Goal: Submit feedback/report problem: Provide input to the site owners about the experience or issues

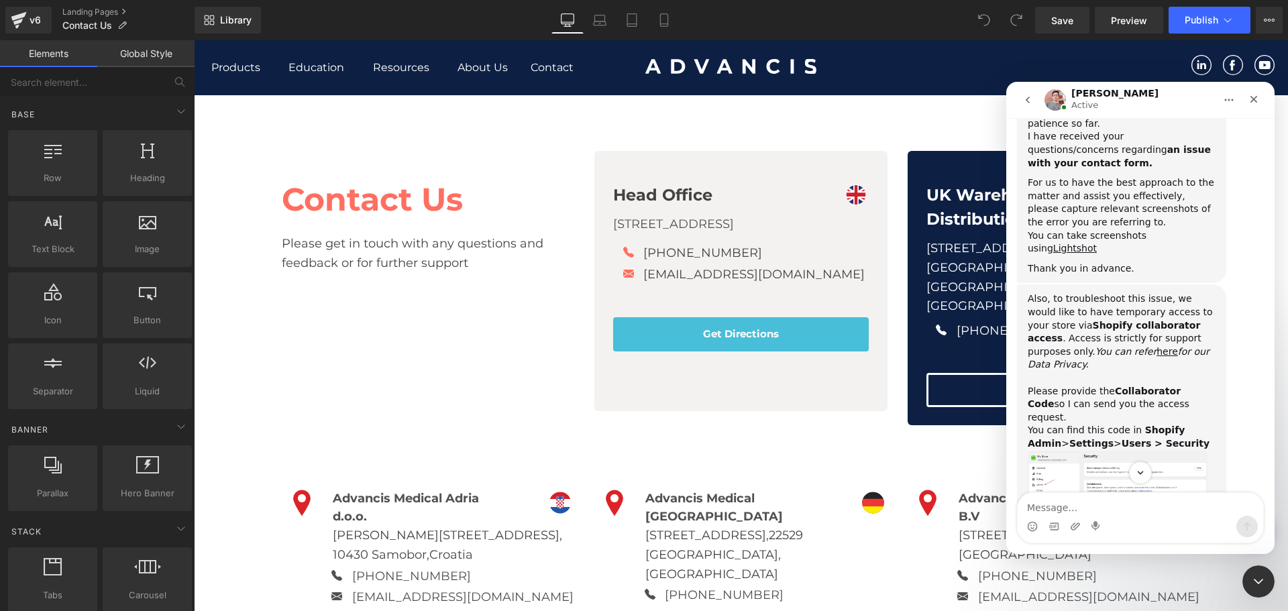
scroll to position [654, 0]
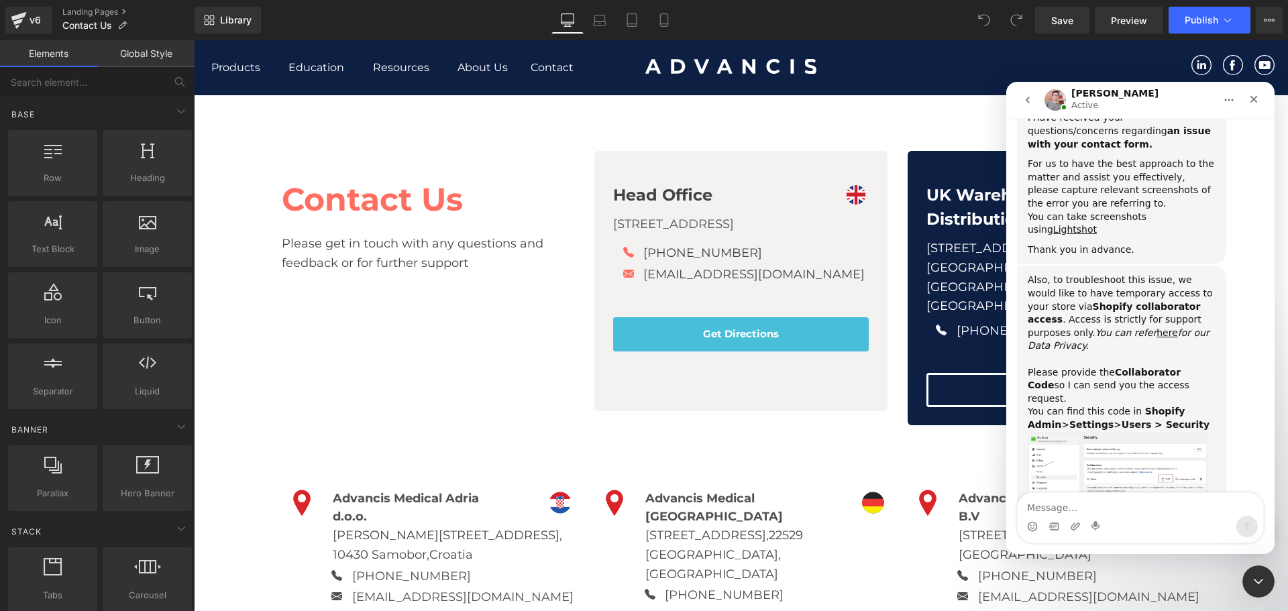
click at [1117, 432] on img "Harry says…" at bounding box center [1118, 467] width 180 height 71
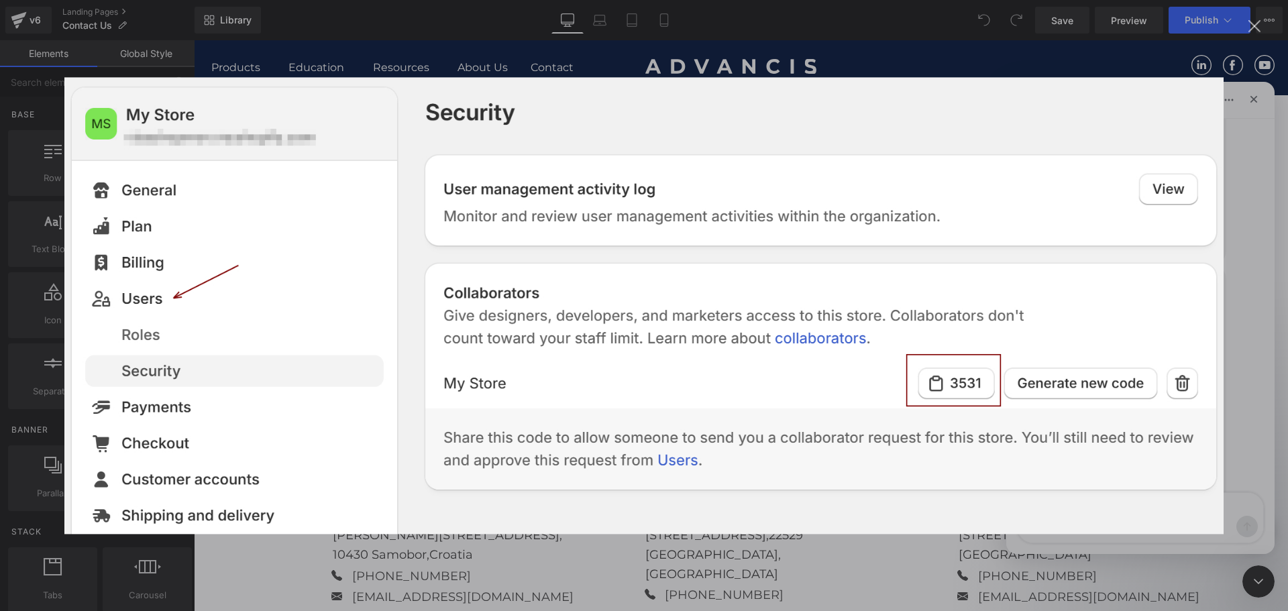
click at [739, 572] on div "Intercom messenger" at bounding box center [644, 305] width 1288 height 611
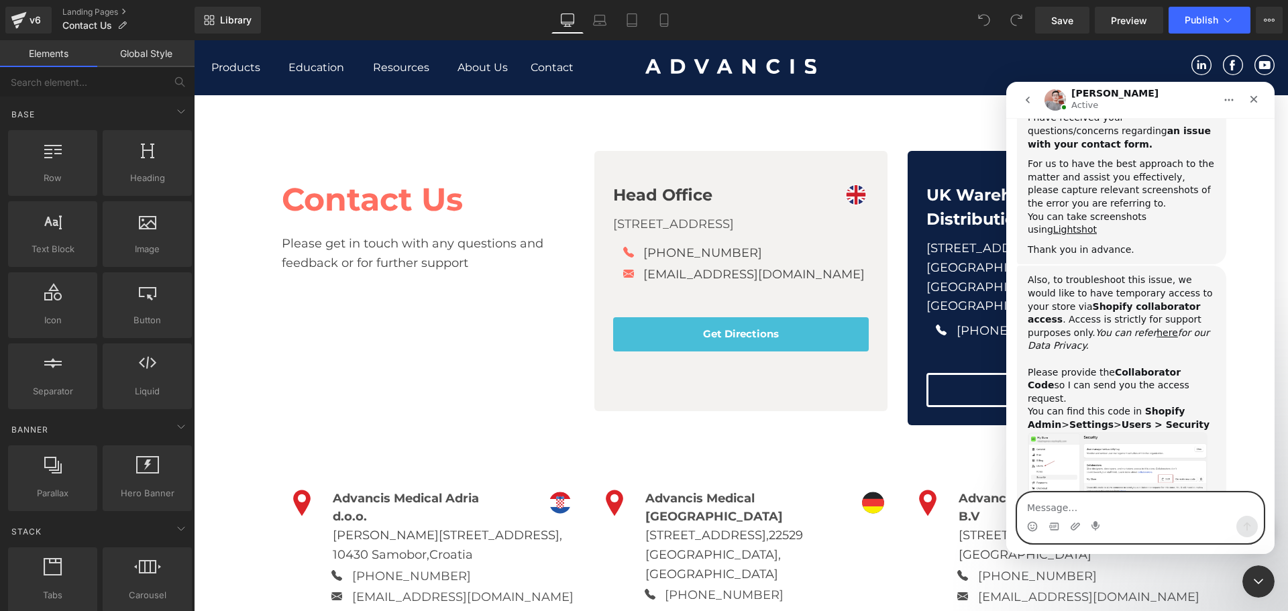
click at [1147, 504] on textarea "Message…" at bounding box center [1141, 504] width 246 height 23
paste textarea "5851"
type textarea "5851"
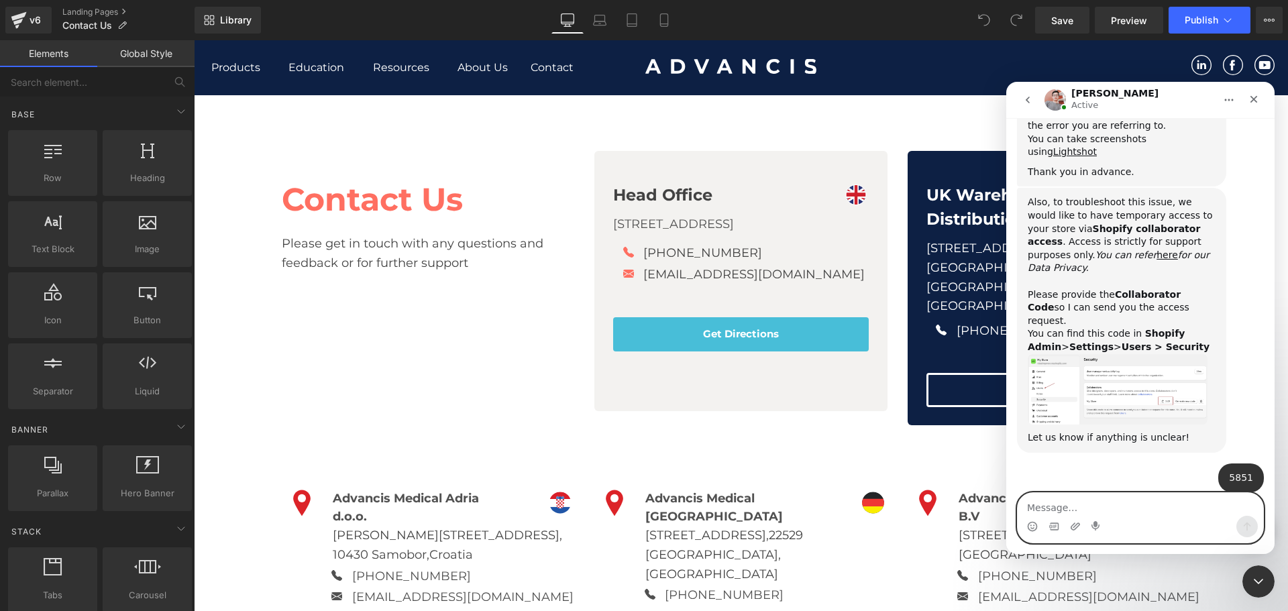
scroll to position [924, 0]
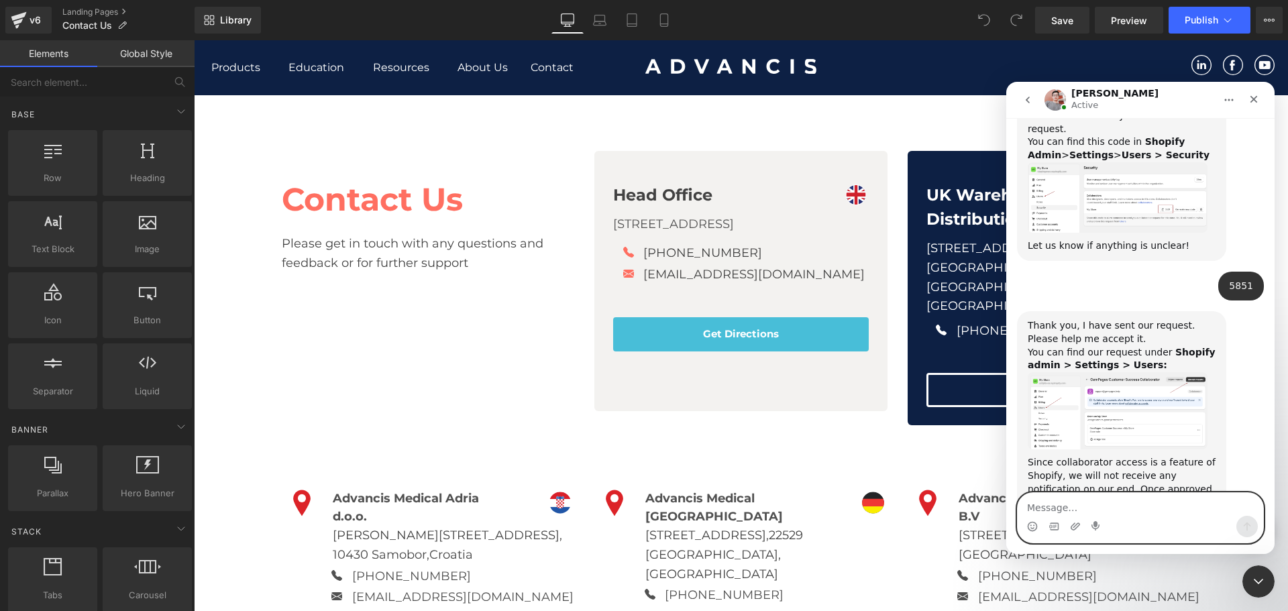
click at [1149, 512] on textarea "Message…" at bounding box center [1141, 504] width 246 height 23
type textarea "Done :)"
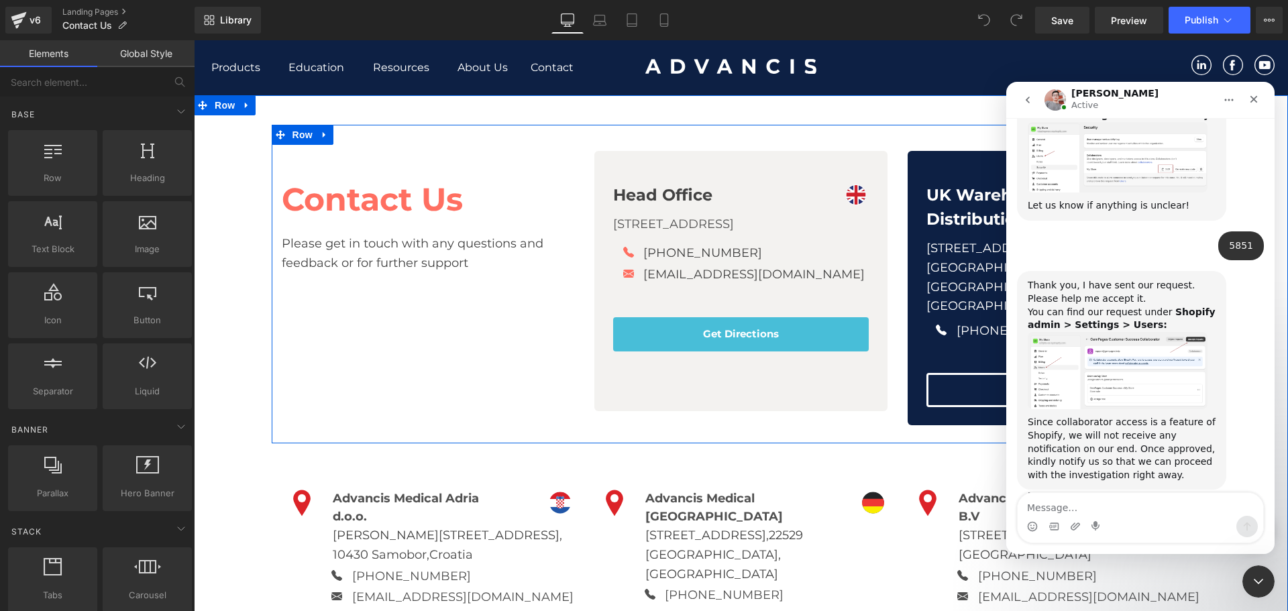
click at [665, 429] on div "Contact Us Heading Please get in touch with any questions and feedback or for f…" at bounding box center [741, 284] width 939 height 319
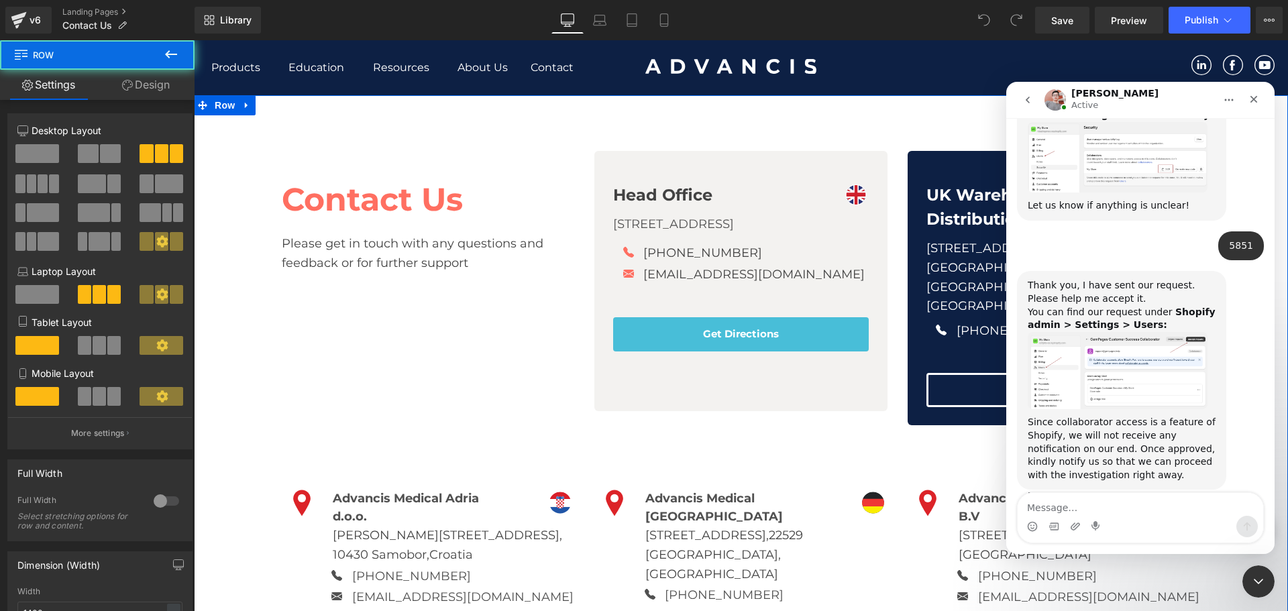
click at [194, 40] on div "34px" at bounding box center [194, 40] width 0 height 0
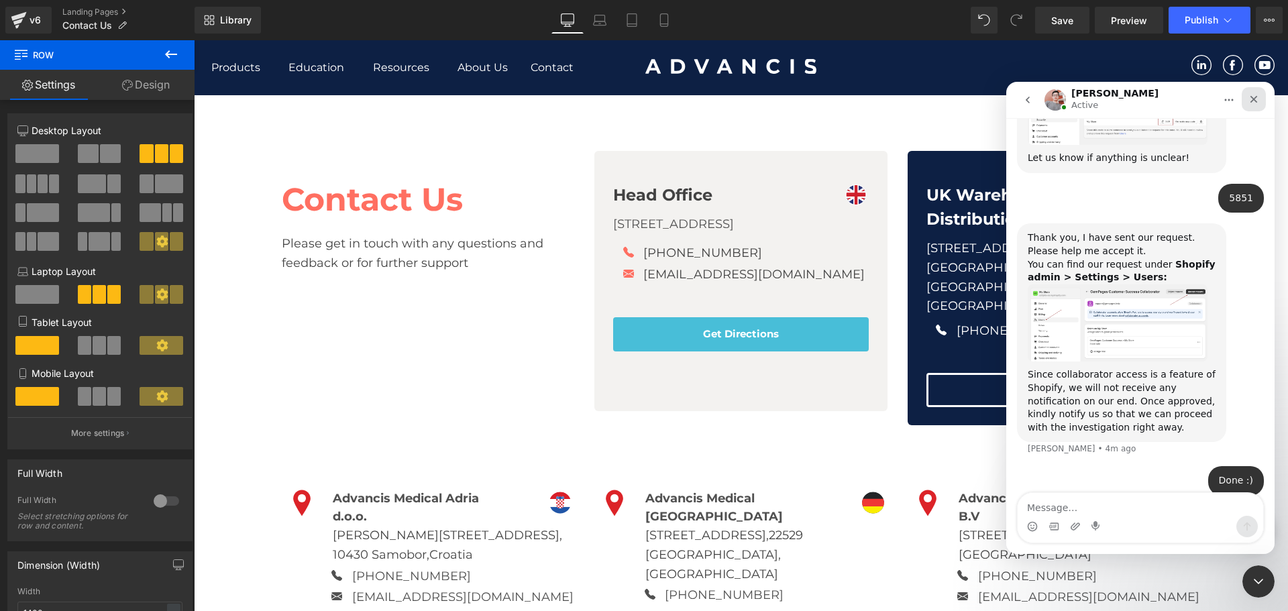
scroll to position [1016, 0]
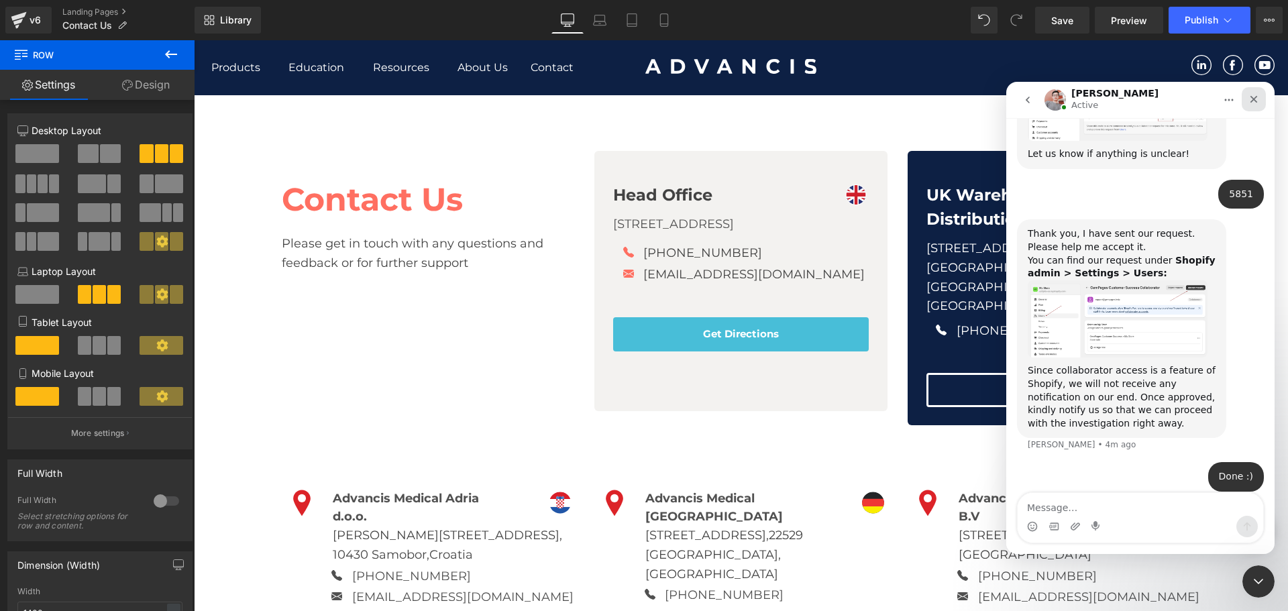
click at [1251, 98] on icon "Close" at bounding box center [1254, 99] width 11 height 11
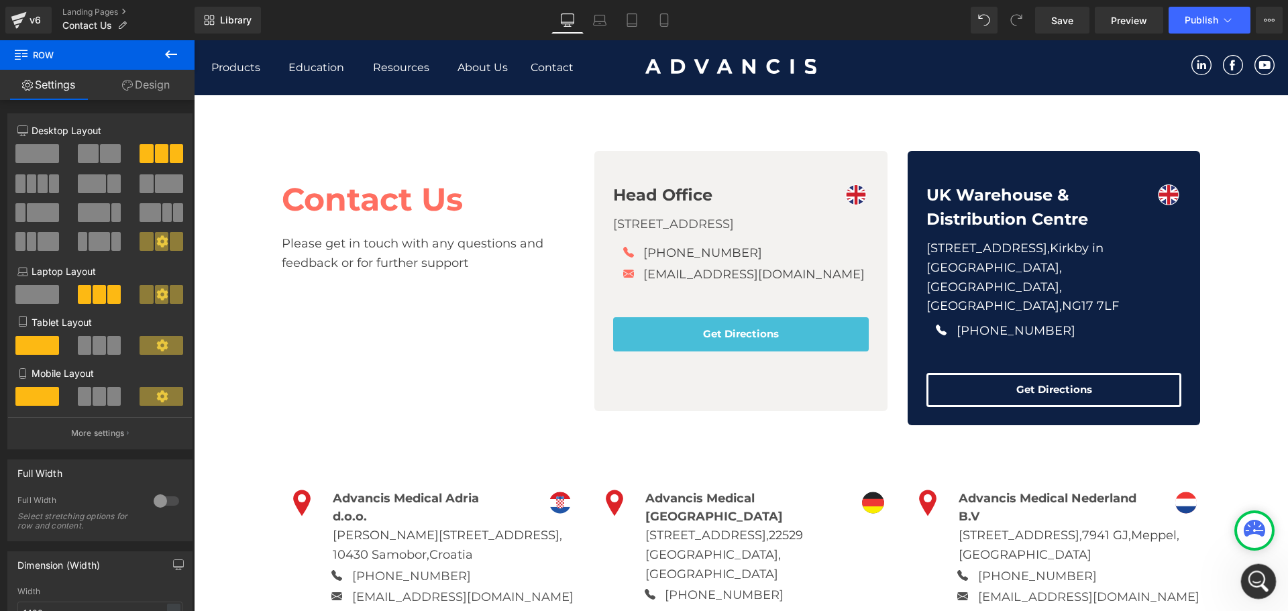
click at [1250, 567] on div "Open Intercom Messenger" at bounding box center [1257, 580] width 44 height 44
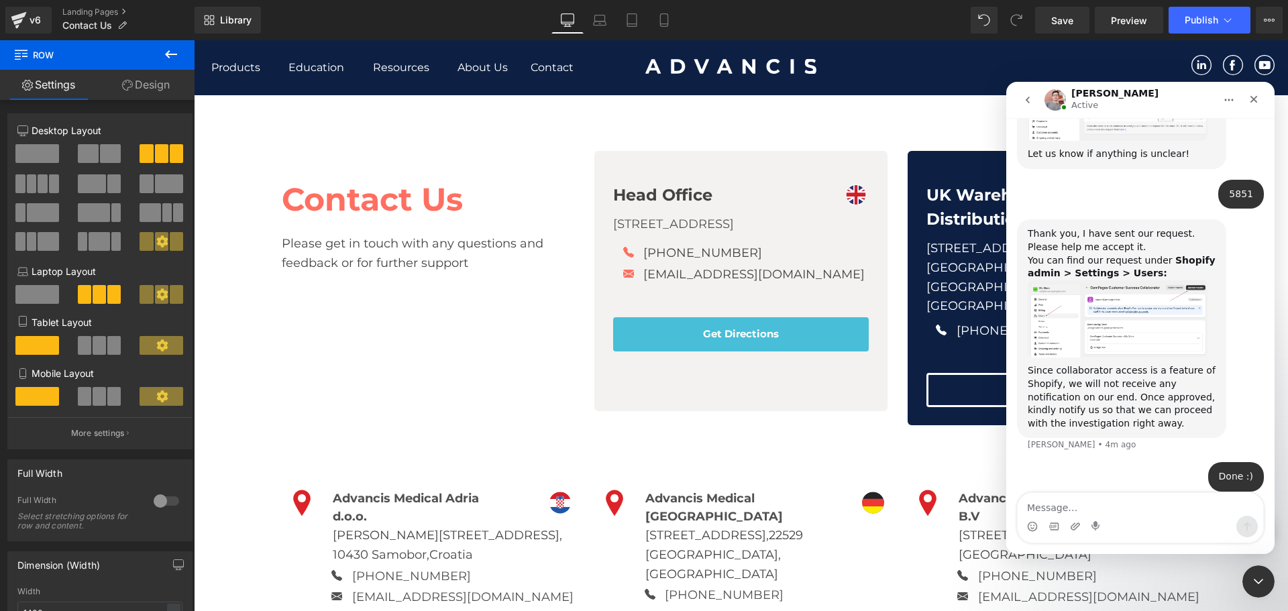
click at [1157, 280] on img "Harry says…" at bounding box center [1118, 319] width 180 height 78
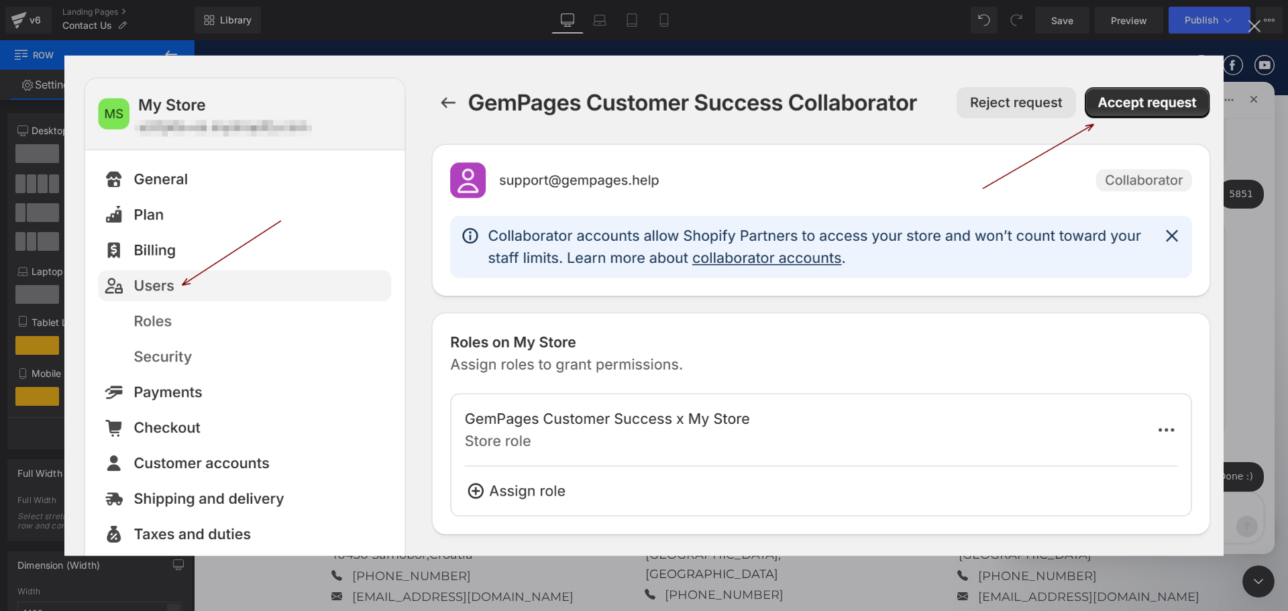
click at [1244, 244] on div "Intercom messenger" at bounding box center [644, 305] width 1288 height 611
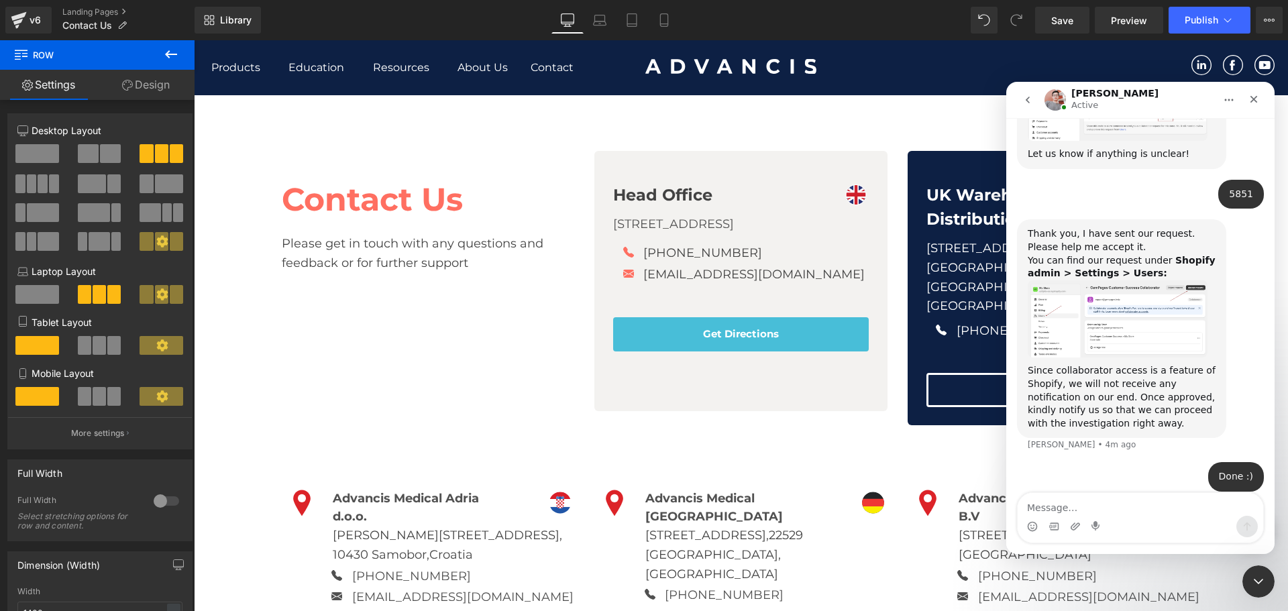
click at [1252, 219] on div "Thank you, I have sent our request. Please help me accept it. ﻿You can find our…" at bounding box center [1140, 340] width 247 height 243
click at [736, 121] on div at bounding box center [644, 285] width 1288 height 571
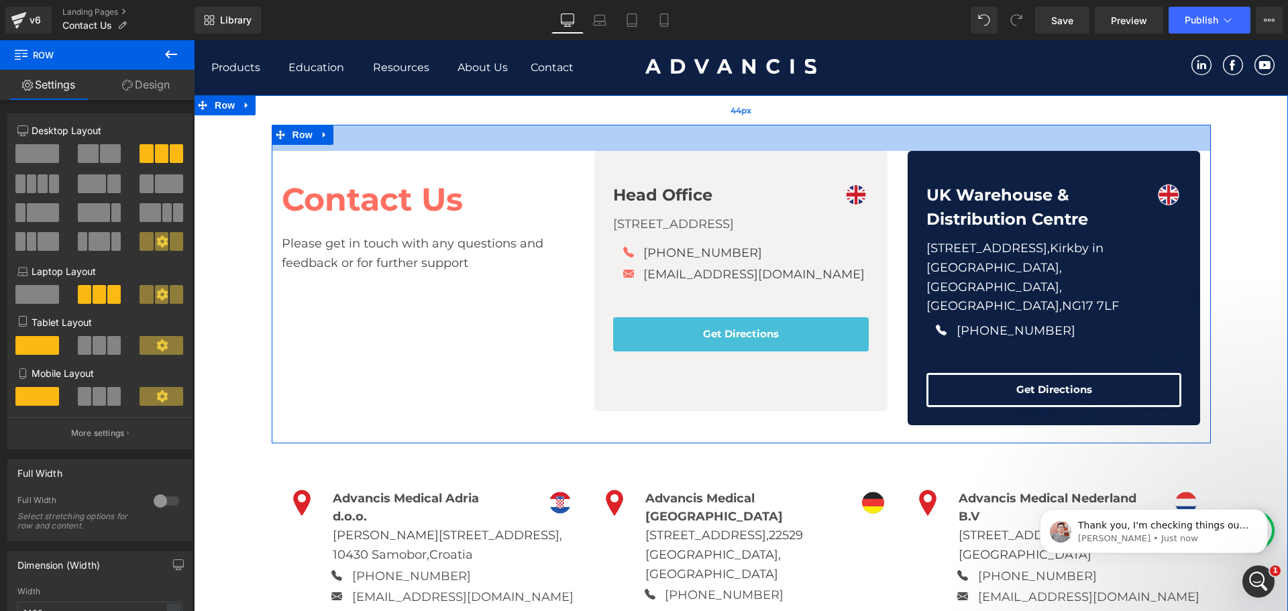
drag, startPoint x: 626, startPoint y: 138, endPoint x: 636, endPoint y: 119, distance: 21.3
click at [626, 138] on div "39px" at bounding box center [741, 138] width 939 height 26
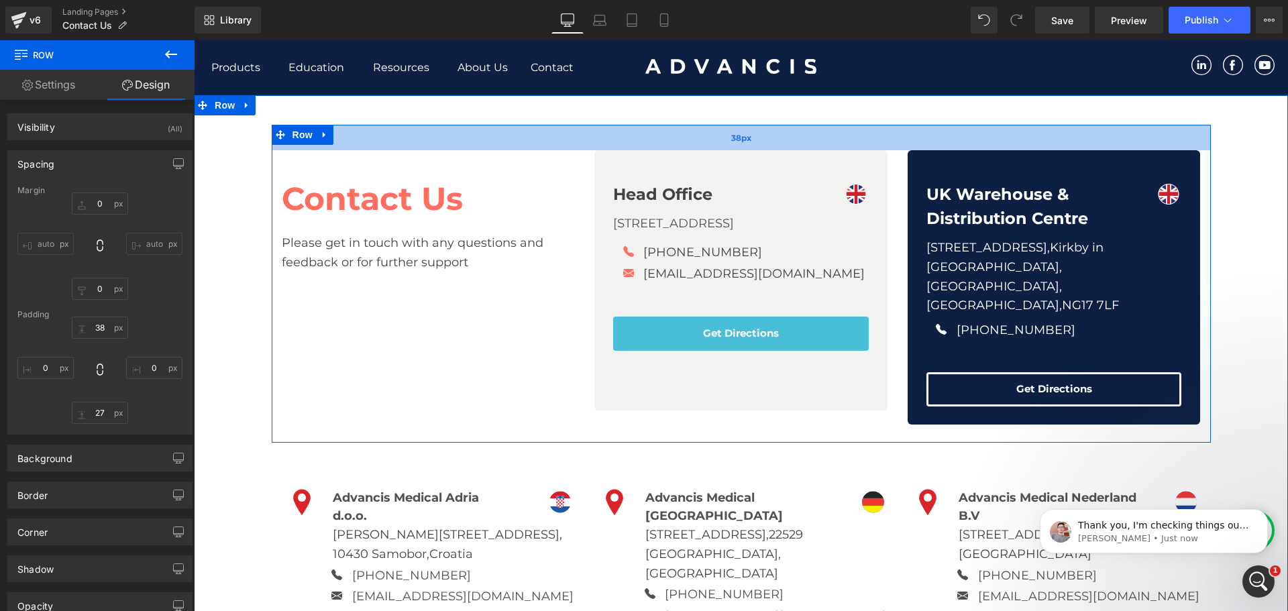
click at [630, 148] on div "38px" at bounding box center [741, 137] width 939 height 25
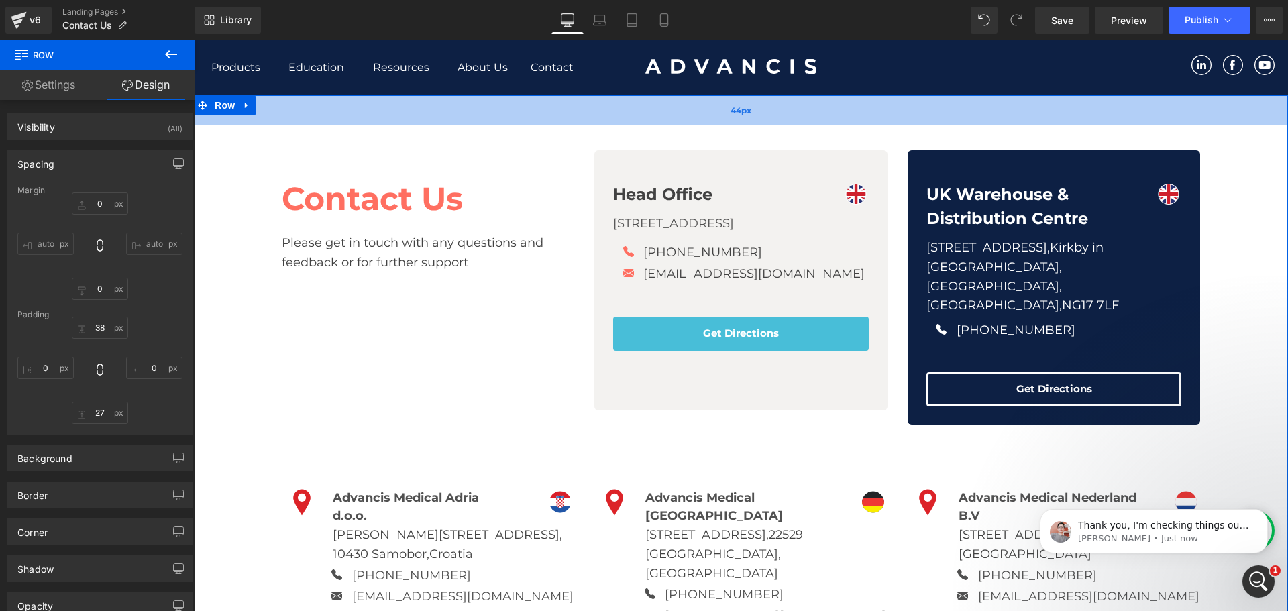
click at [627, 121] on div "44px" at bounding box center [741, 110] width 1094 height 30
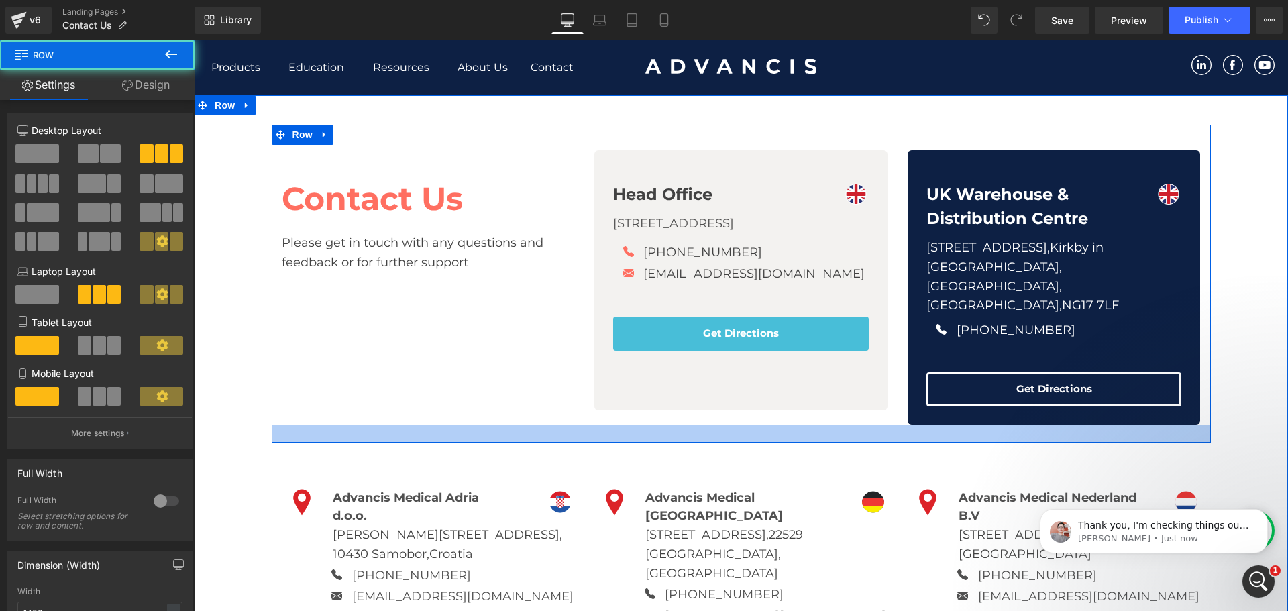
click at [725, 439] on div at bounding box center [741, 434] width 939 height 18
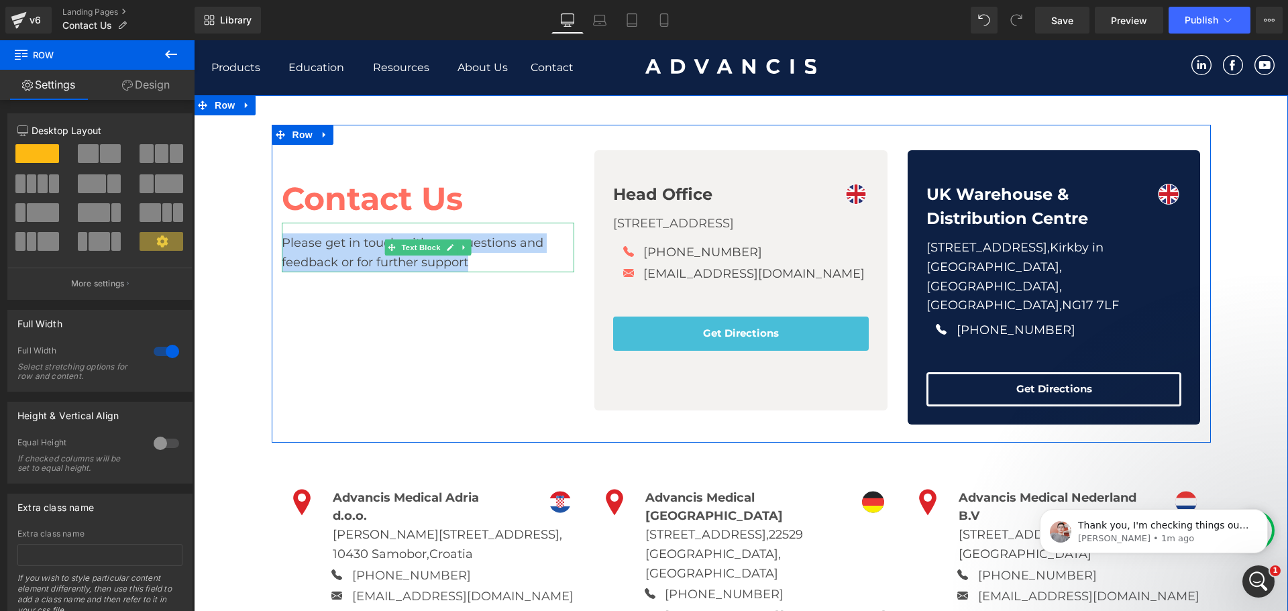
drag, startPoint x: 263, startPoint y: 237, endPoint x: 480, endPoint y: 262, distance: 218.9
click at [480, 262] on div "Please get in touch with any questions and feedback or for further support" at bounding box center [428, 248] width 293 height 50
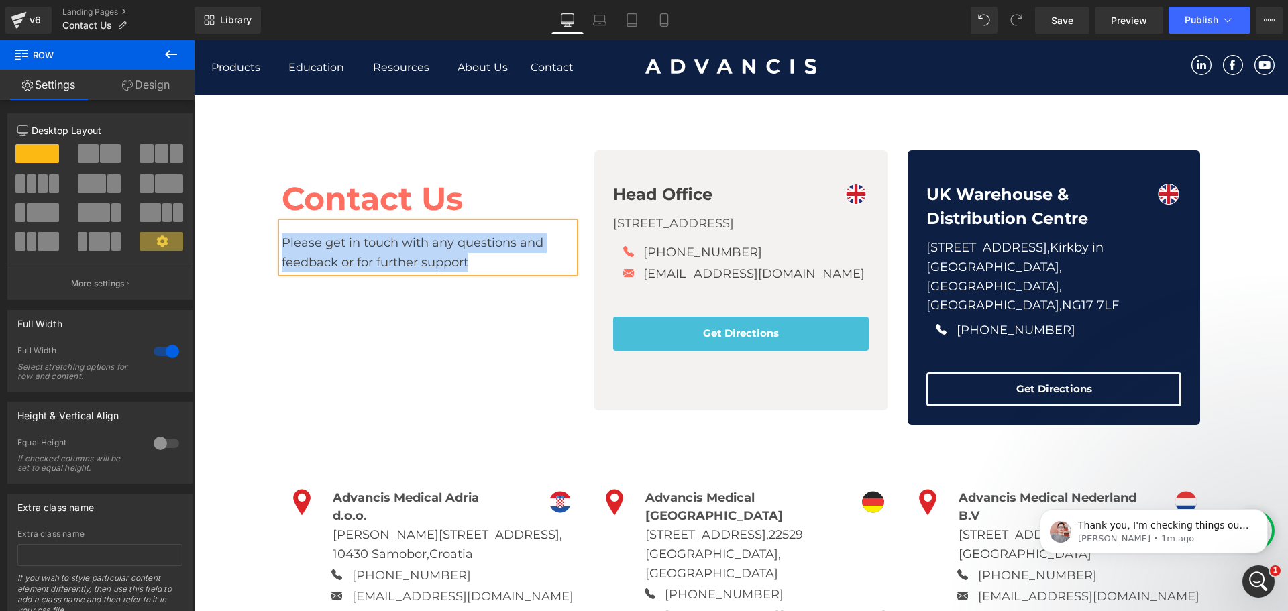
click at [476, 262] on div "Please get in touch with any questions and feedback or for further support" at bounding box center [428, 248] width 293 height 50
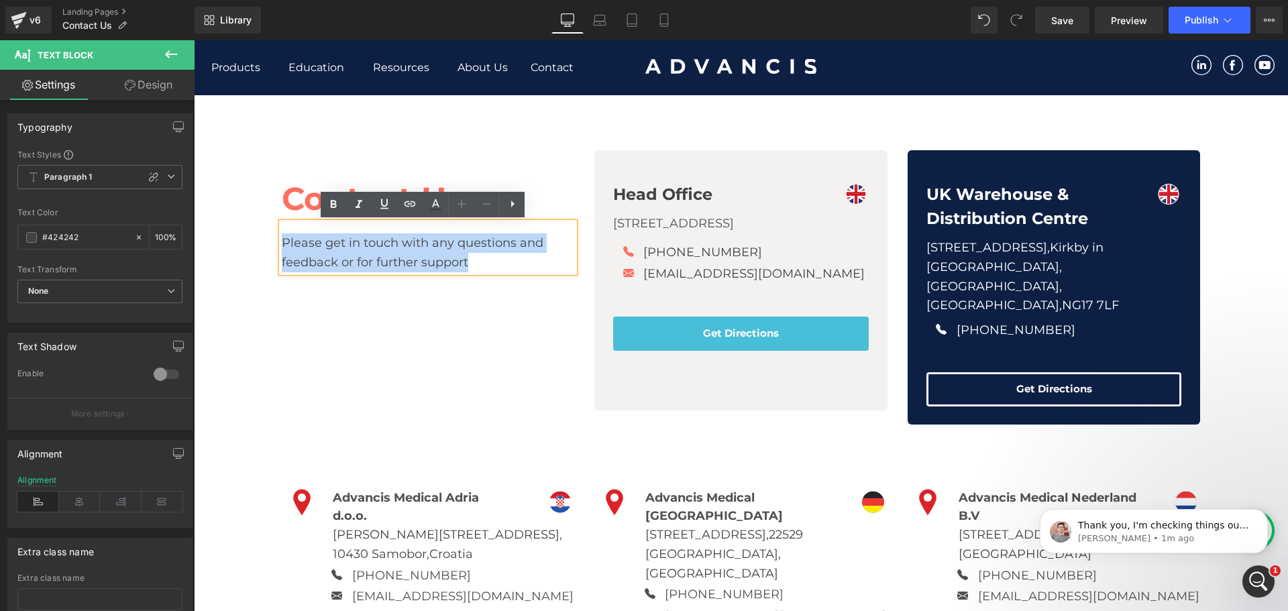
drag, startPoint x: 467, startPoint y: 262, endPoint x: 277, endPoint y: 233, distance: 192.0
click at [282, 233] on div "Please get in touch with any questions and feedback or for further support" at bounding box center [428, 248] width 293 height 50
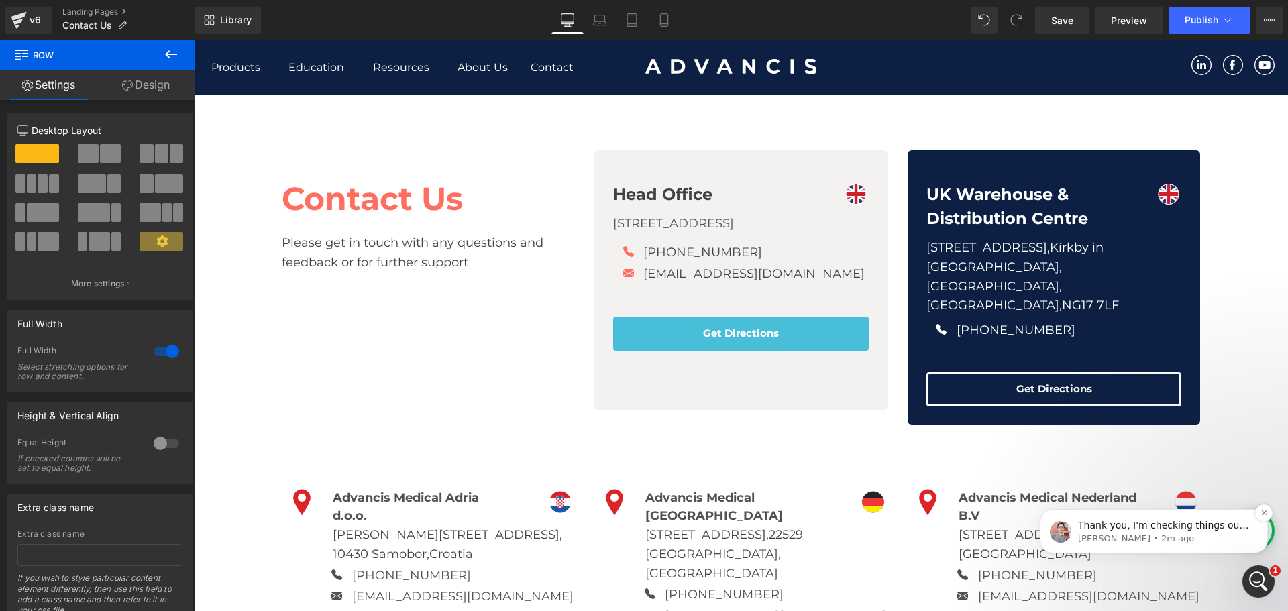
click at [1160, 542] on p "Harry • 2m ago" at bounding box center [1164, 539] width 173 height 12
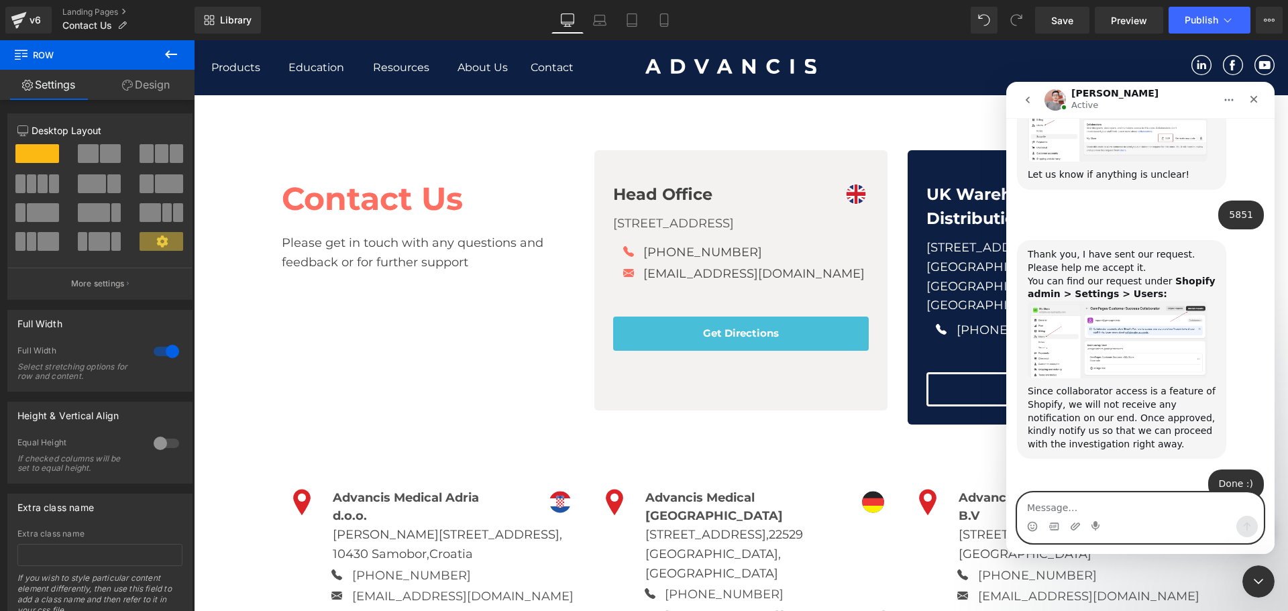
scroll to position [976, 0]
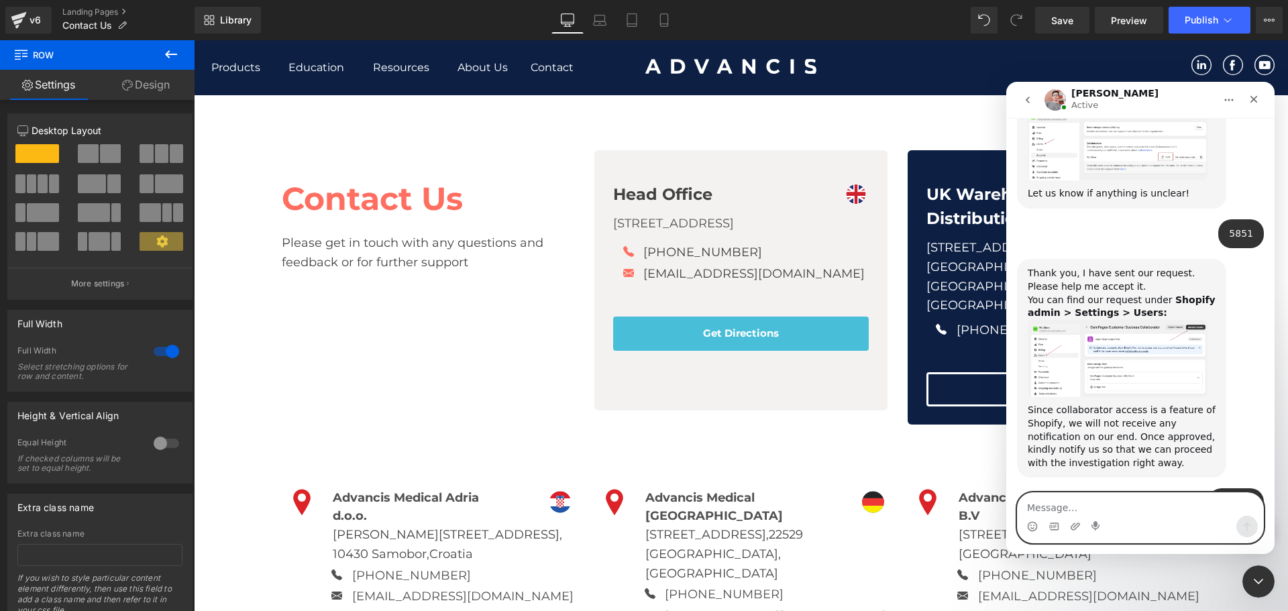
click at [1101, 515] on textarea "Message…" at bounding box center [1141, 504] width 246 height 23
click at [1115, 513] on textarea "Message…" at bounding box center [1141, 504] width 246 height 23
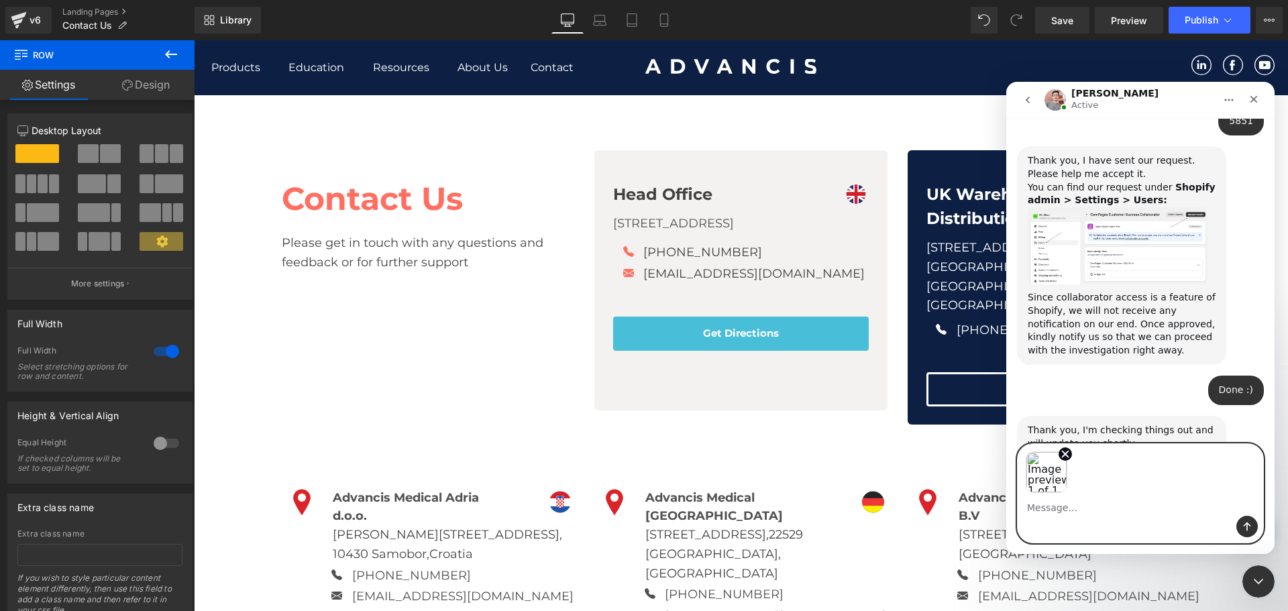
scroll to position [1092, 0]
click at [1246, 523] on icon "Send a message…" at bounding box center [1247, 526] width 11 height 11
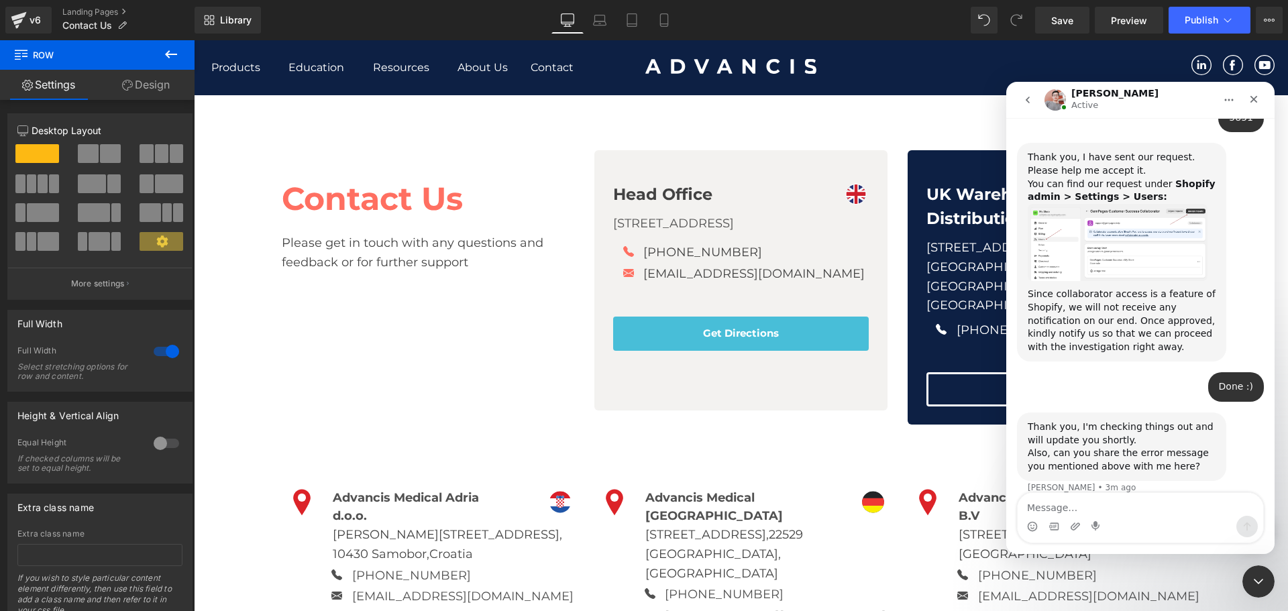
scroll to position [1139, 0]
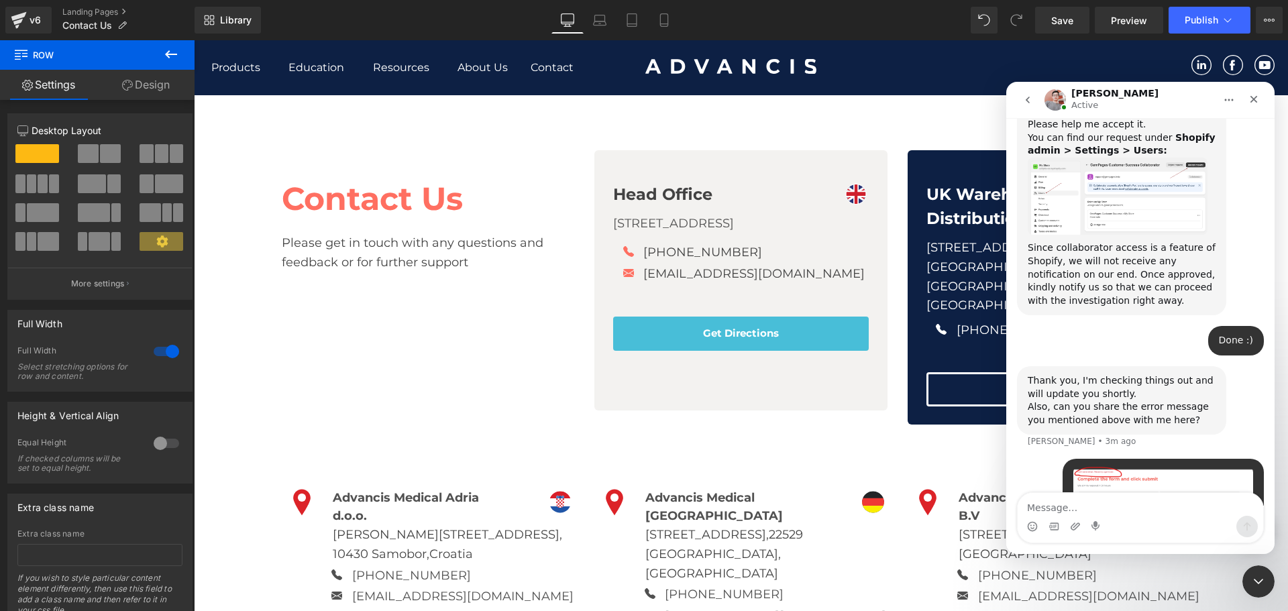
click at [1131, 467] on img "Advancis says…" at bounding box center [1164, 501] width 180 height 68
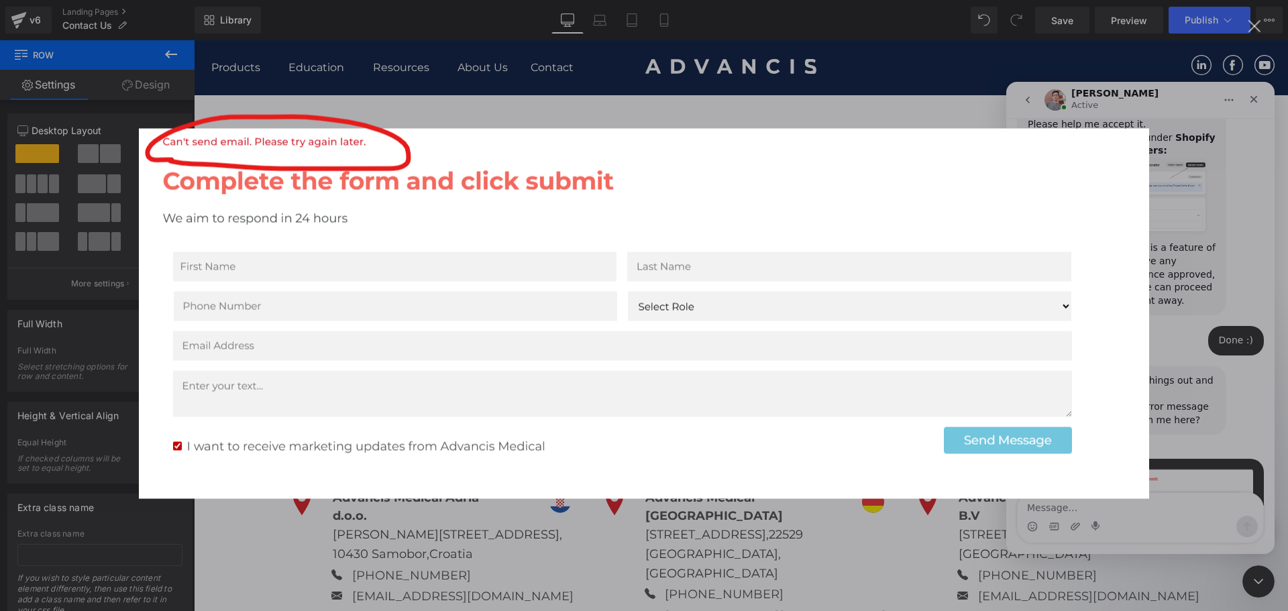
click at [1083, 93] on div "Intercom messenger" at bounding box center [644, 305] width 1288 height 611
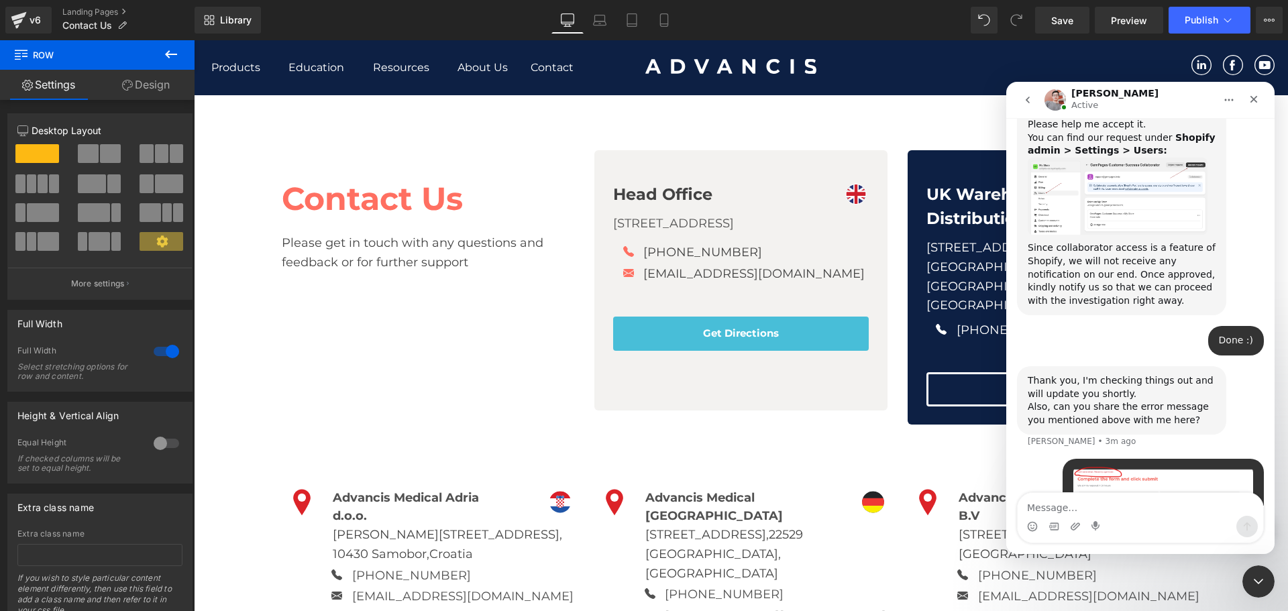
click at [546, 359] on div at bounding box center [644, 285] width 1288 height 571
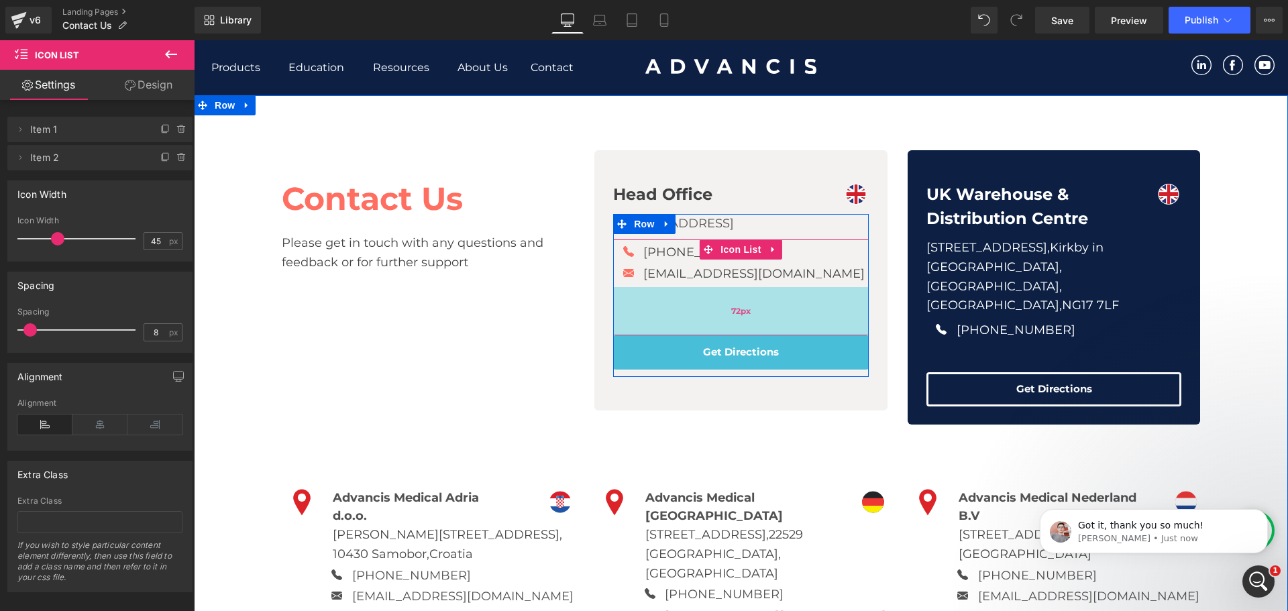
drag, startPoint x: 688, startPoint y: 318, endPoint x: 693, endPoint y: 337, distance: 19.4
click at [693, 335] on div "72px" at bounding box center [741, 311] width 256 height 48
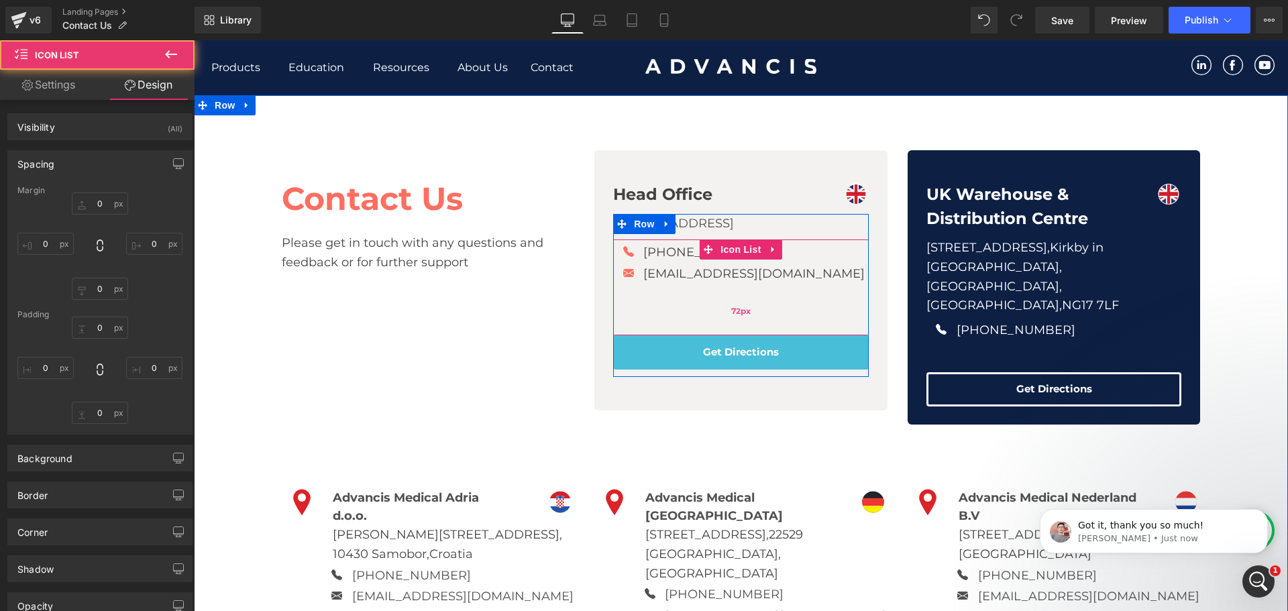
scroll to position [1231, 0]
type input "0"
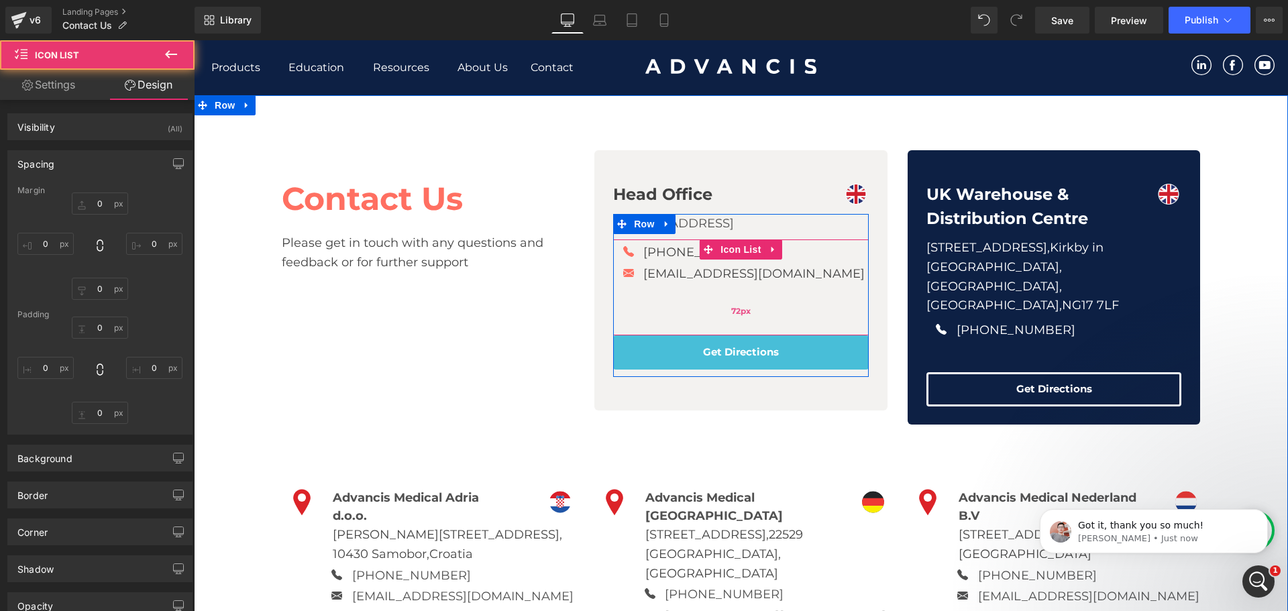
type input "8"
type input "0"
type input "72"
type input "0"
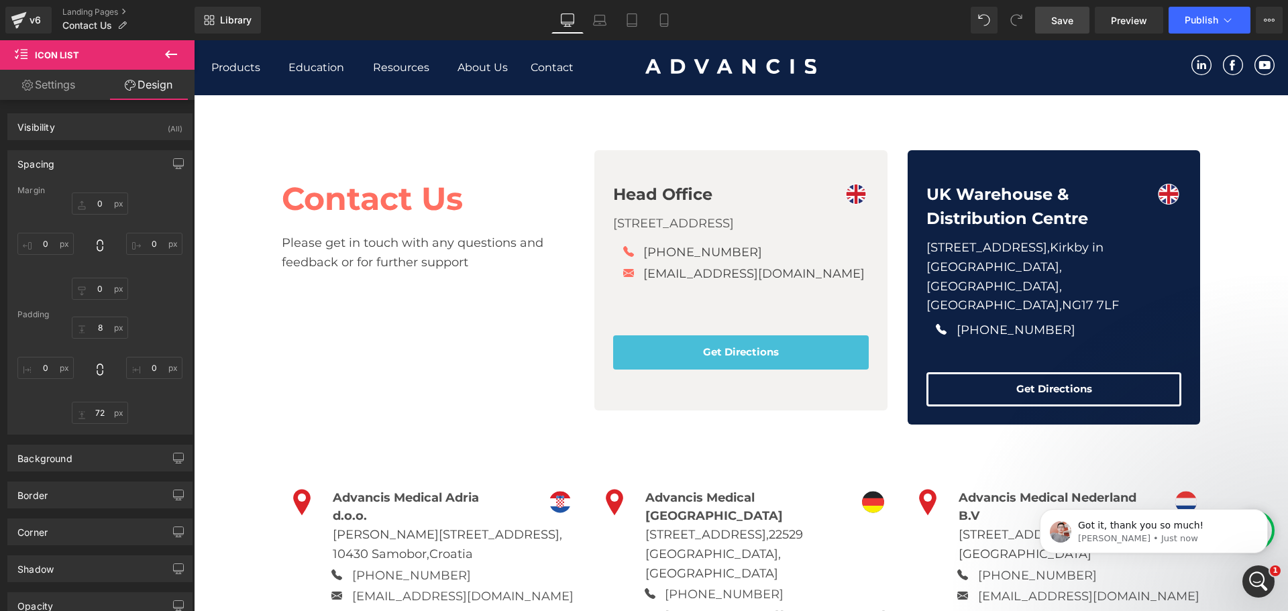
click at [1061, 22] on span "Save" at bounding box center [1062, 20] width 22 height 14
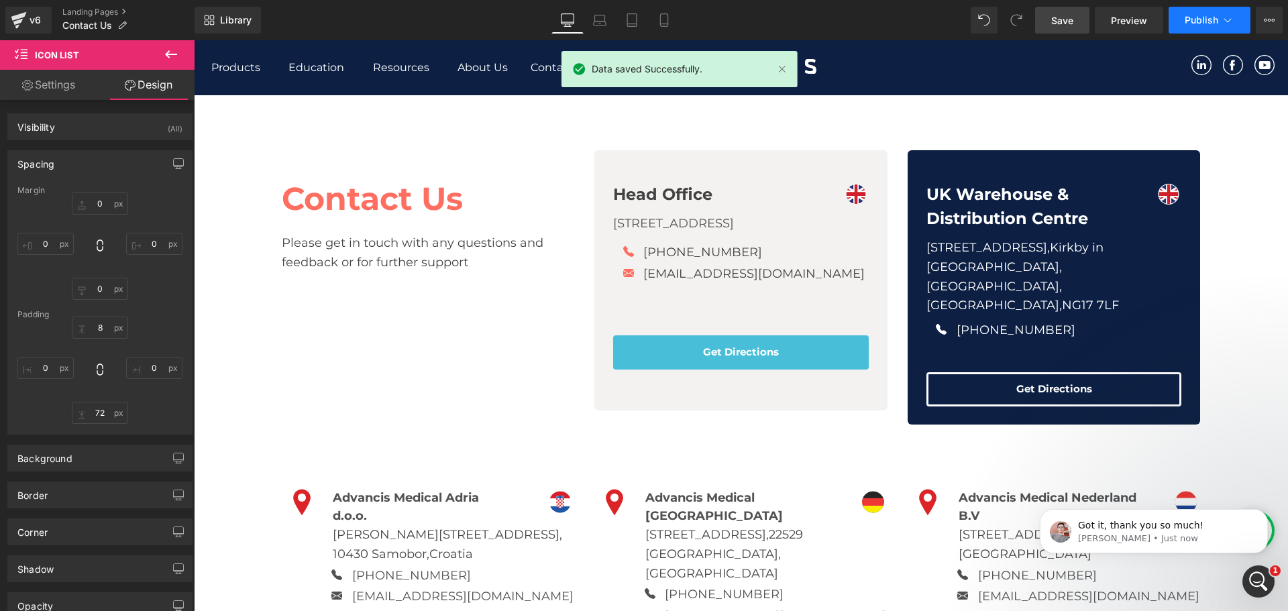
click at [1188, 17] on span "Publish" at bounding box center [1202, 20] width 34 height 11
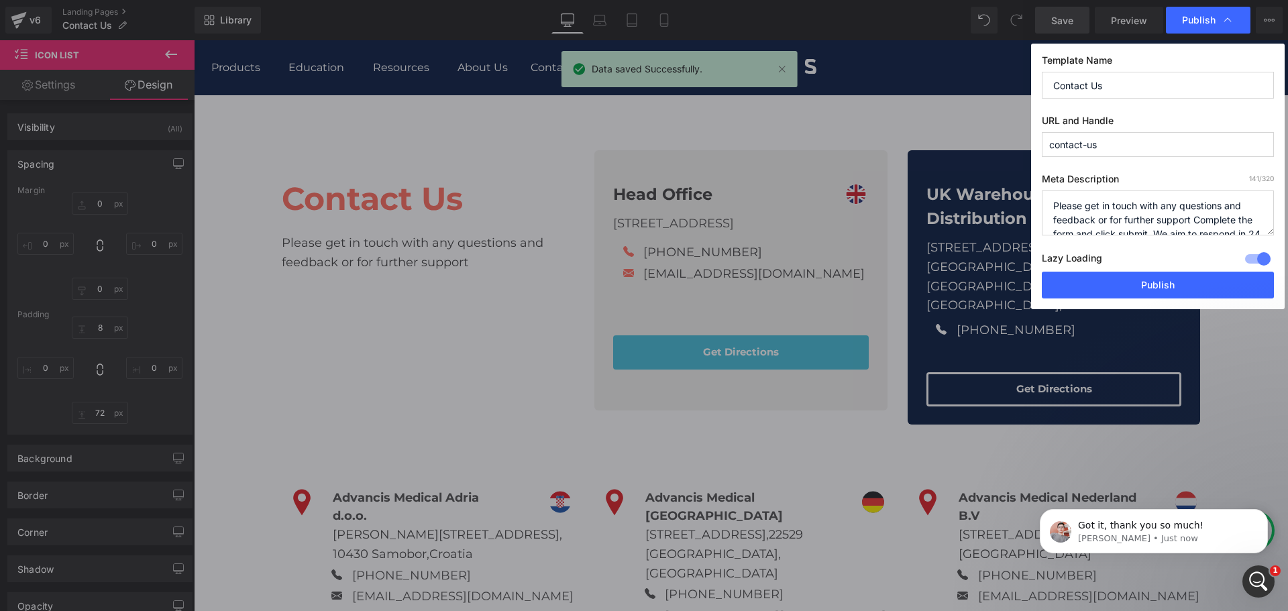
scroll to position [1179, 0]
click at [1153, 295] on button "Publish" at bounding box center [1158, 285] width 232 height 27
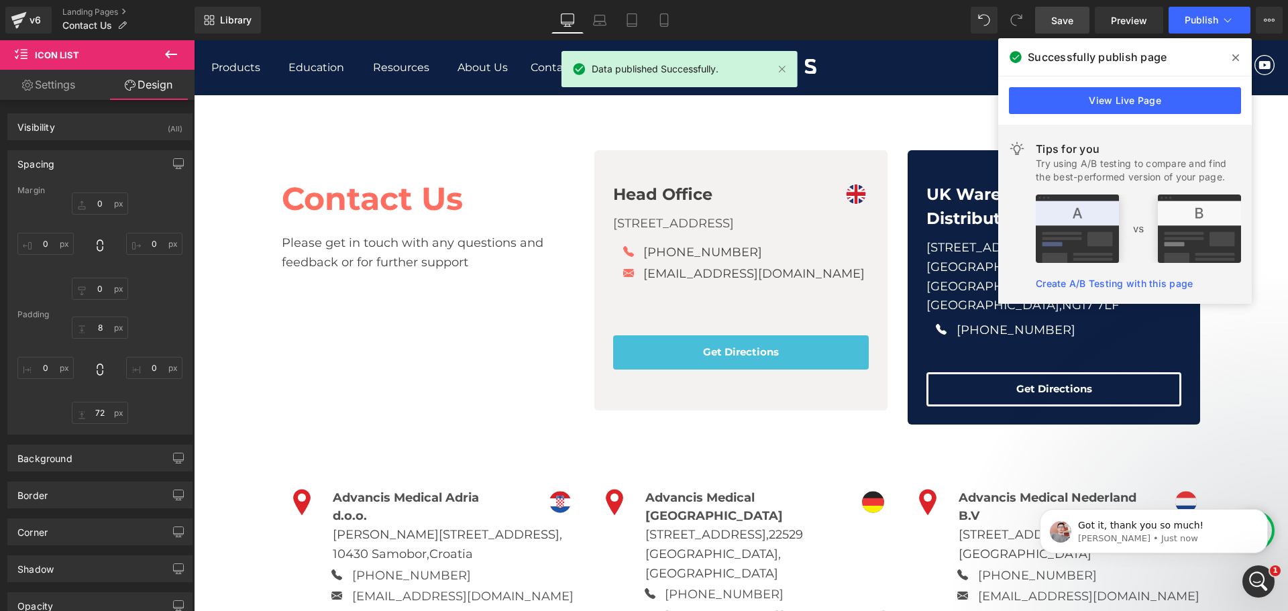
click at [1235, 56] on icon at bounding box center [1236, 57] width 7 height 7
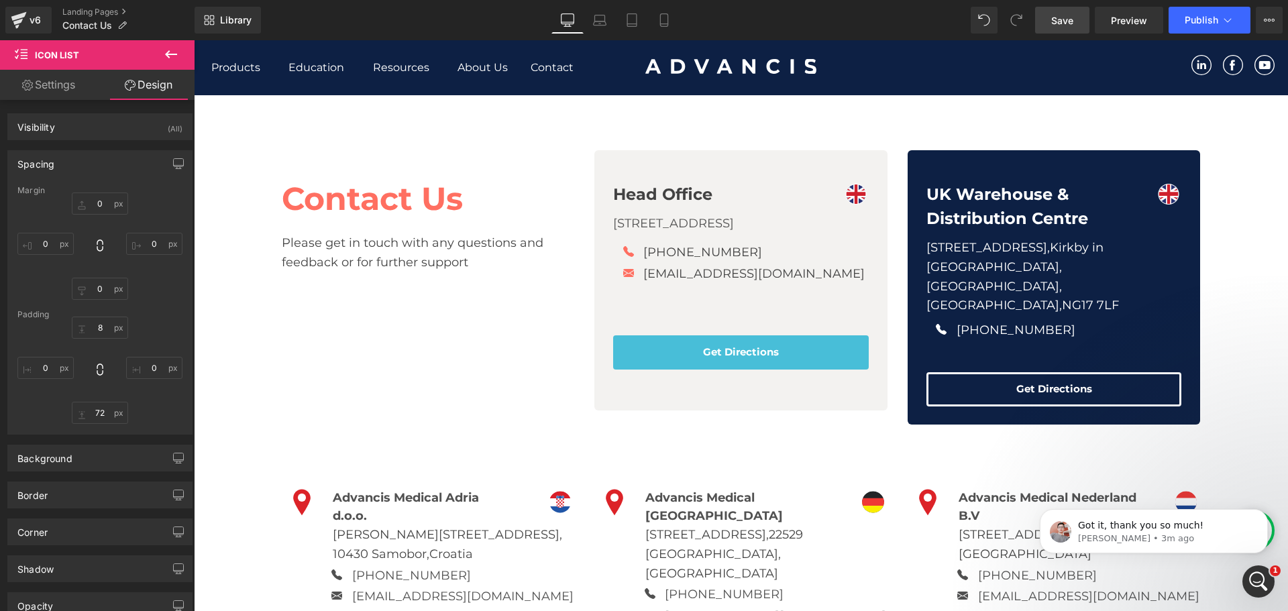
scroll to position [1231, 0]
click at [1182, 531] on p "Got it, thank you so much!" at bounding box center [1164, 525] width 173 height 13
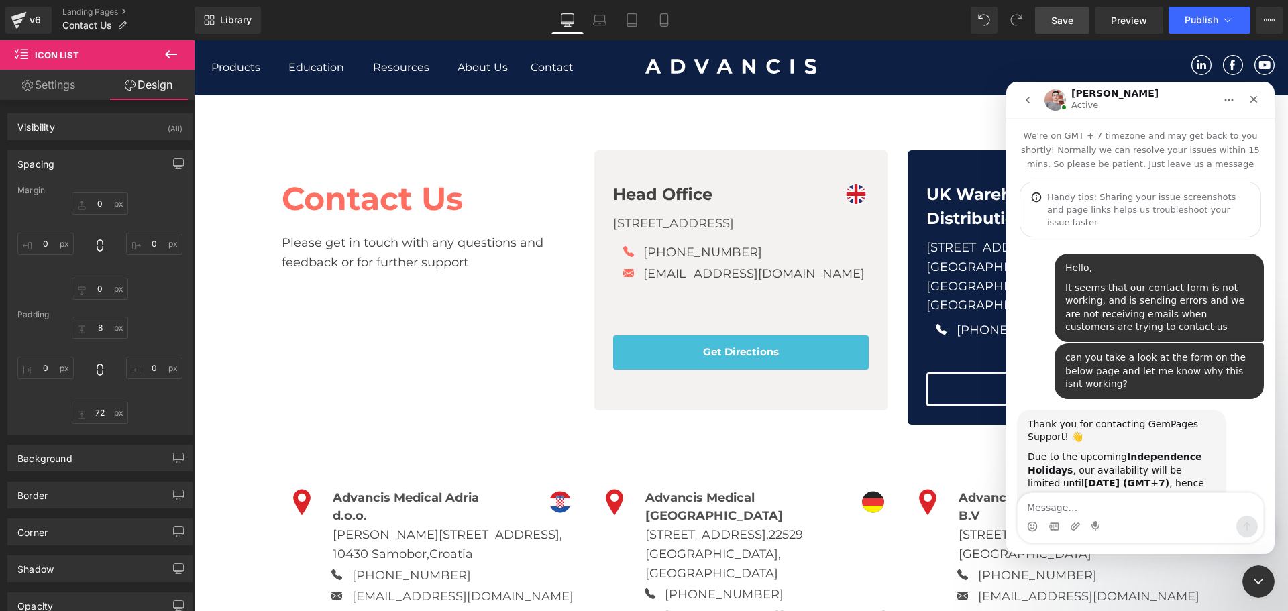
scroll to position [2, 0]
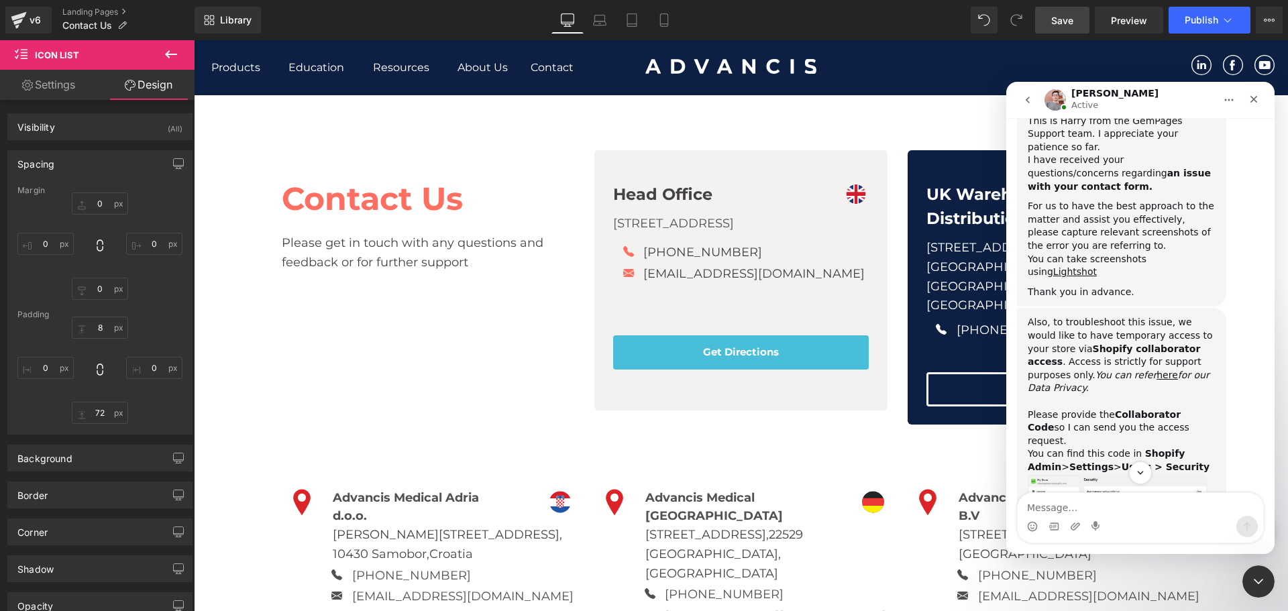
drag, startPoint x: 1219, startPoint y: 467, endPoint x: 1219, endPoint y: 492, distance: 24.8
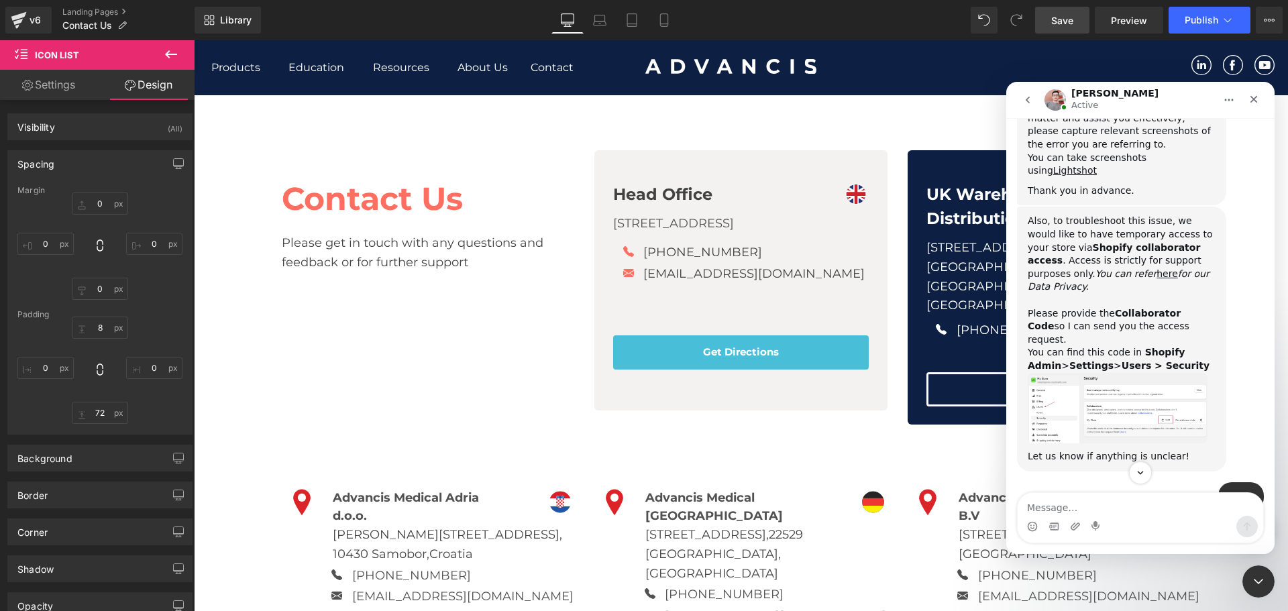
drag, startPoint x: 1199, startPoint y: 334, endPoint x: 1208, endPoint y: 282, distance: 52.5
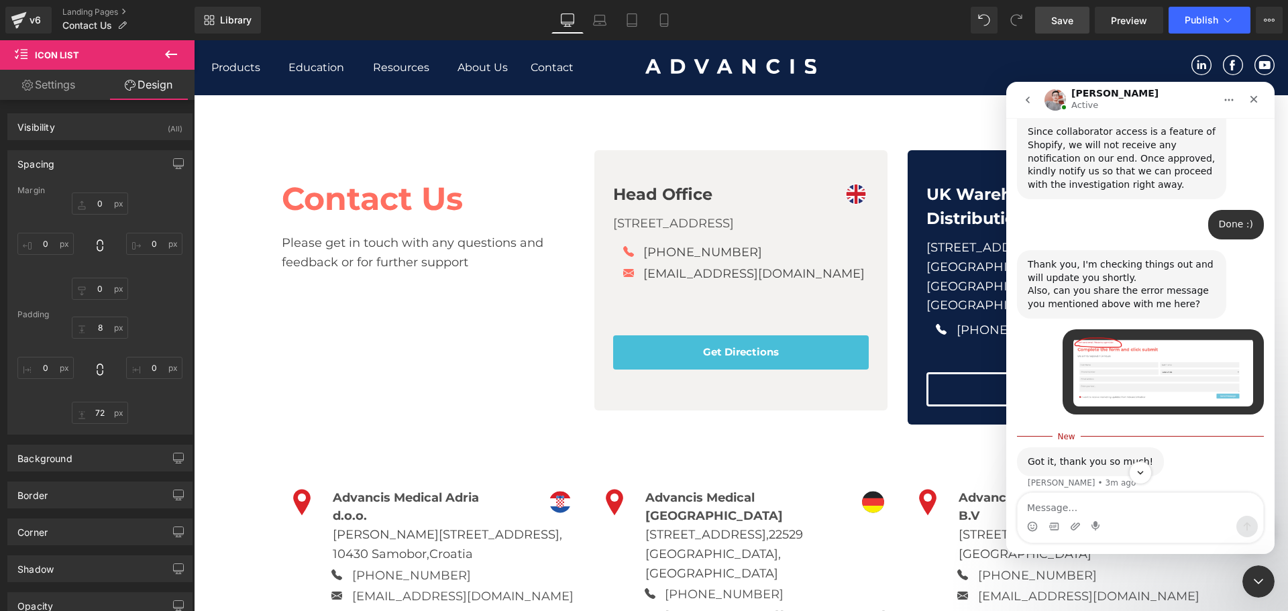
drag, startPoint x: 1210, startPoint y: 362, endPoint x: 1204, endPoint y: 417, distance: 54.7
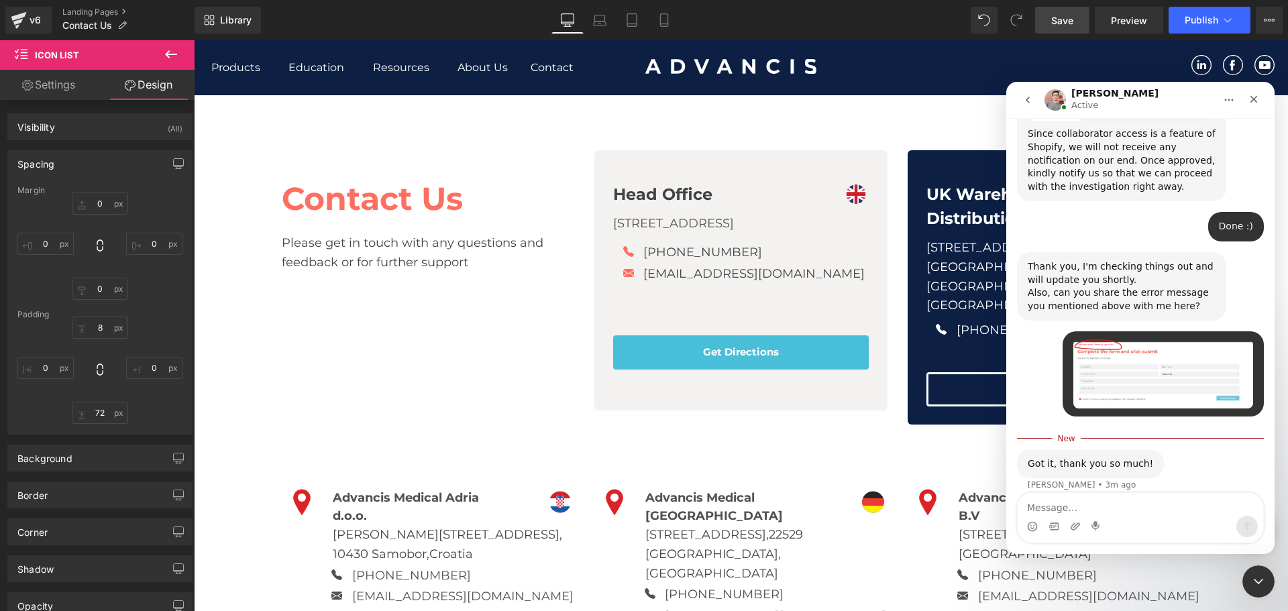
scroll to position [1253, 0]
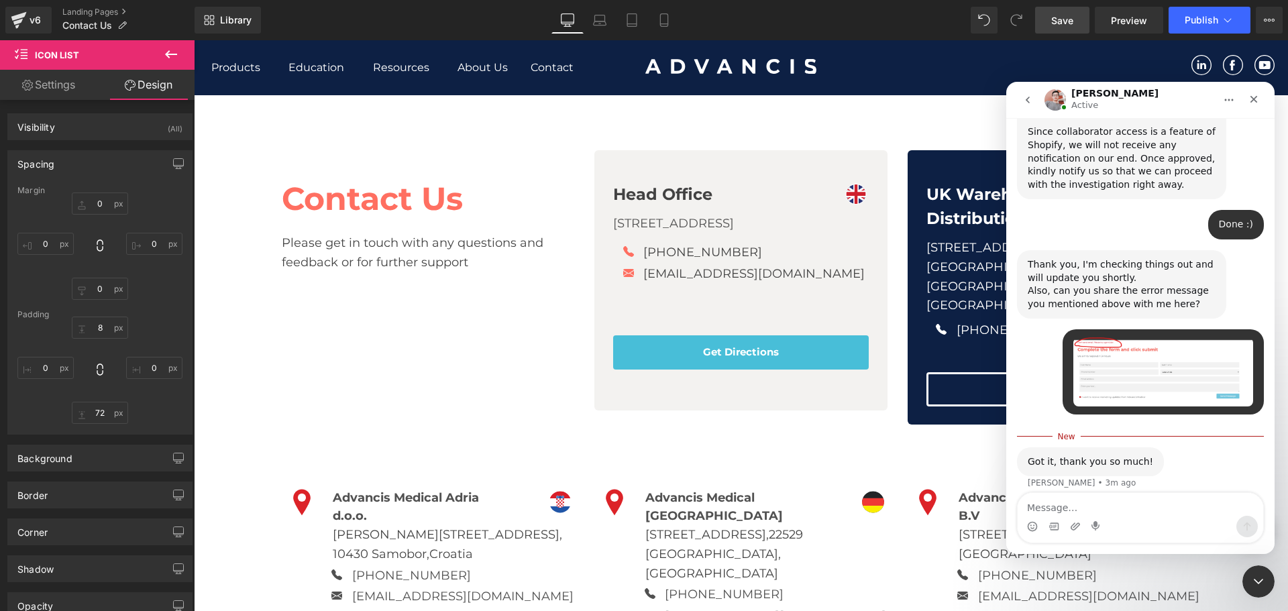
drag, startPoint x: 1195, startPoint y: 403, endPoint x: 1167, endPoint y: 486, distance: 87.2
click at [765, 444] on div at bounding box center [644, 285] width 1288 height 571
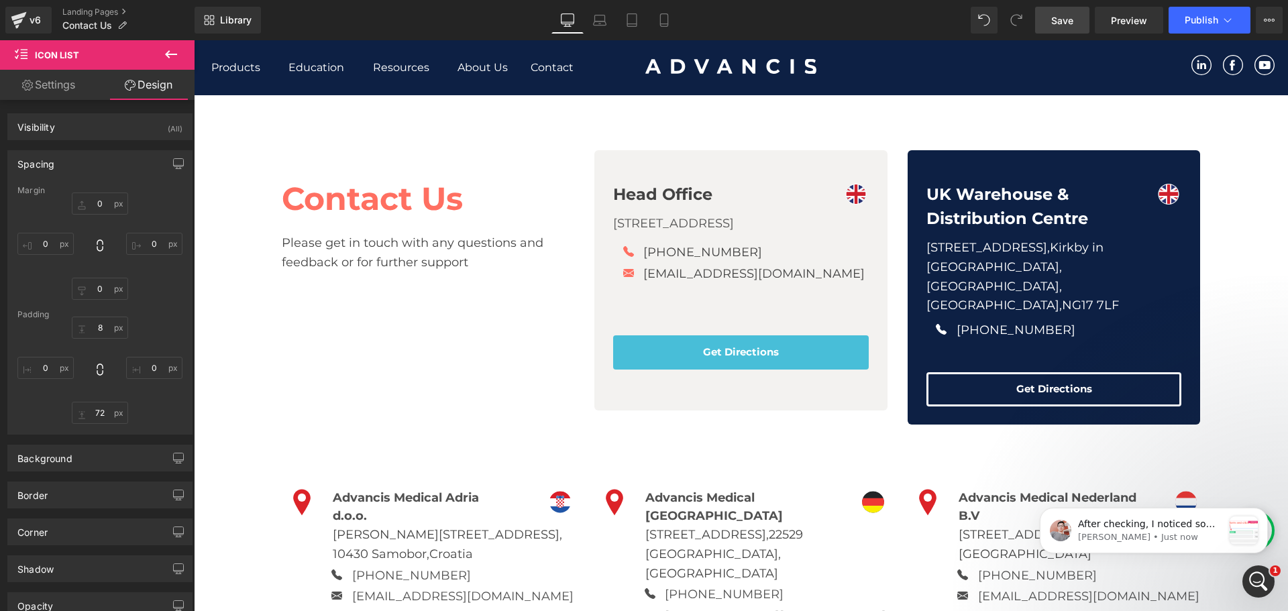
scroll to position [0, 0]
click at [194, 40] on div "38px" at bounding box center [194, 40] width 0 height 0
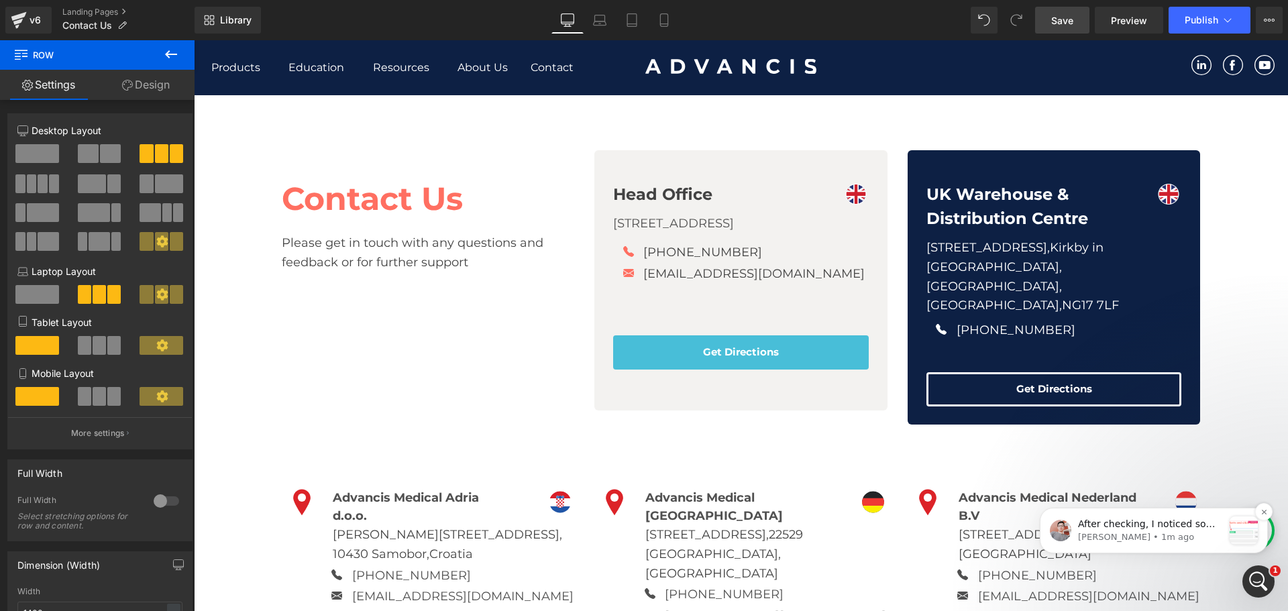
click at [1178, 541] on p "[PERSON_NAME] • 1m ago" at bounding box center [1150, 537] width 145 height 12
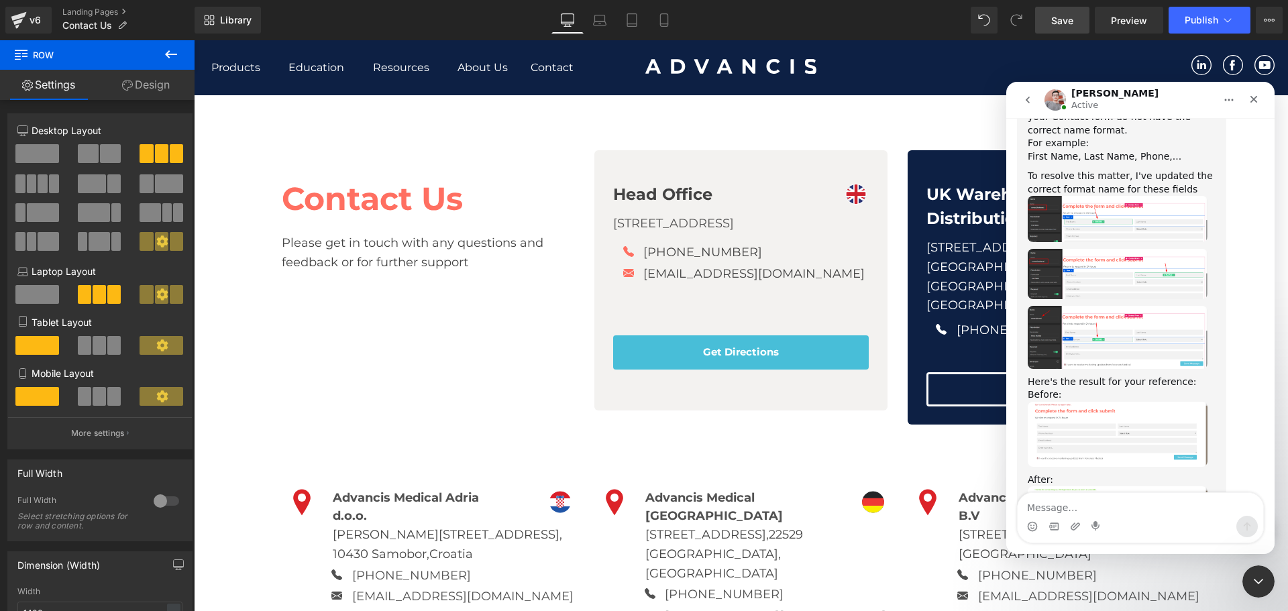
scroll to position [1537, 0]
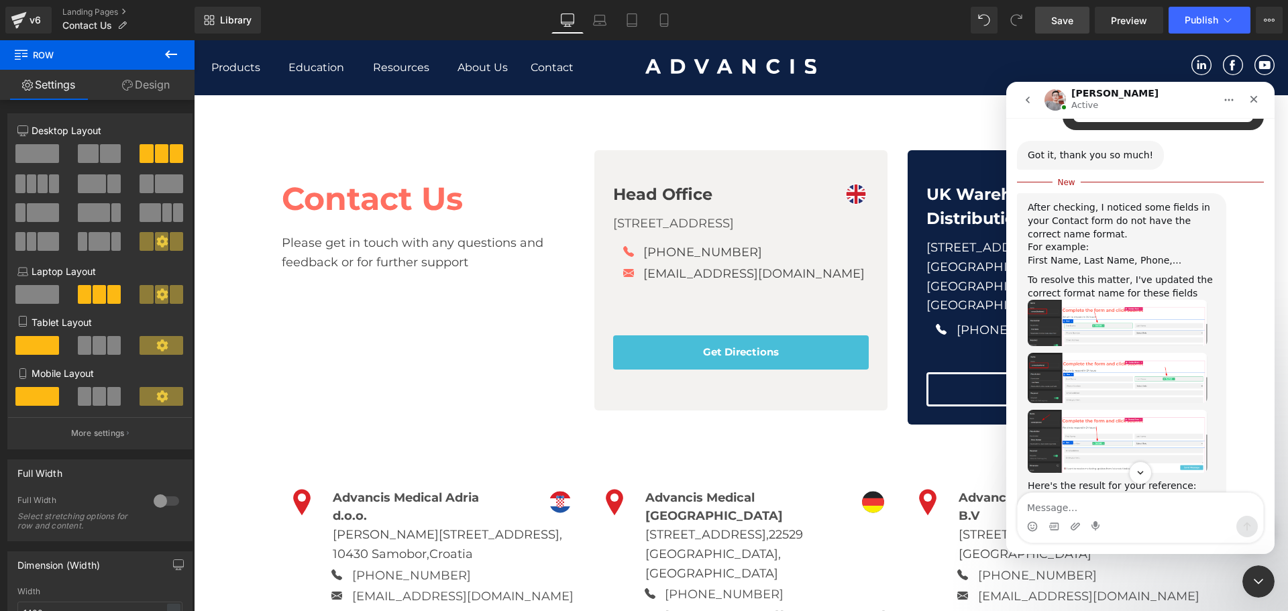
click at [1140, 300] on img "Harry says…" at bounding box center [1118, 323] width 180 height 46
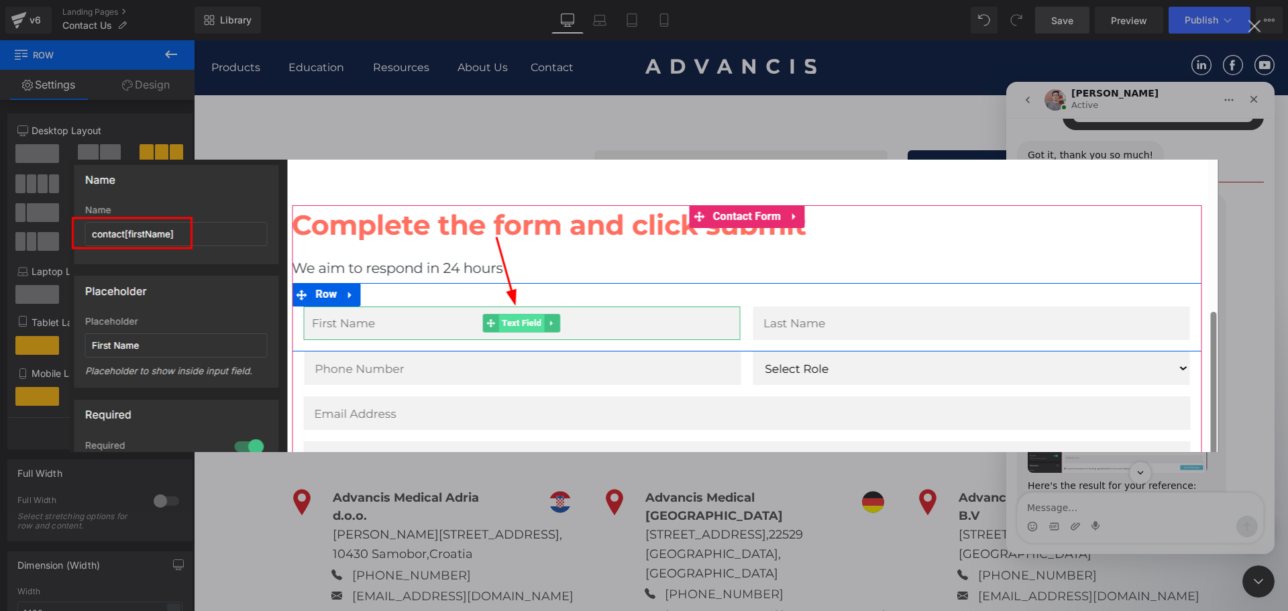
scroll to position [0, 0]
click at [767, 121] on div "Intercom messenger" at bounding box center [644, 305] width 1288 height 611
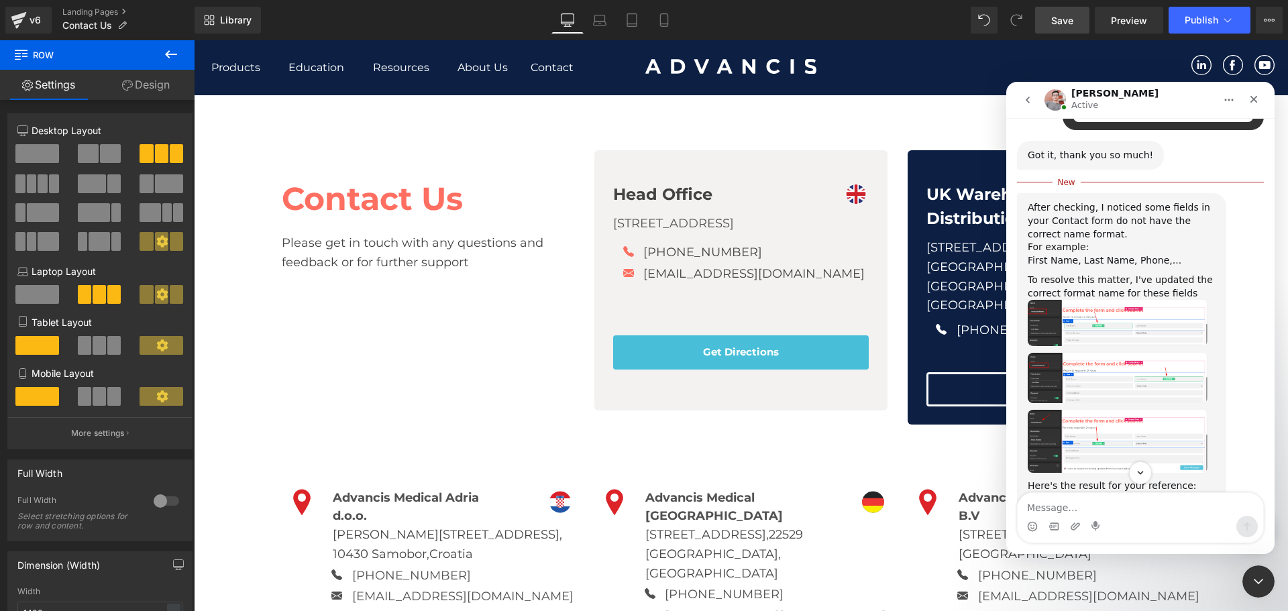
click at [1105, 353] on img "Harry says…" at bounding box center [1118, 378] width 180 height 51
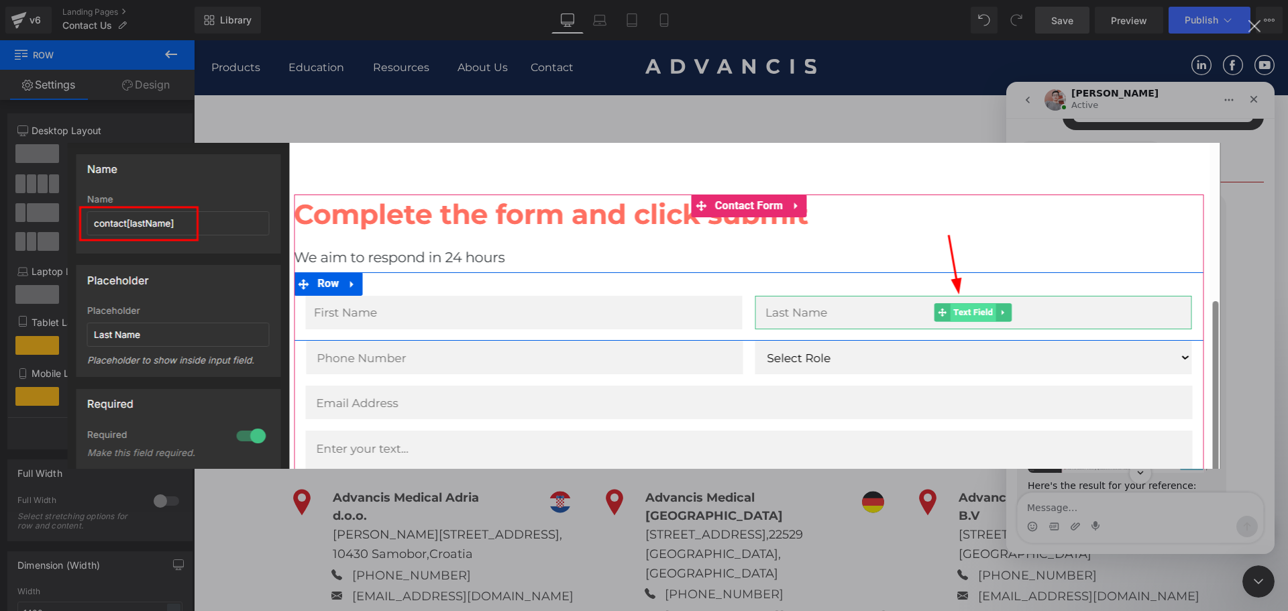
click at [760, 93] on div "Intercom messenger" at bounding box center [644, 305] width 1288 height 611
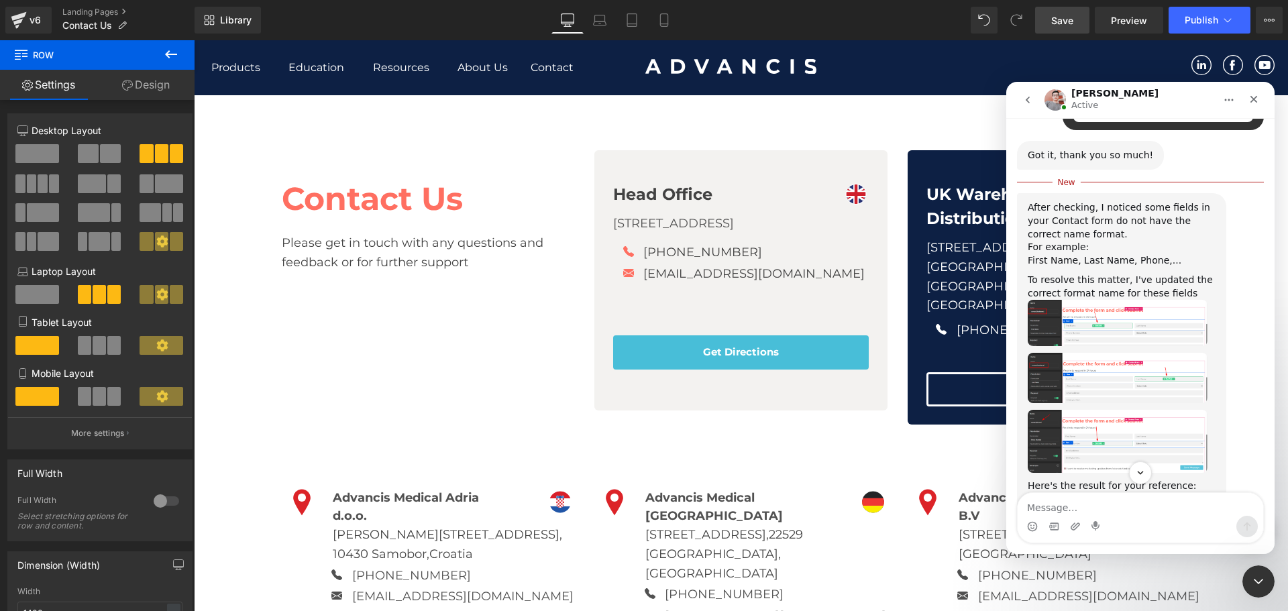
click at [1073, 410] on img "Harry says…" at bounding box center [1118, 441] width 180 height 62
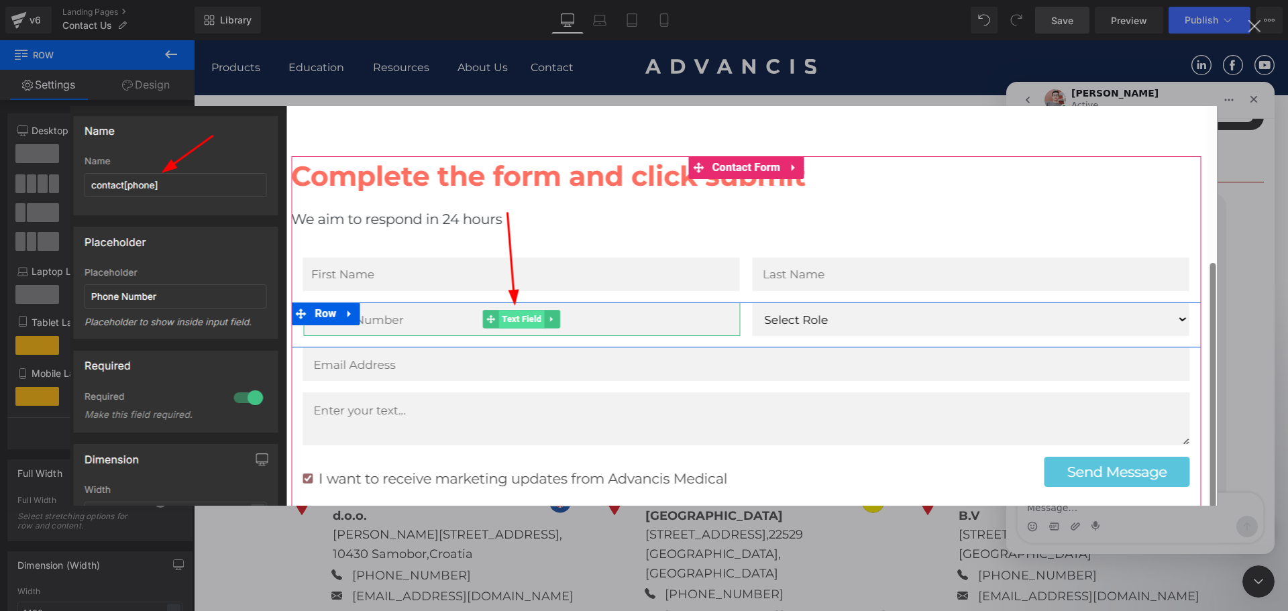
click at [425, 111] on img "Close" at bounding box center [644, 306] width 1148 height 400
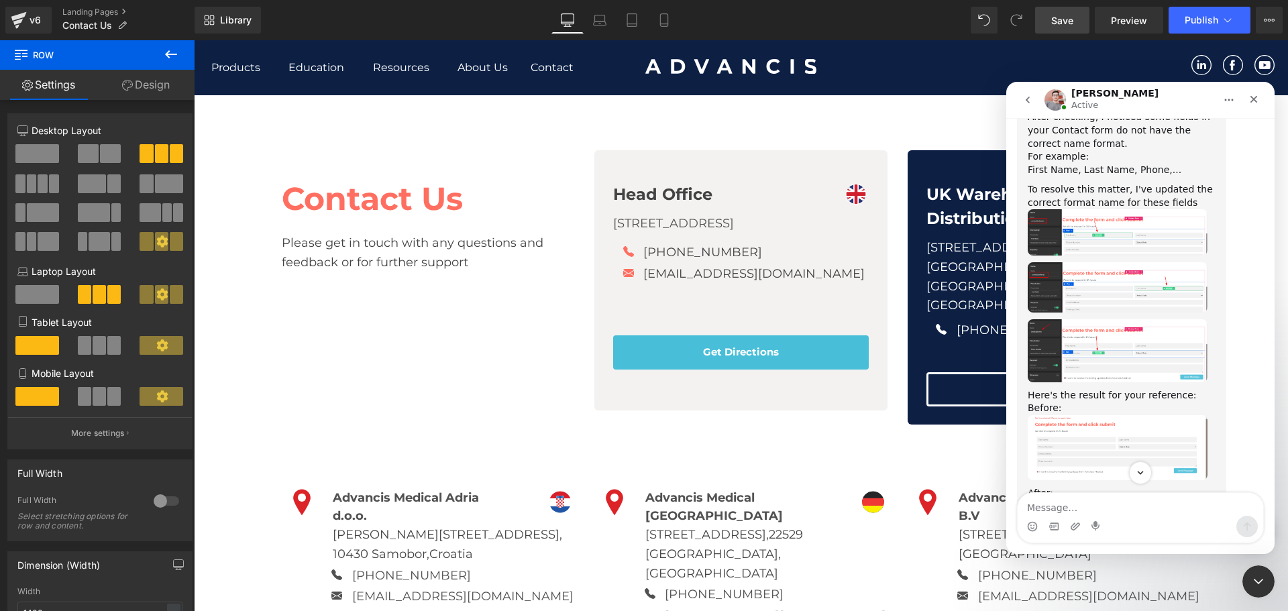
scroll to position [1738, 0]
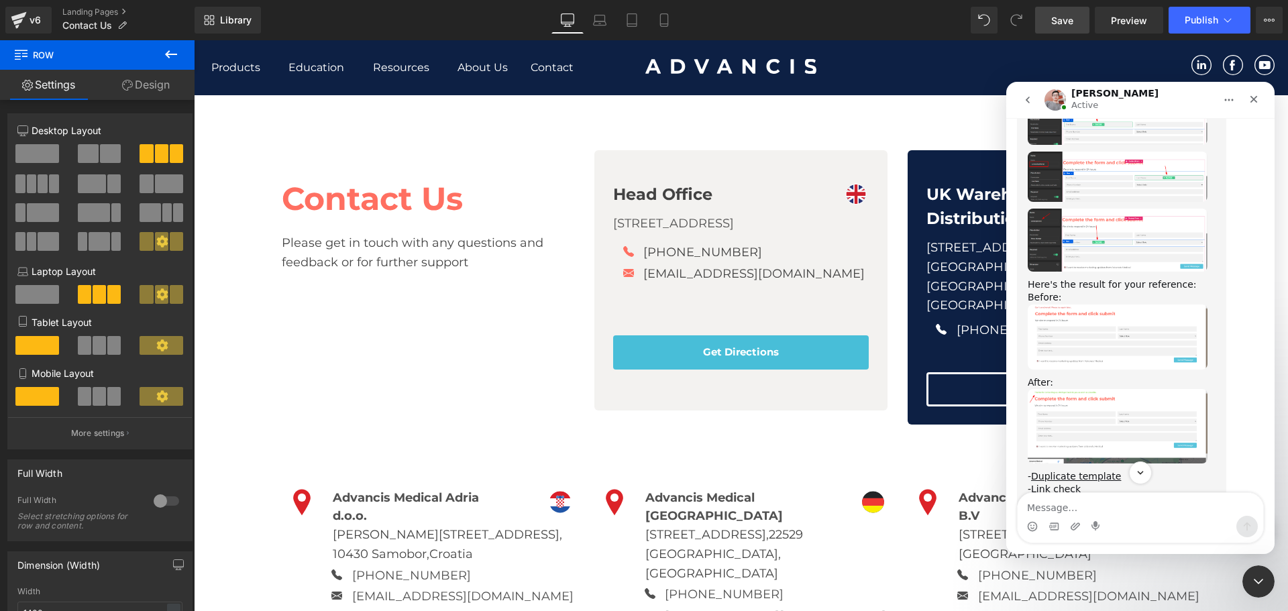
click at [1098, 305] on img "Harry says…" at bounding box center [1118, 337] width 180 height 65
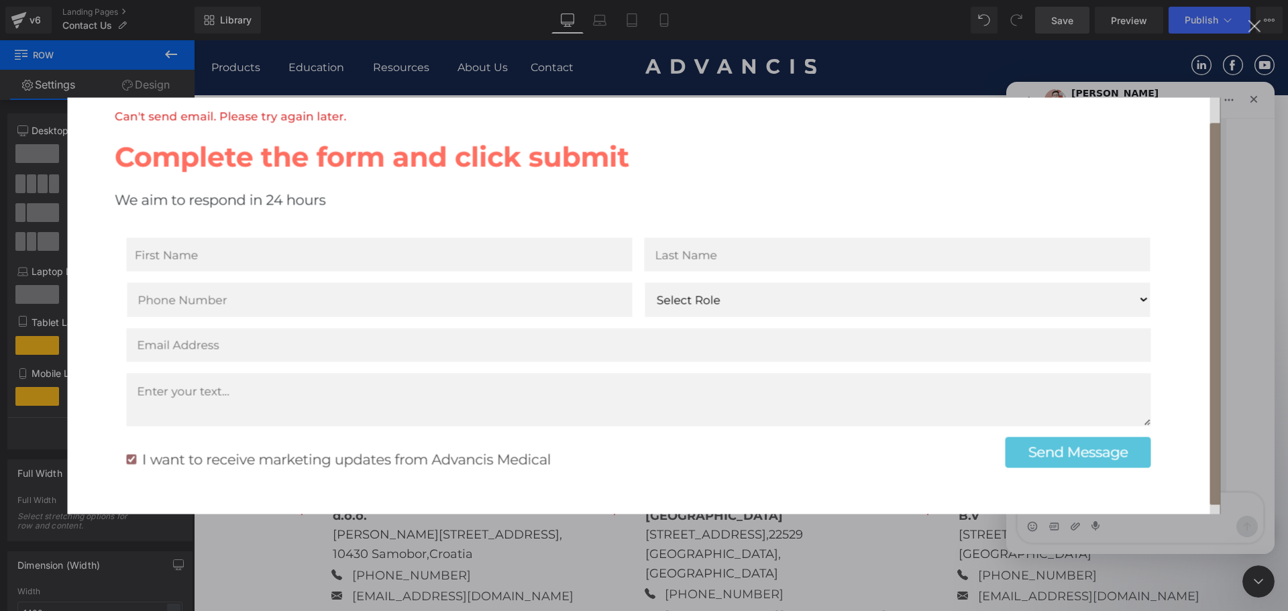
click at [853, 81] on div "Intercom messenger" at bounding box center [644, 305] width 1288 height 611
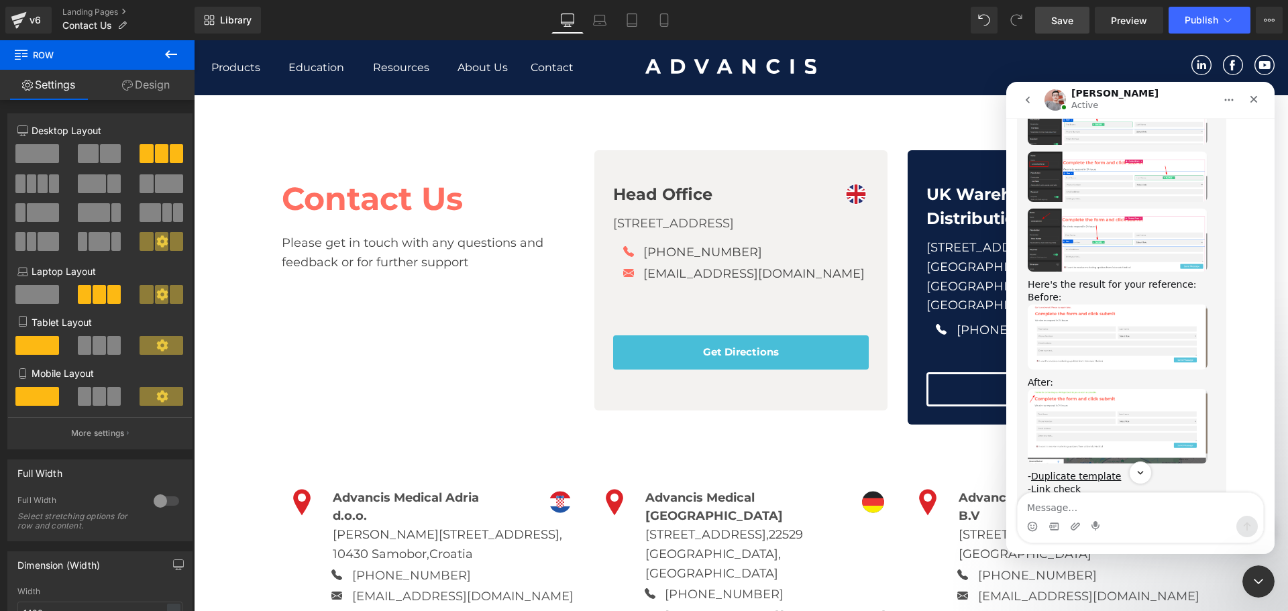
click at [1121, 389] on img "Harry says…" at bounding box center [1118, 426] width 180 height 74
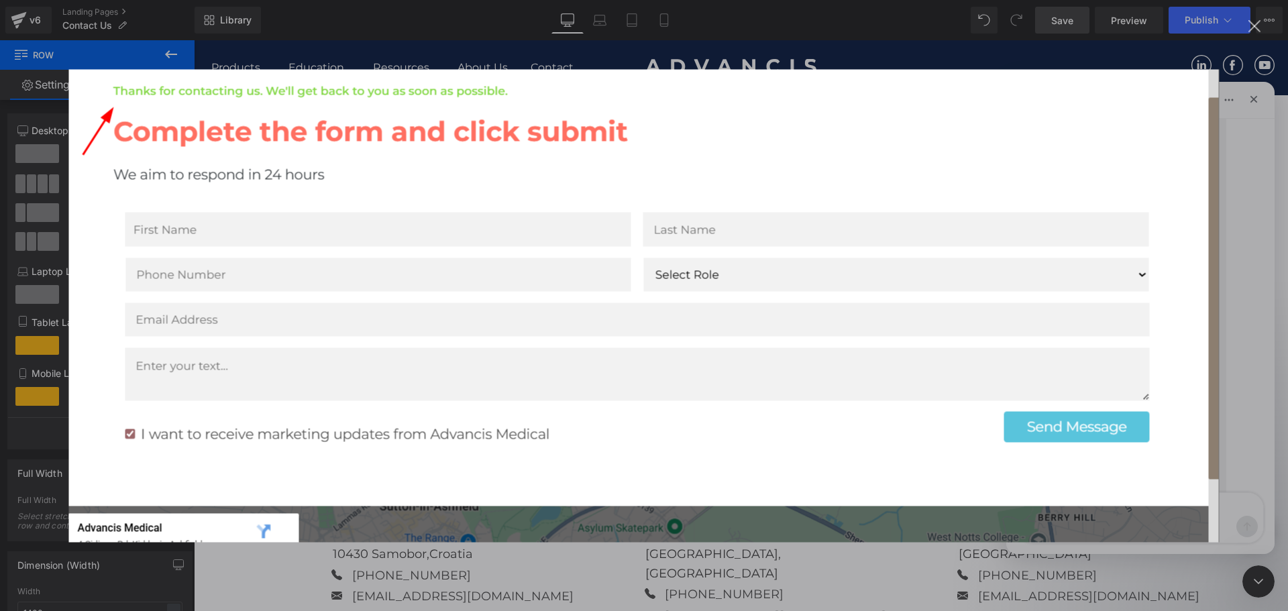
click at [664, 74] on img "Close" at bounding box center [644, 305] width 1151 height 473
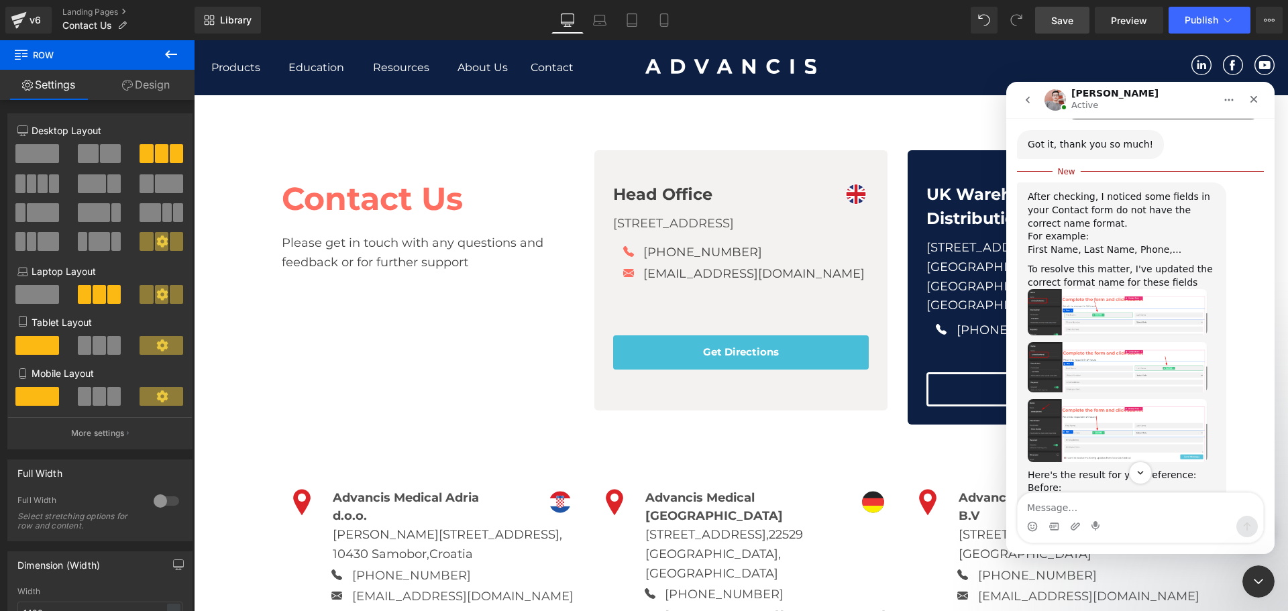
scroll to position [1806, 0]
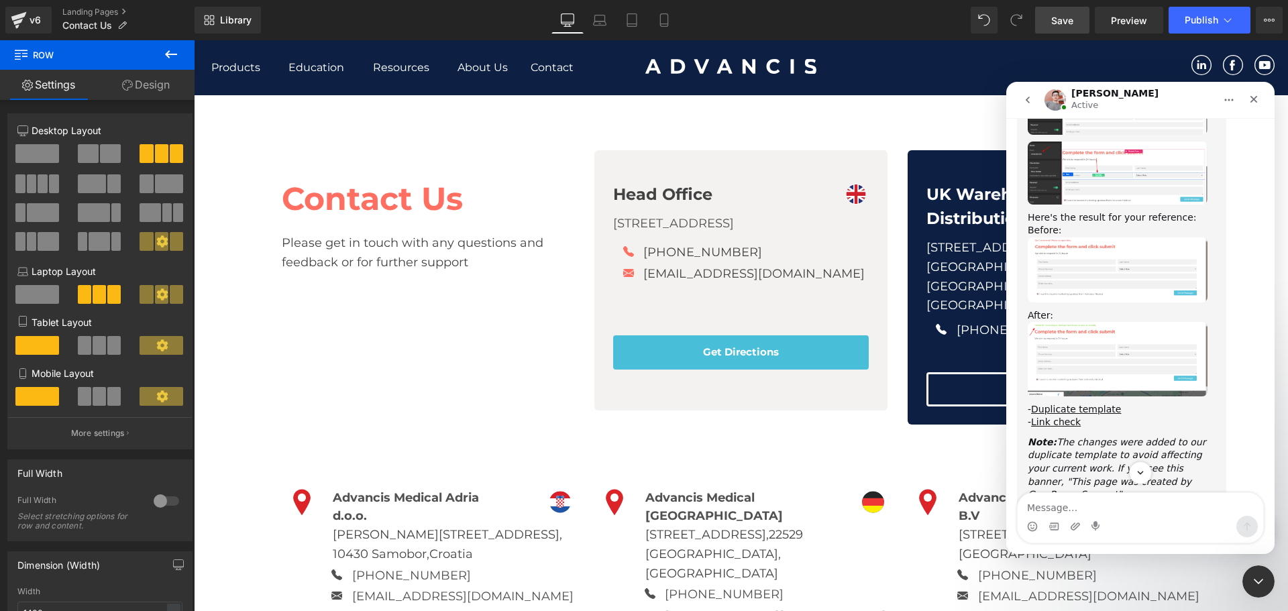
click at [896, 113] on div at bounding box center [644, 285] width 1288 height 571
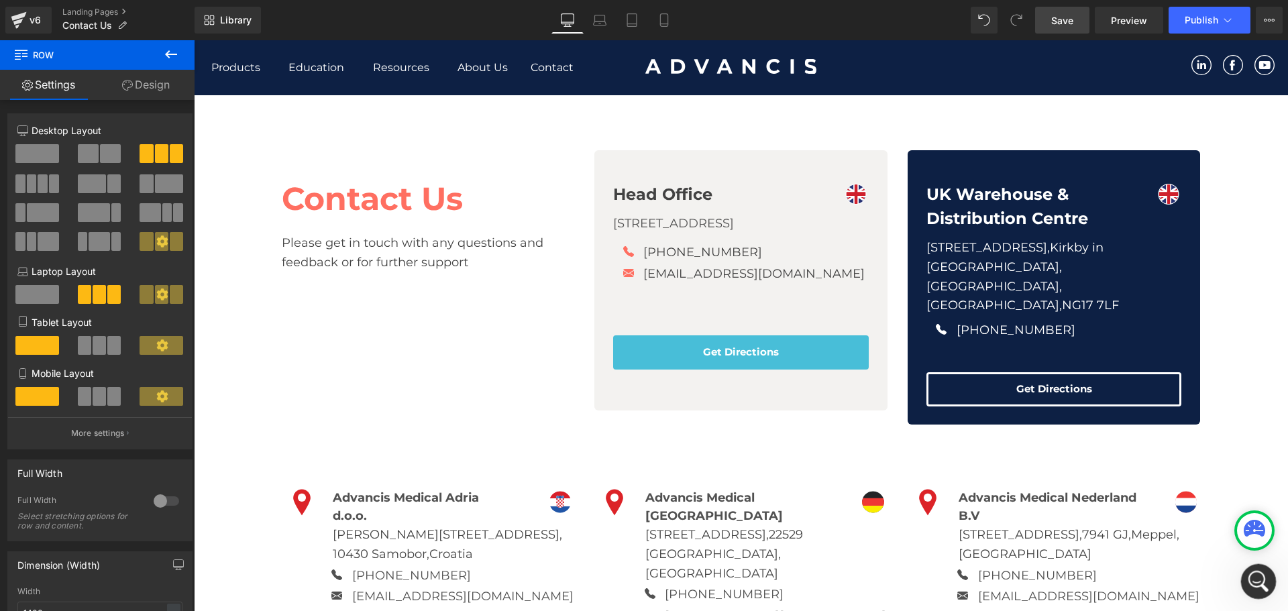
click at [1251, 585] on icon "Open Intercom Messenger" at bounding box center [1257, 580] width 22 height 22
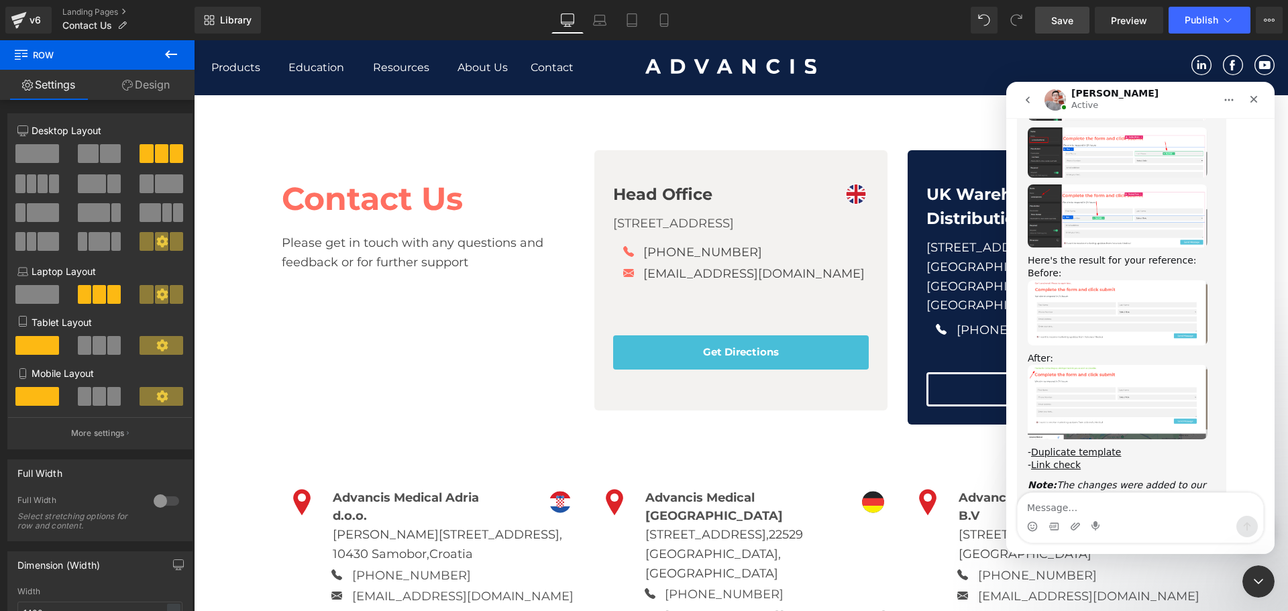
scroll to position [1851, 0]
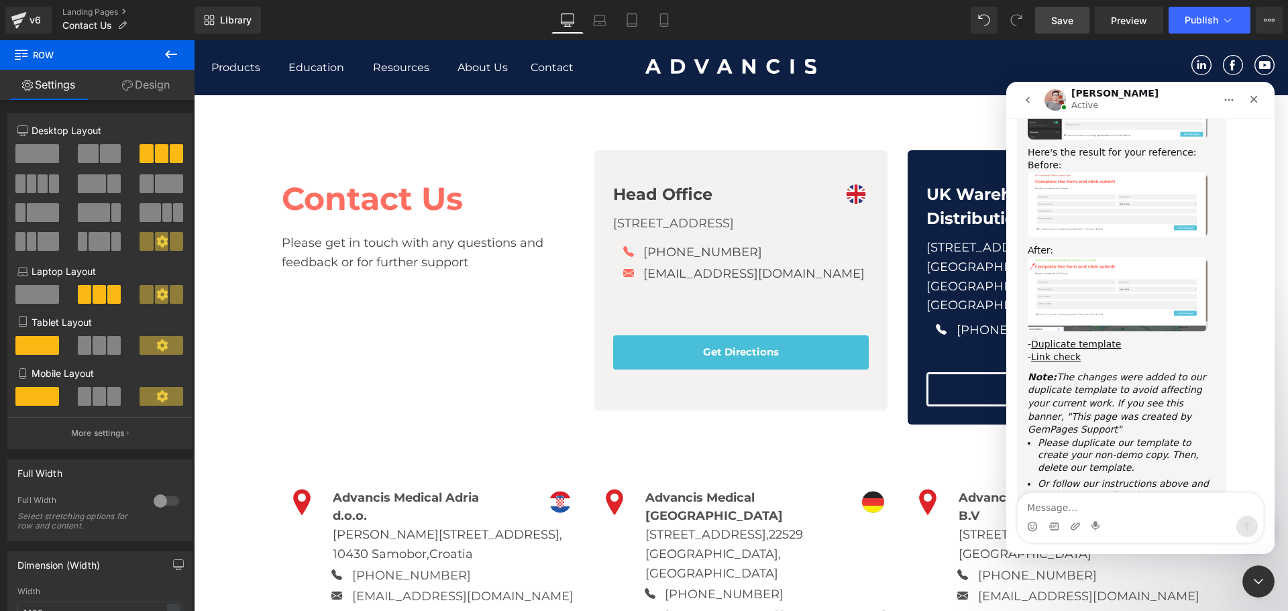
click at [660, 114] on div at bounding box center [644, 285] width 1288 height 571
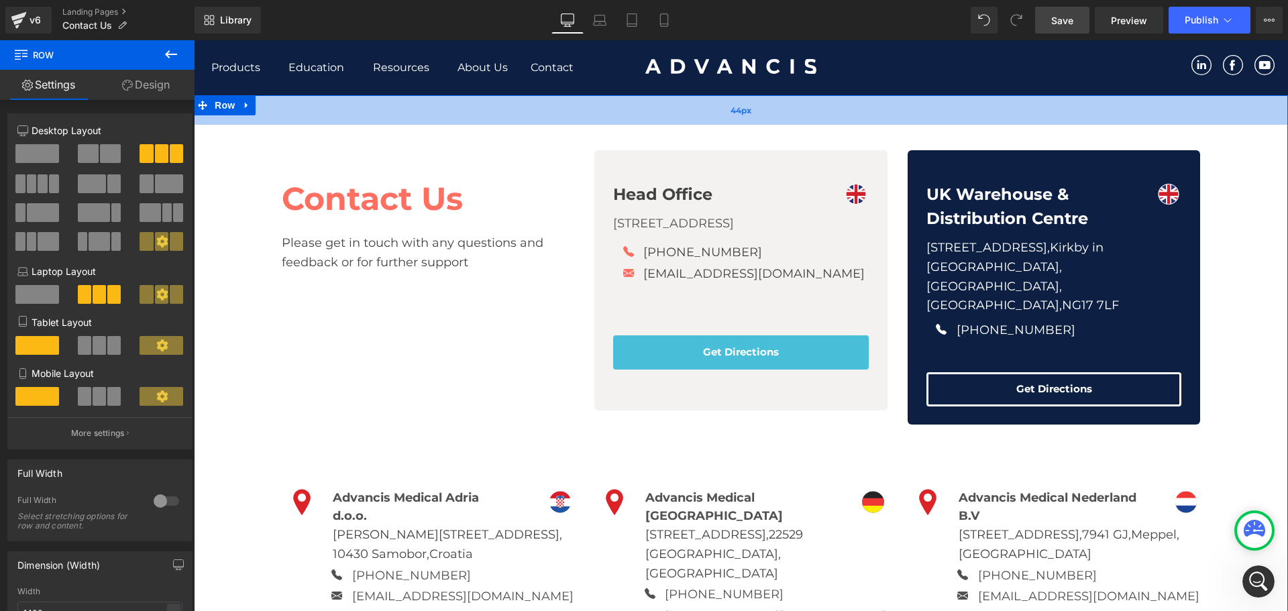
click at [749, 112] on div "44px" at bounding box center [741, 110] width 1094 height 30
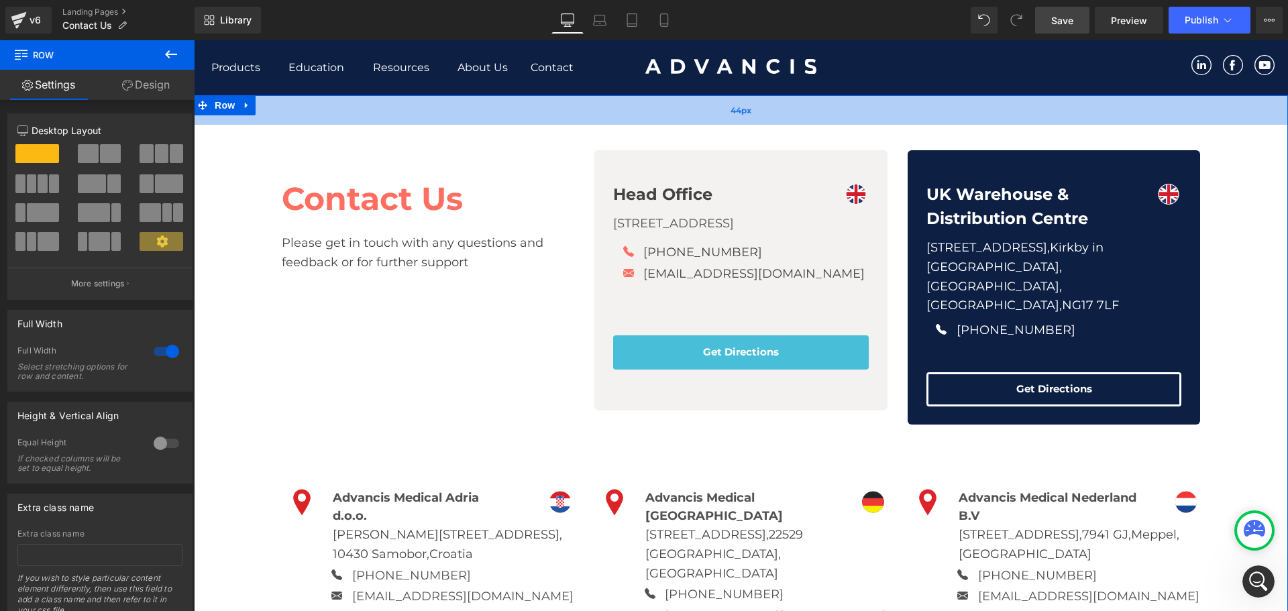
click at [737, 115] on span "44px" at bounding box center [741, 110] width 21 height 13
click at [631, 110] on div "44px" at bounding box center [741, 110] width 1094 height 30
click at [851, 107] on div "44px" at bounding box center [741, 110] width 1094 height 30
click at [1155, 113] on div "44px" at bounding box center [741, 110] width 1094 height 30
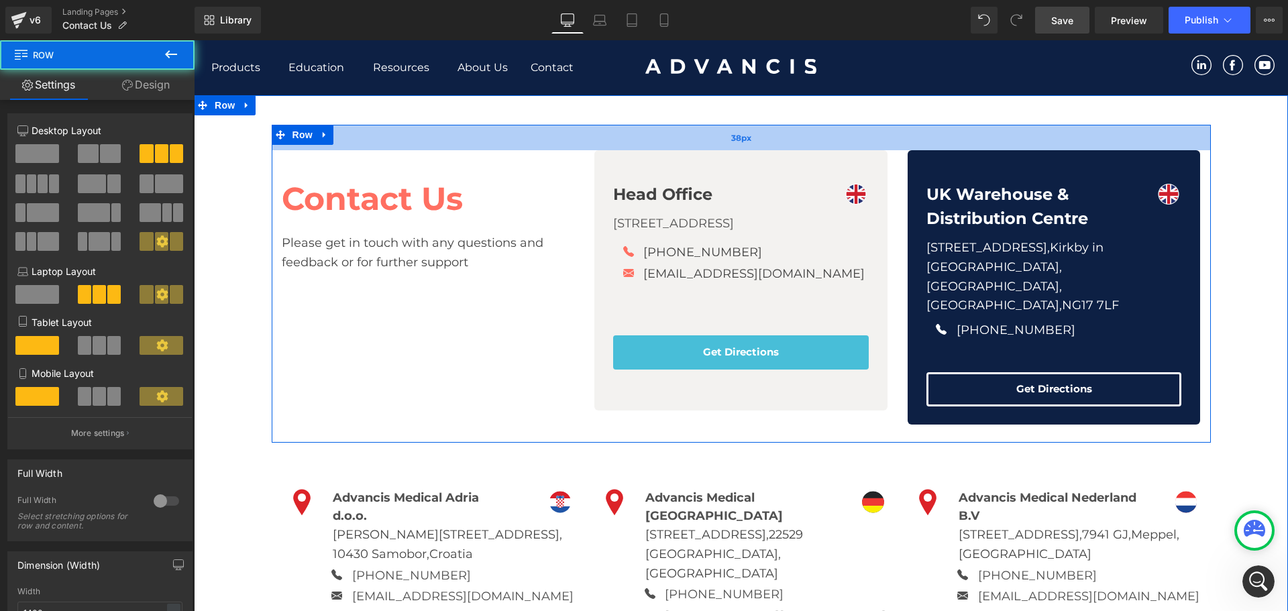
click at [734, 140] on span "38px" at bounding box center [741, 138] width 20 height 13
click at [731, 138] on span "38px" at bounding box center [741, 138] width 20 height 13
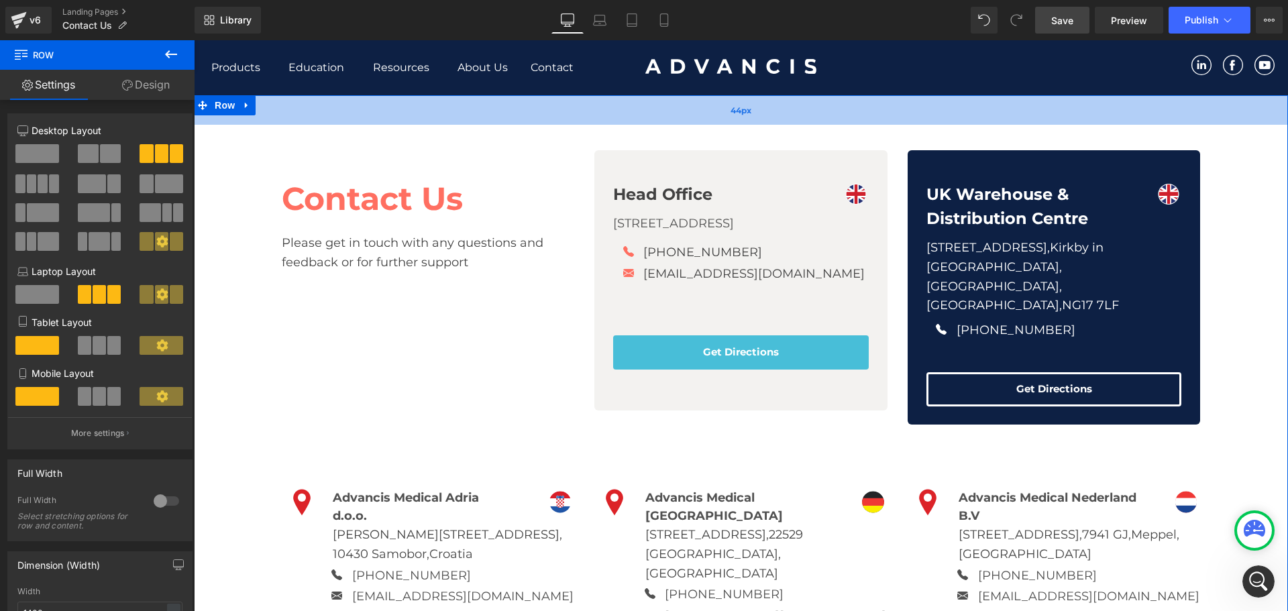
click at [735, 112] on span "44px" at bounding box center [741, 110] width 21 height 13
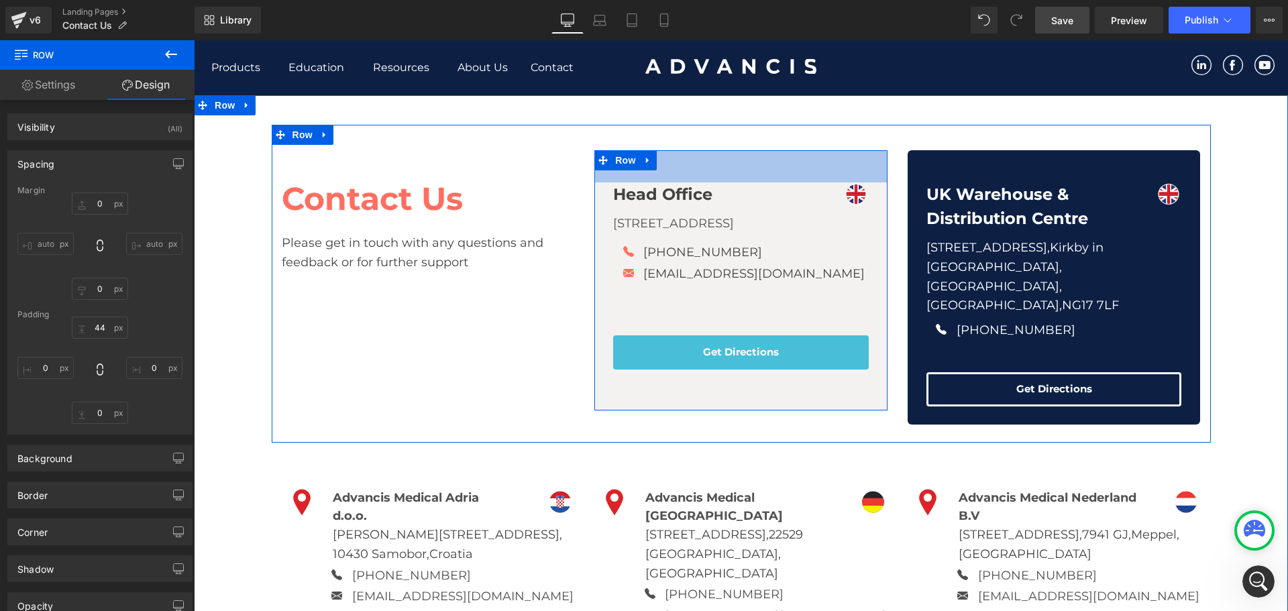
click at [735, 166] on span "48px" at bounding box center [741, 166] width 21 height 13
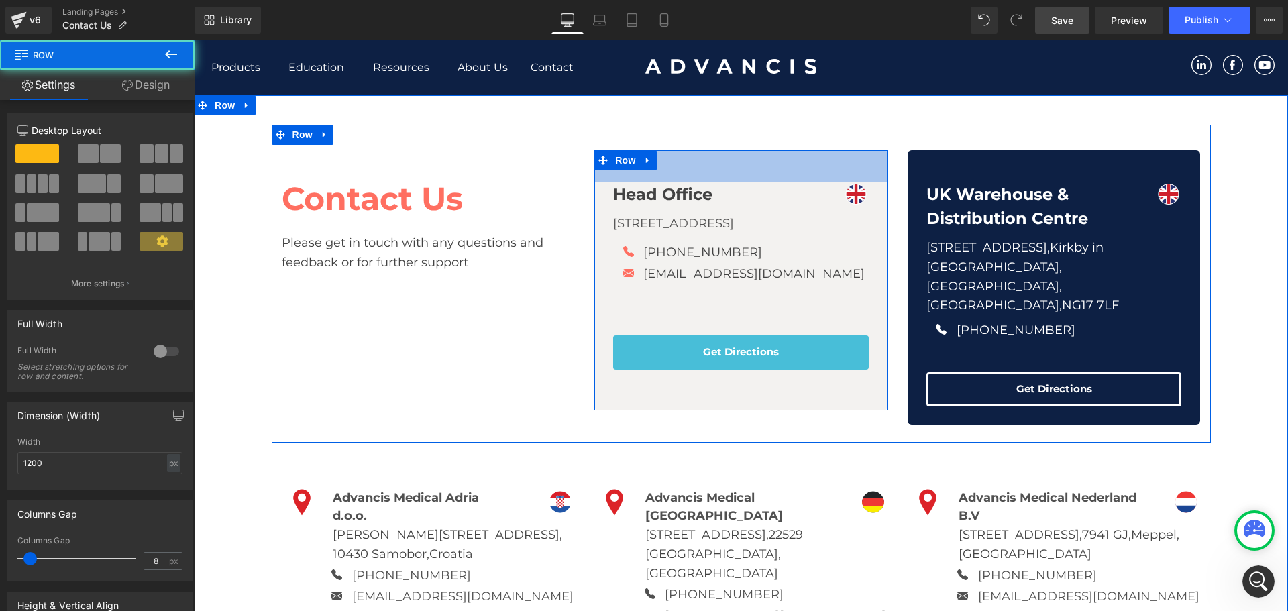
click at [735, 166] on span "48px" at bounding box center [741, 166] width 21 height 13
click at [737, 137] on span "38px" at bounding box center [741, 138] width 20 height 13
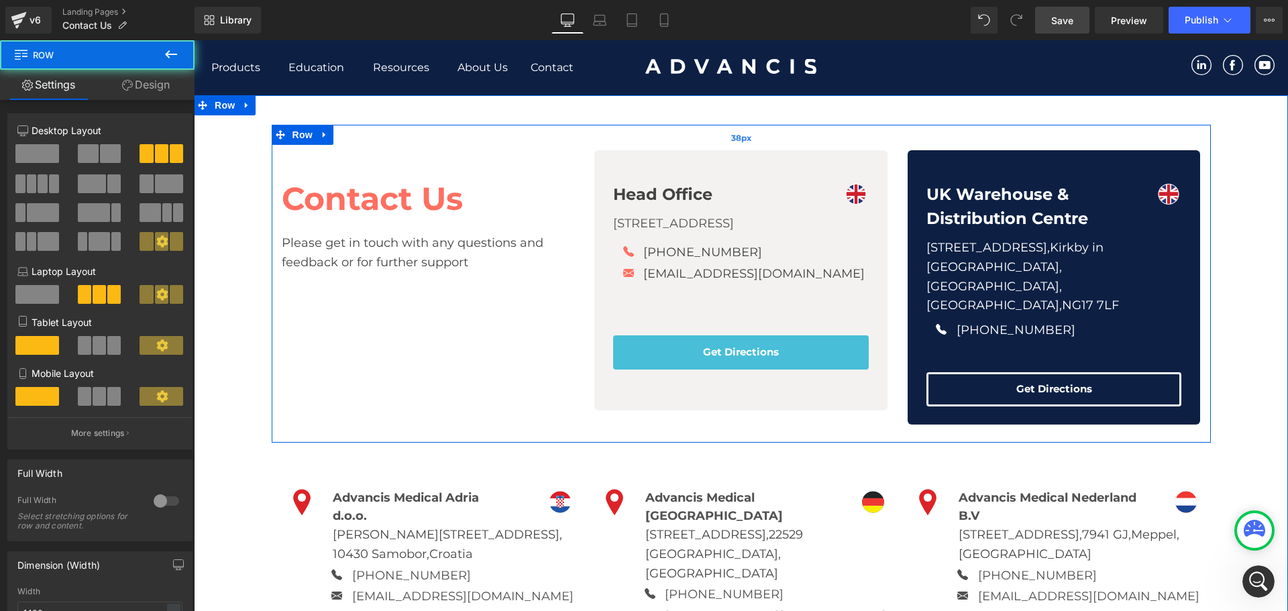
click at [737, 137] on span "38px" at bounding box center [741, 138] width 20 height 13
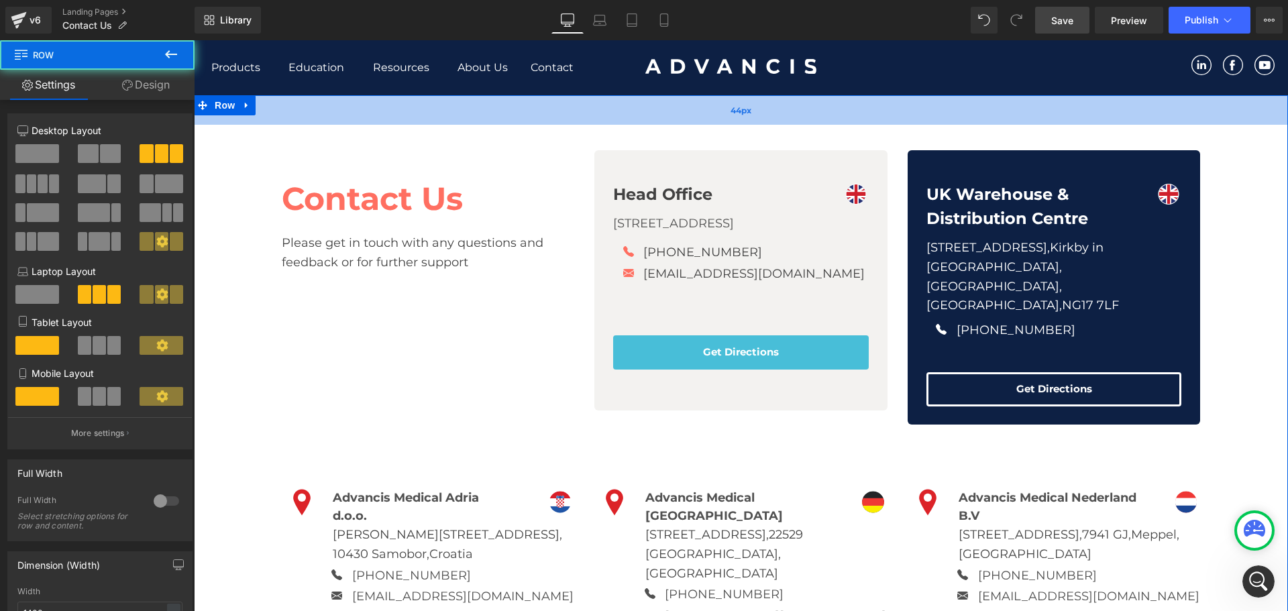
click at [739, 110] on span "44px" at bounding box center [741, 110] width 21 height 13
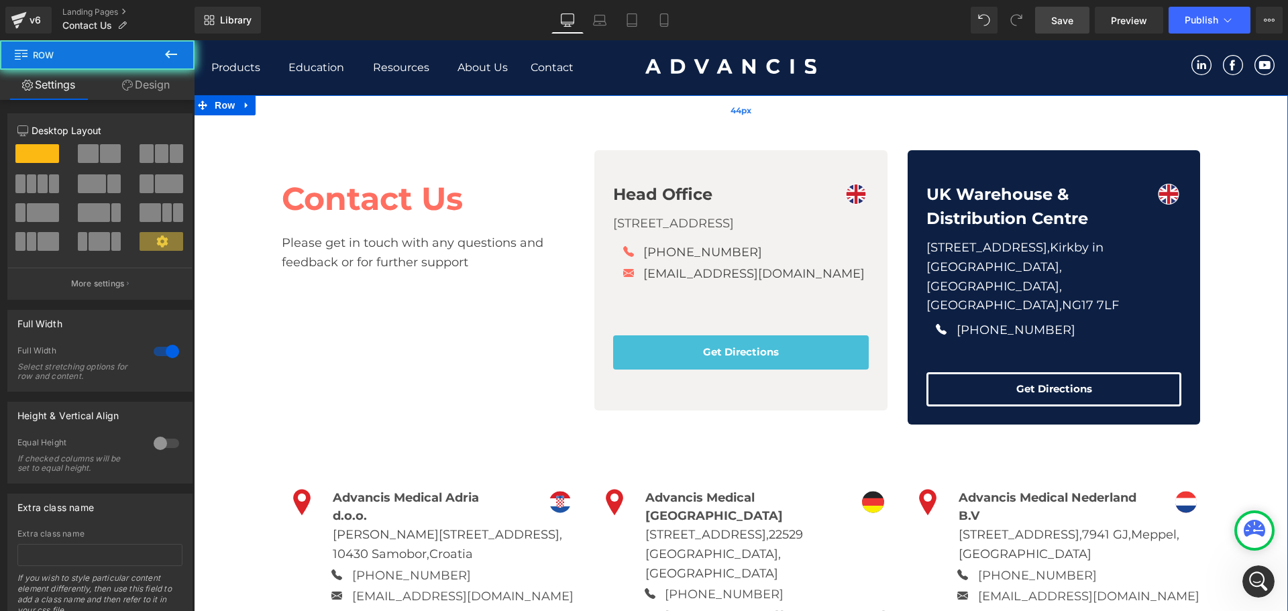
click at [739, 110] on span "44px" at bounding box center [741, 110] width 21 height 13
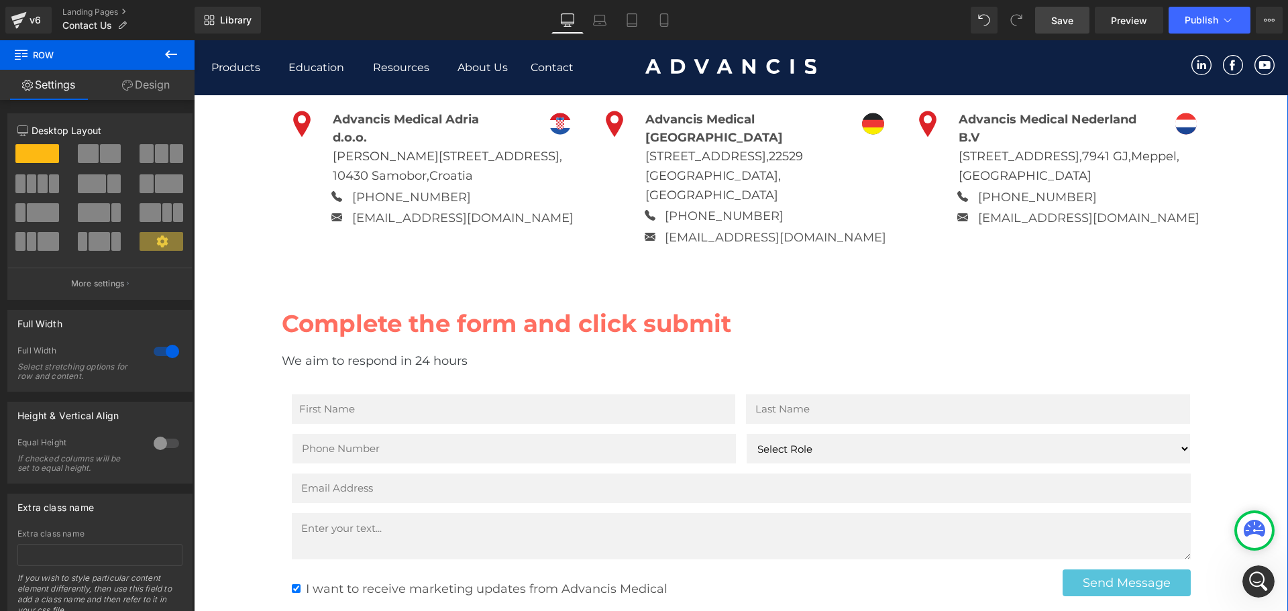
scroll to position [403, 0]
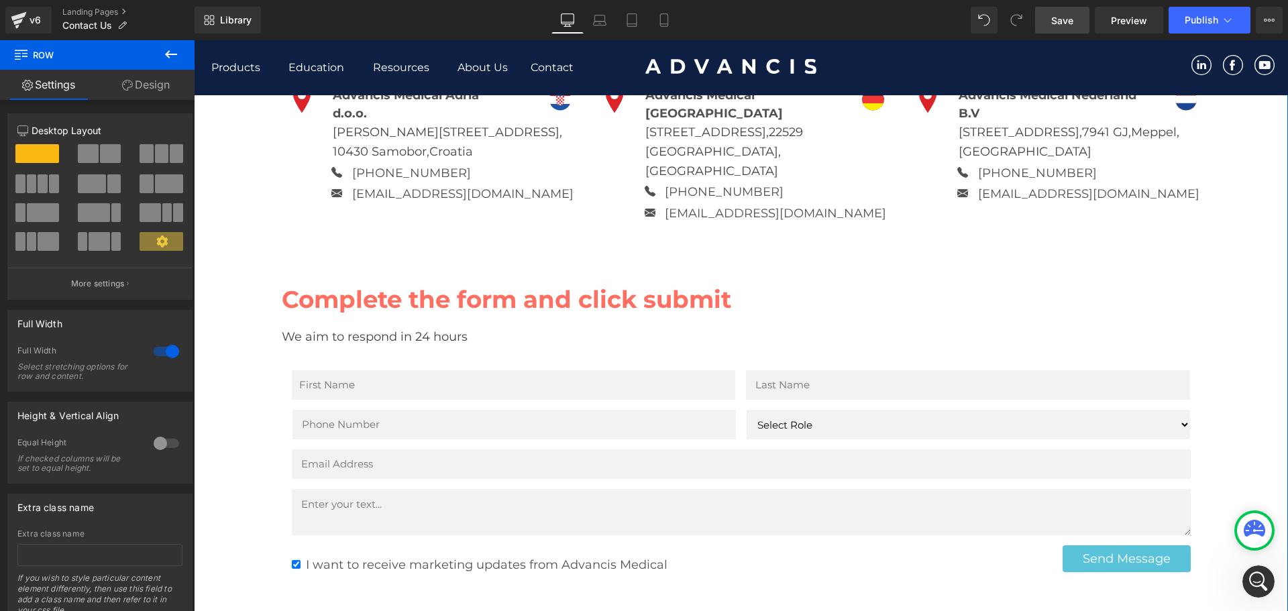
click at [441, 410] on input "text" at bounding box center [515, 425] width 444 height 30
click at [464, 370] on input "text" at bounding box center [514, 385] width 444 height 30
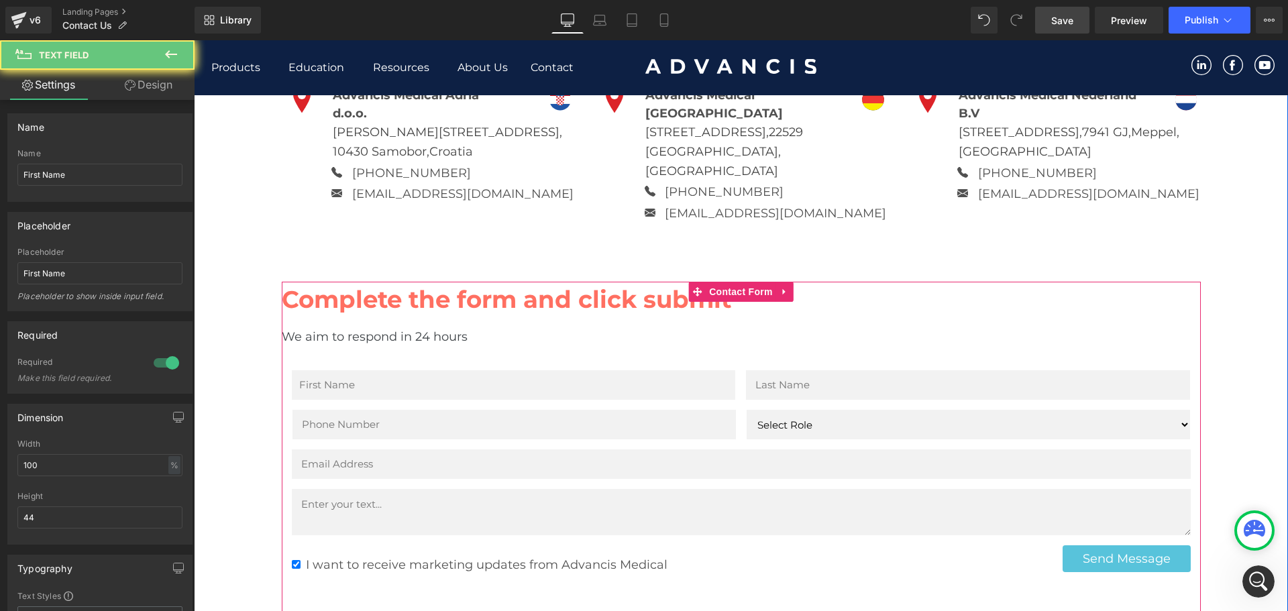
click at [512, 454] on div "Email Field" at bounding box center [741, 465] width 899 height 30
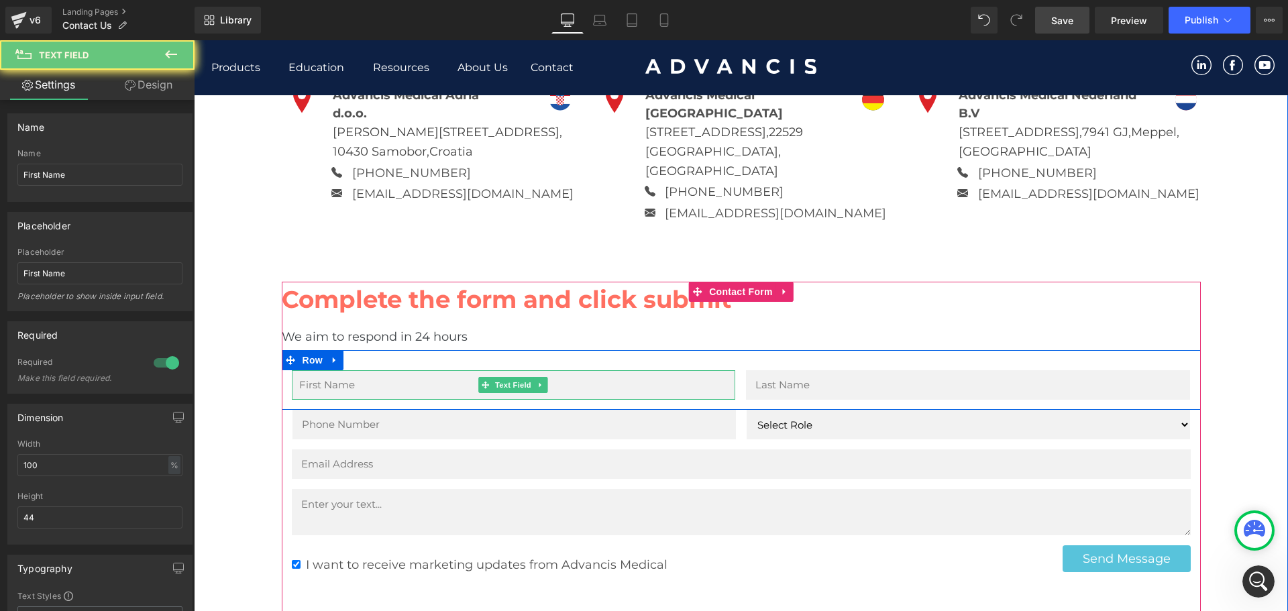
drag, startPoint x: 514, startPoint y: 359, endPoint x: 407, endPoint y: 386, distance: 110.2
click at [514, 370] on div "Text Field" at bounding box center [514, 385] width 444 height 30
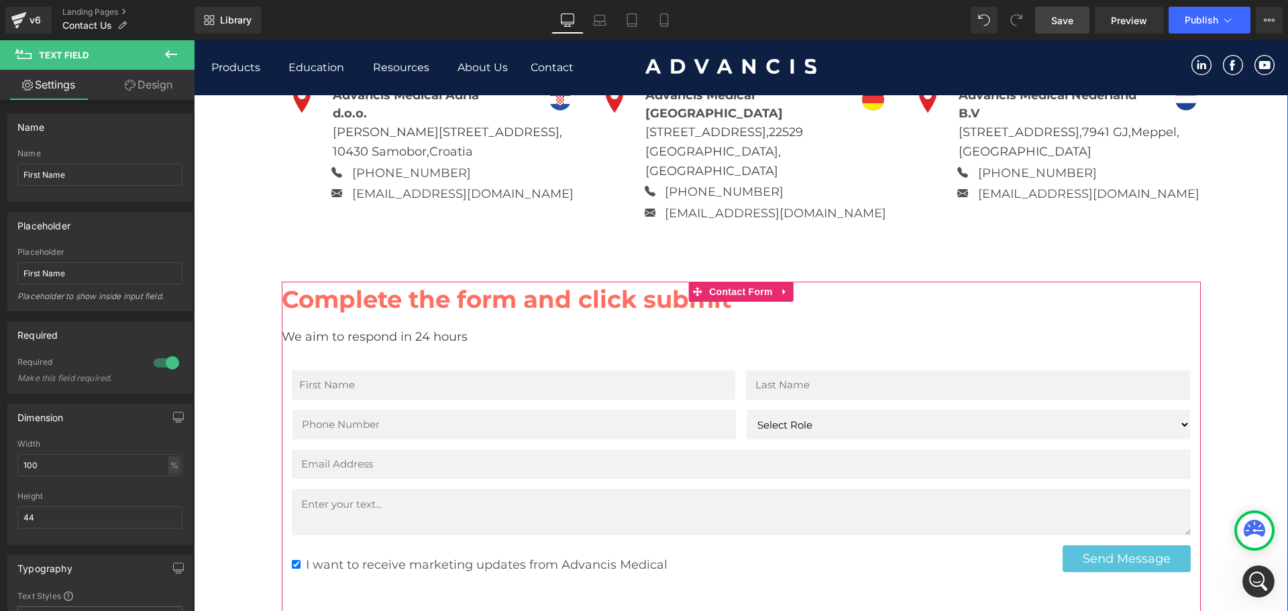
click at [543, 370] on input "text" at bounding box center [514, 385] width 444 height 30
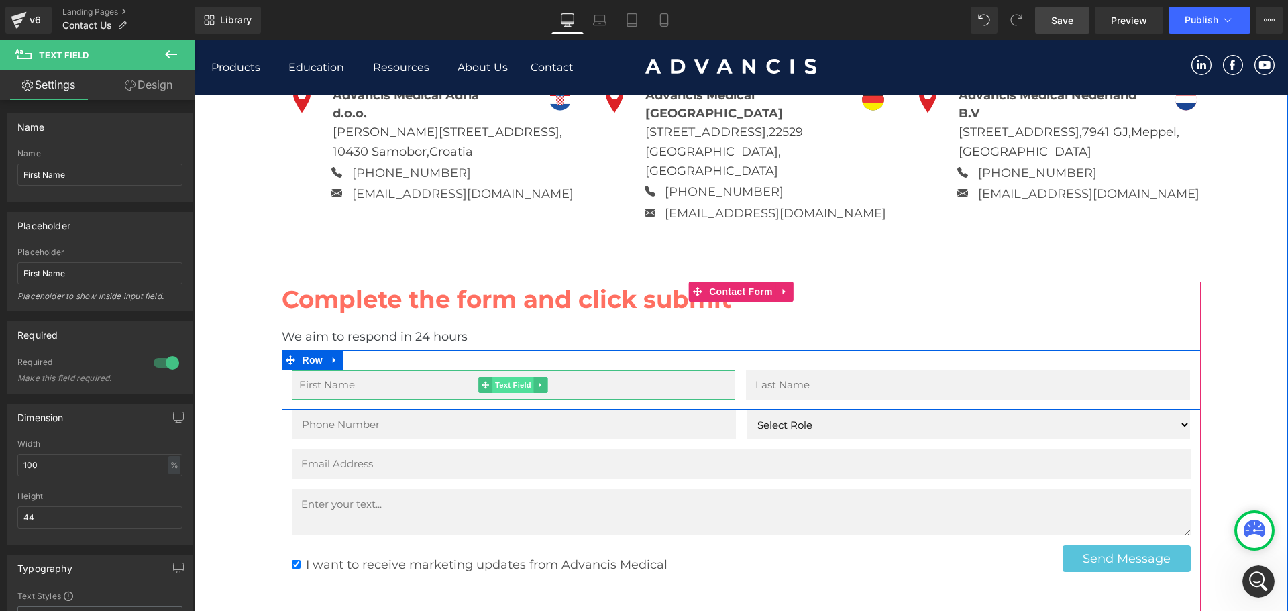
click at [503, 377] on span "Text Field" at bounding box center [513, 385] width 42 height 16
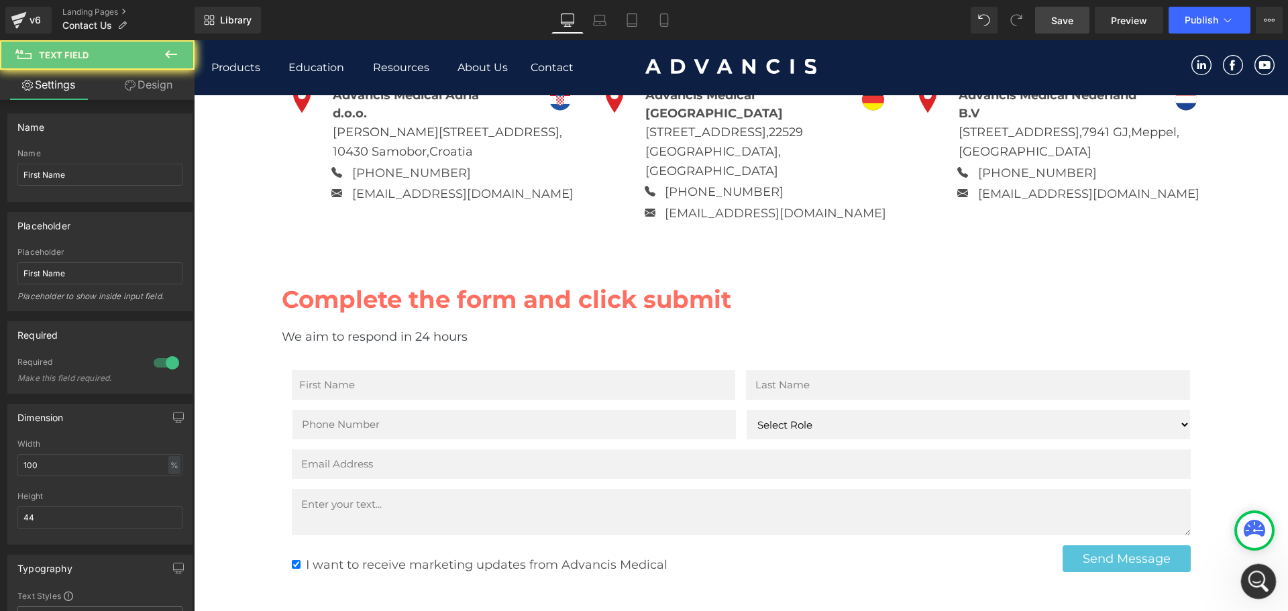
click at [1248, 572] on div "Open Intercom Messenger" at bounding box center [1257, 580] width 44 height 44
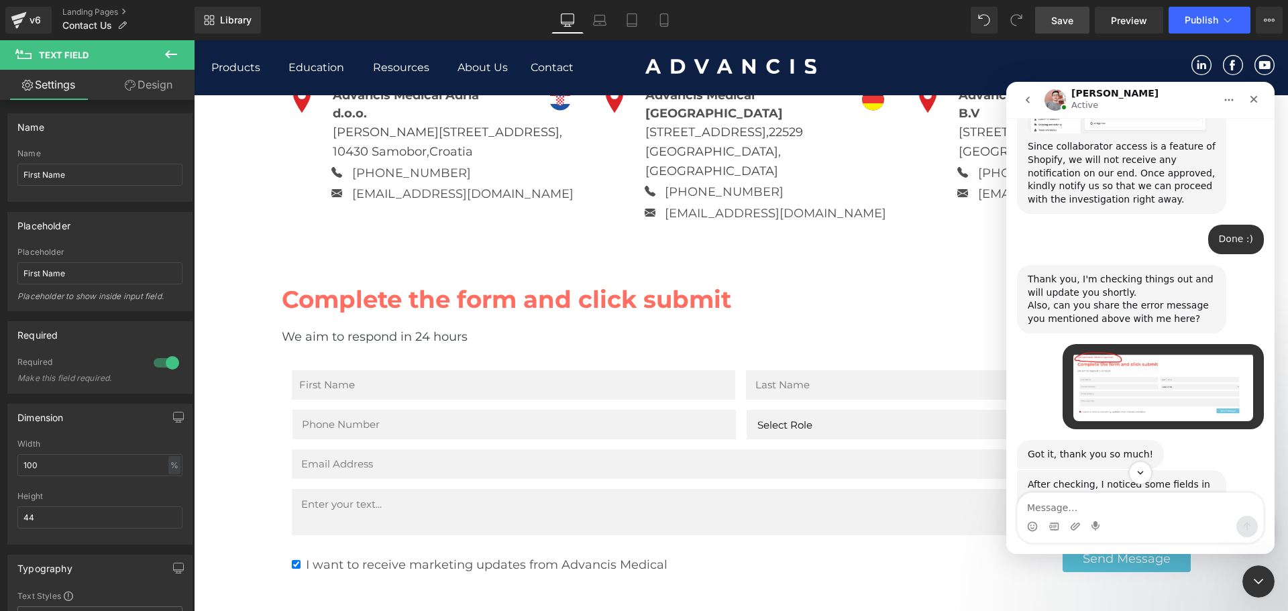
scroll to position [1515, 0]
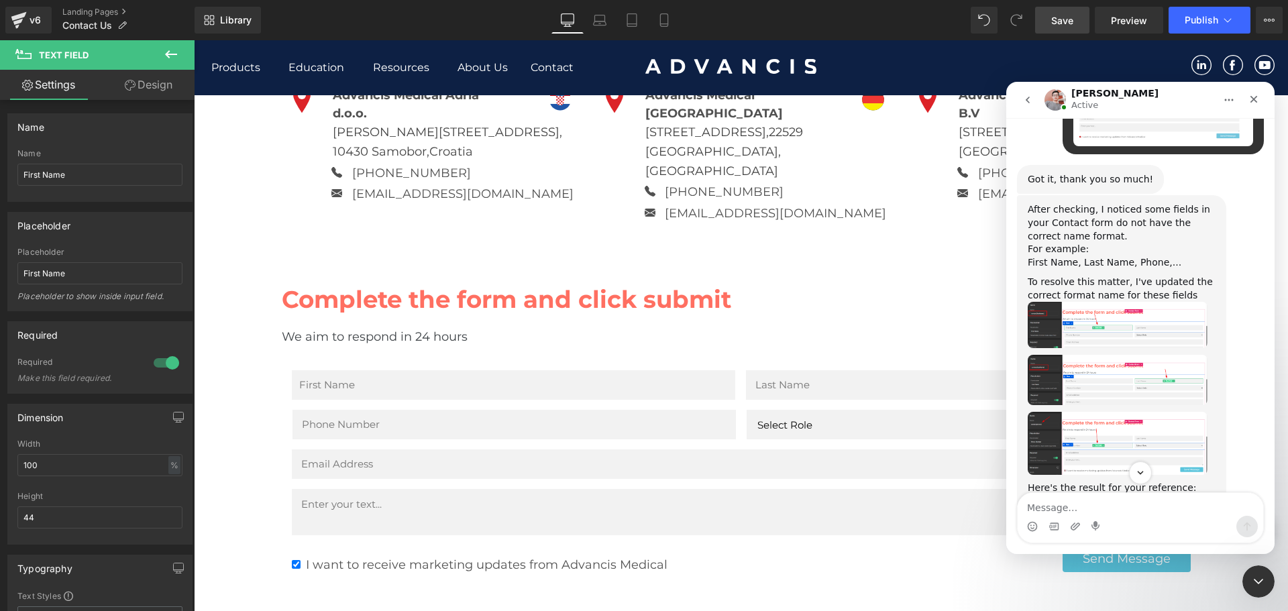
click at [1123, 302] on img "Harry says…" at bounding box center [1118, 325] width 180 height 46
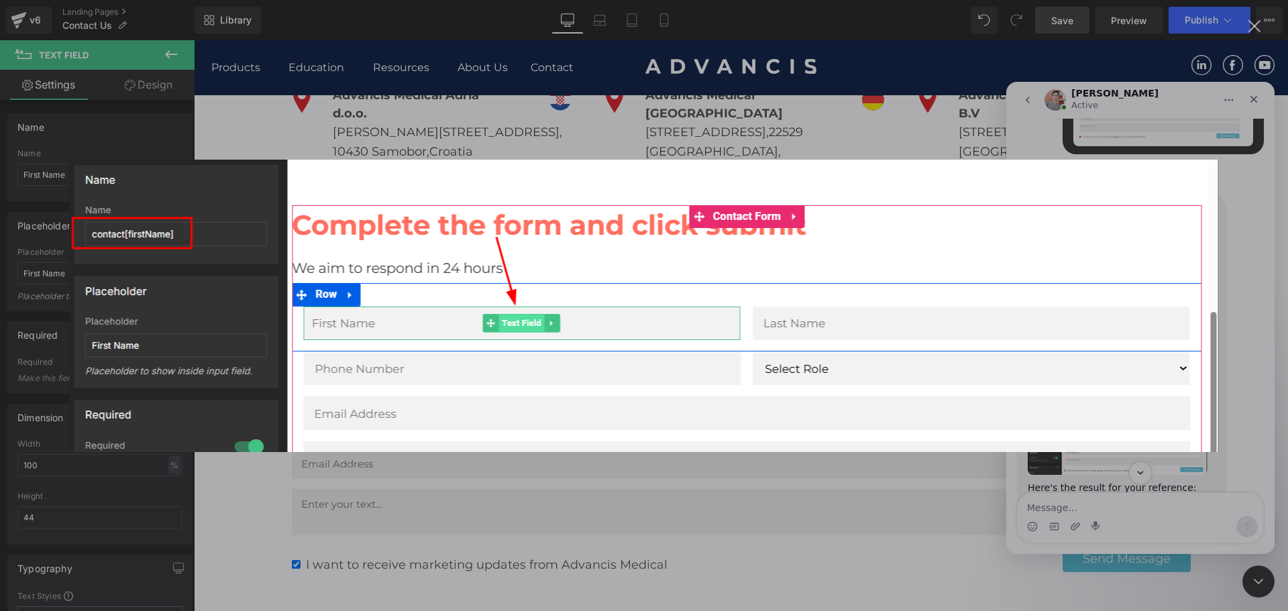
click at [1131, 138] on div "Intercom messenger" at bounding box center [644, 305] width 1288 height 611
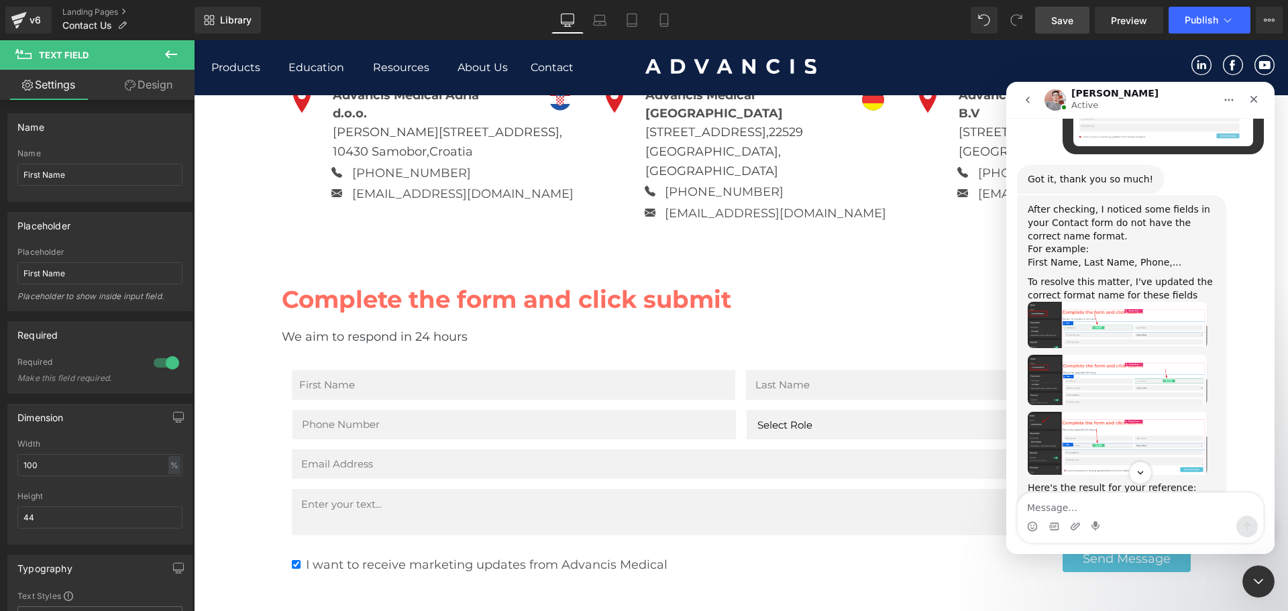
click at [1118, 302] on img "Harry says…" at bounding box center [1118, 325] width 180 height 46
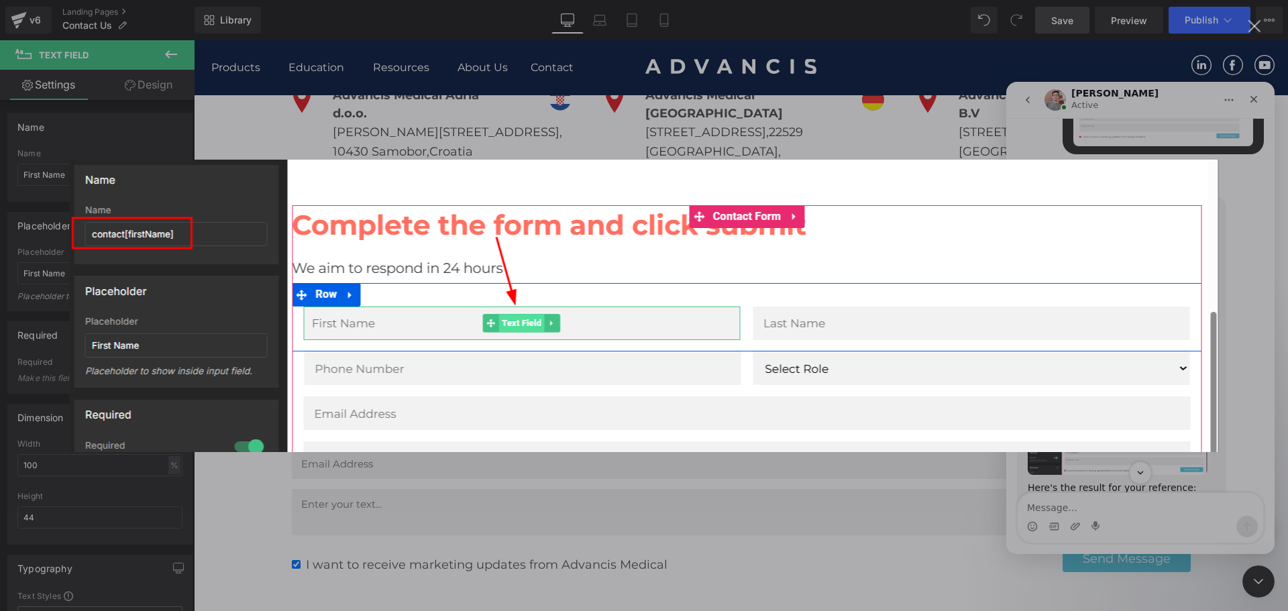
click at [1106, 142] on div "Intercom messenger" at bounding box center [644, 305] width 1288 height 611
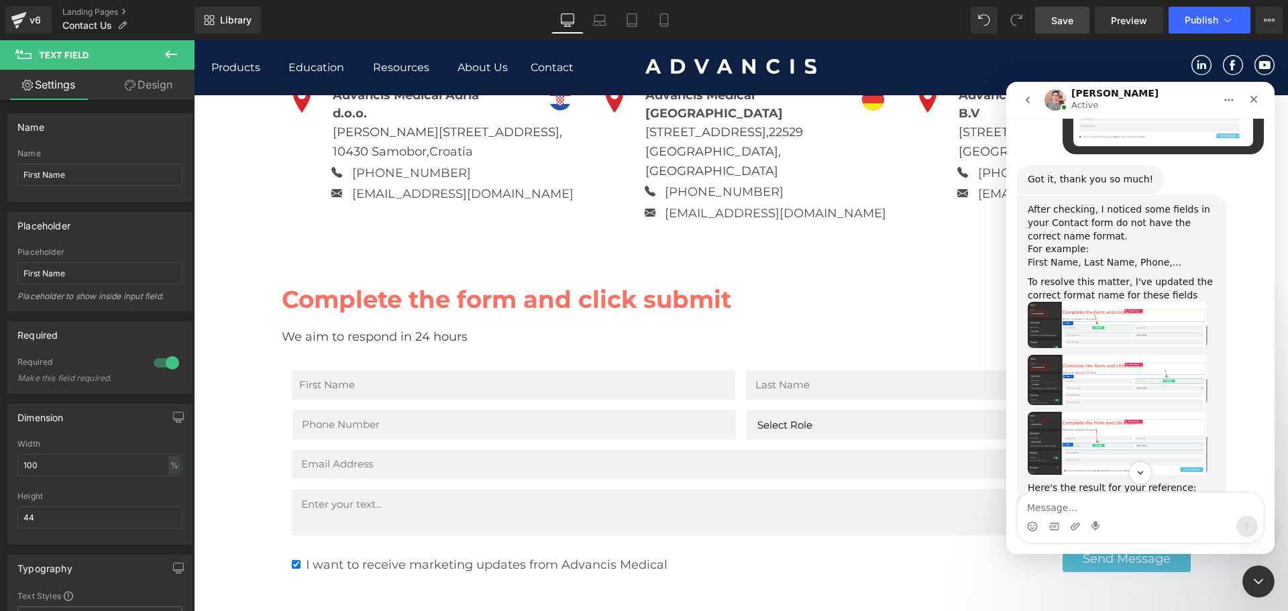
click at [1126, 302] on img "Harry says…" at bounding box center [1118, 325] width 180 height 46
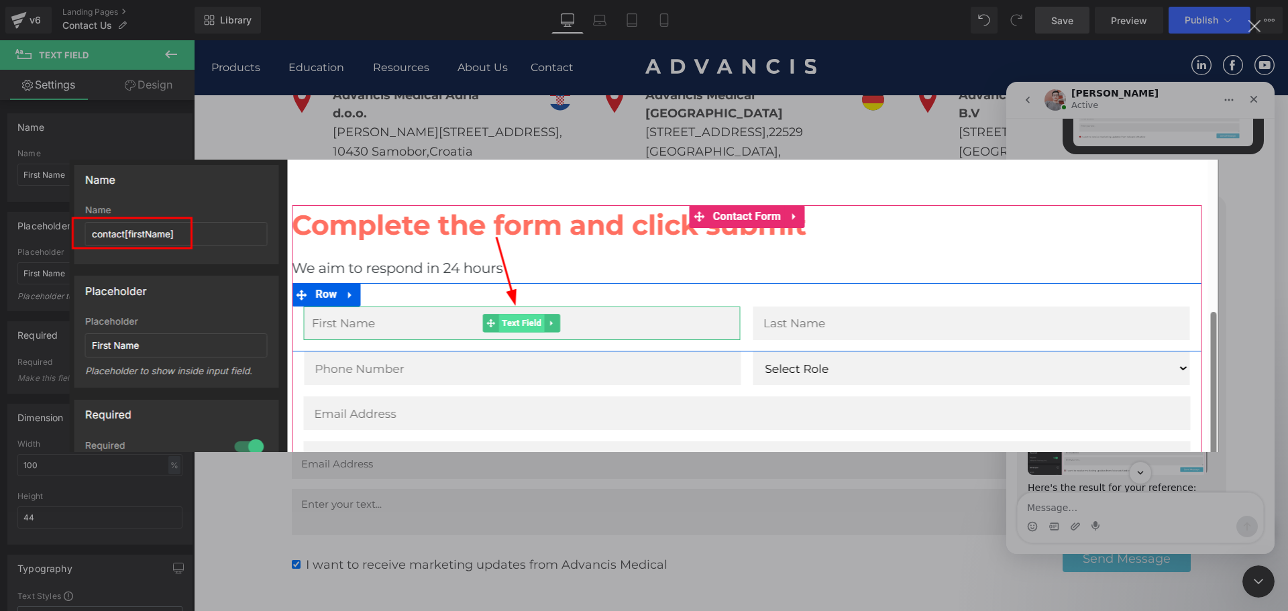
click at [515, 151] on div "Intercom messenger" at bounding box center [644, 305] width 1288 height 611
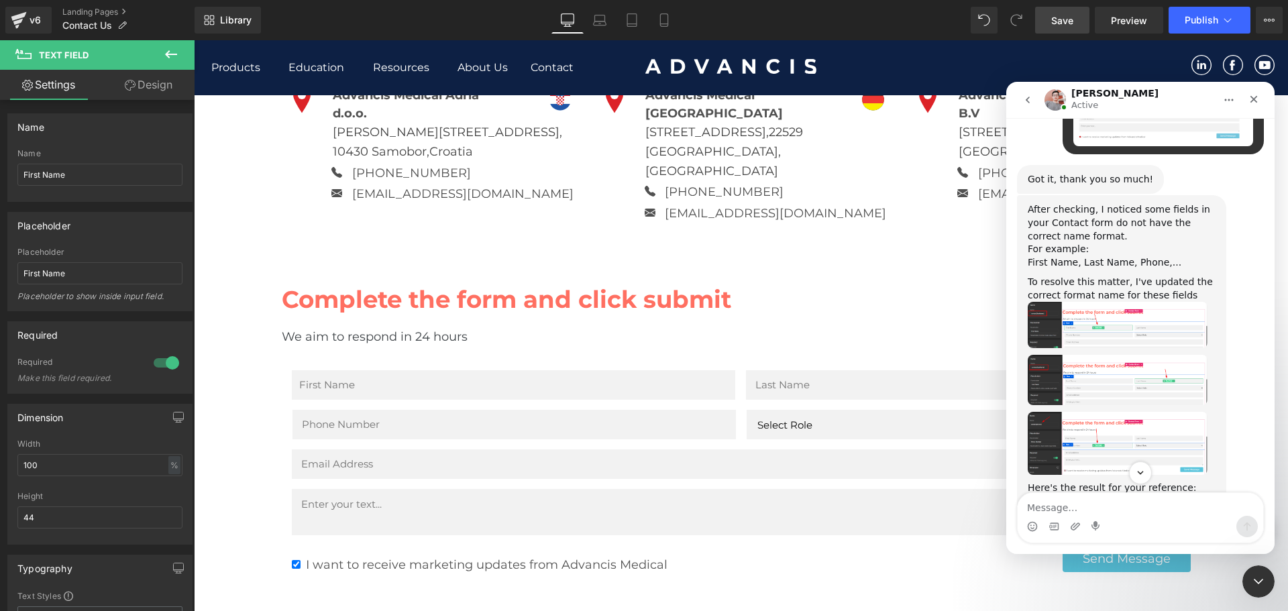
click at [407, 378] on div at bounding box center [644, 285] width 1288 height 571
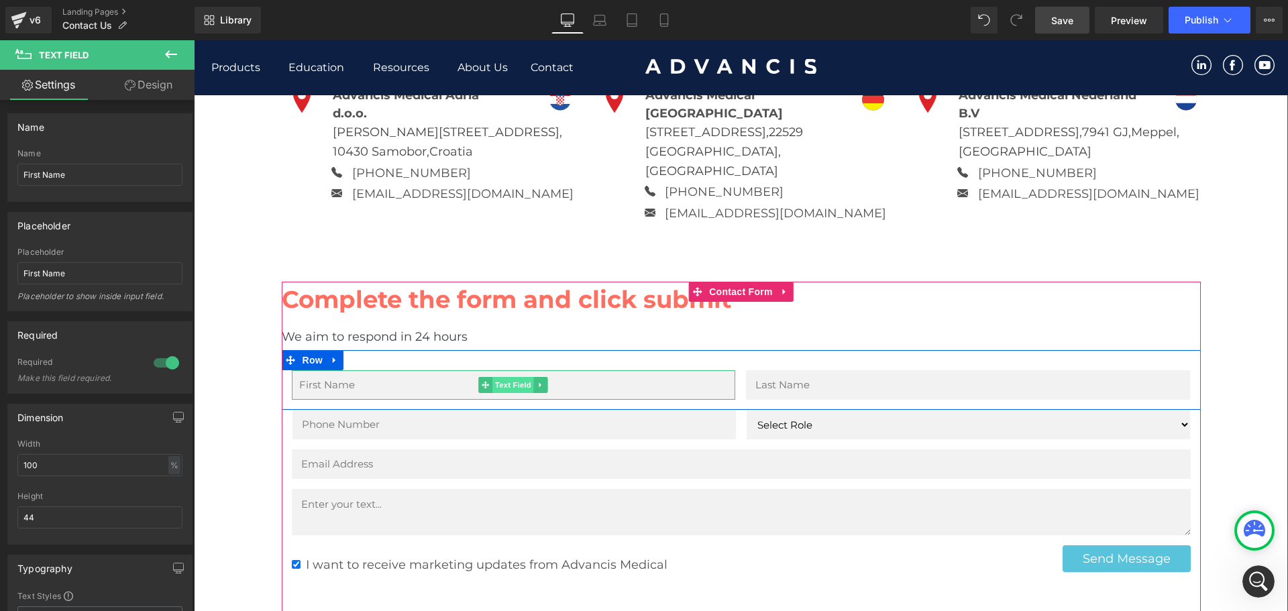
click at [511, 377] on span "Text Field" at bounding box center [513, 385] width 42 height 16
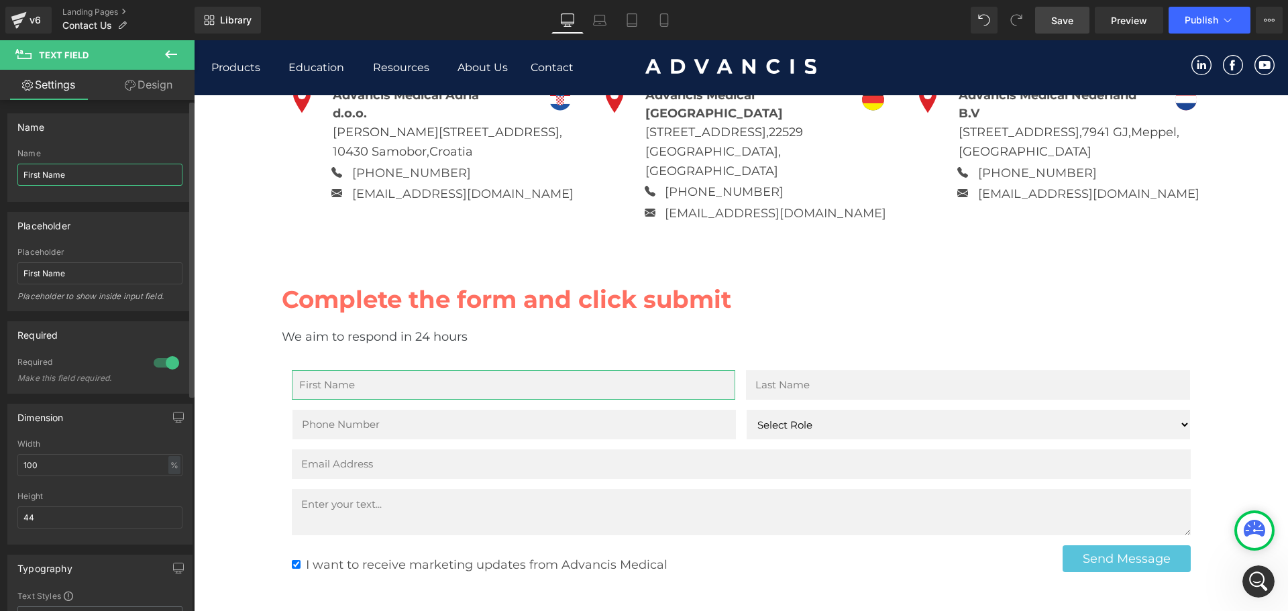
drag, startPoint x: 81, startPoint y: 170, endPoint x: 15, endPoint y: 162, distance: 66.3
click at [16, 162] on div "First Name Name First Name" at bounding box center [100, 175] width 184 height 52
type input "contact[firstName]"
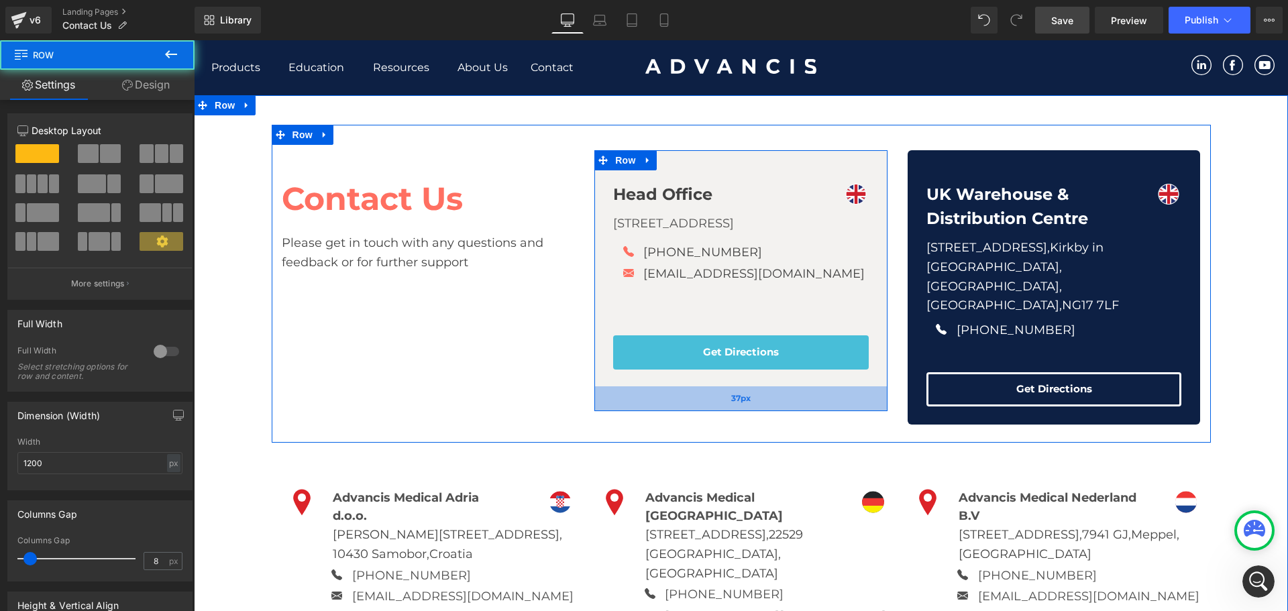
click at [771, 411] on div "37px" at bounding box center [740, 398] width 293 height 25
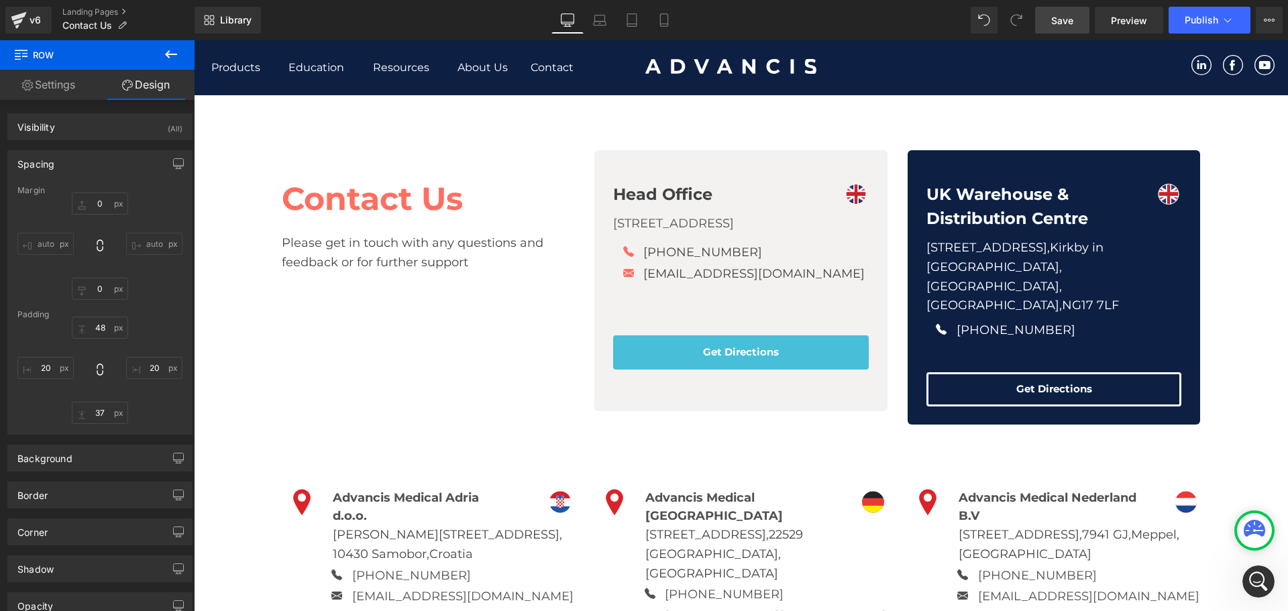
click at [1002, 129] on div "Contact Us Heading Please get in touch with any questions and feedback or for f…" at bounding box center [741, 284] width 939 height 318
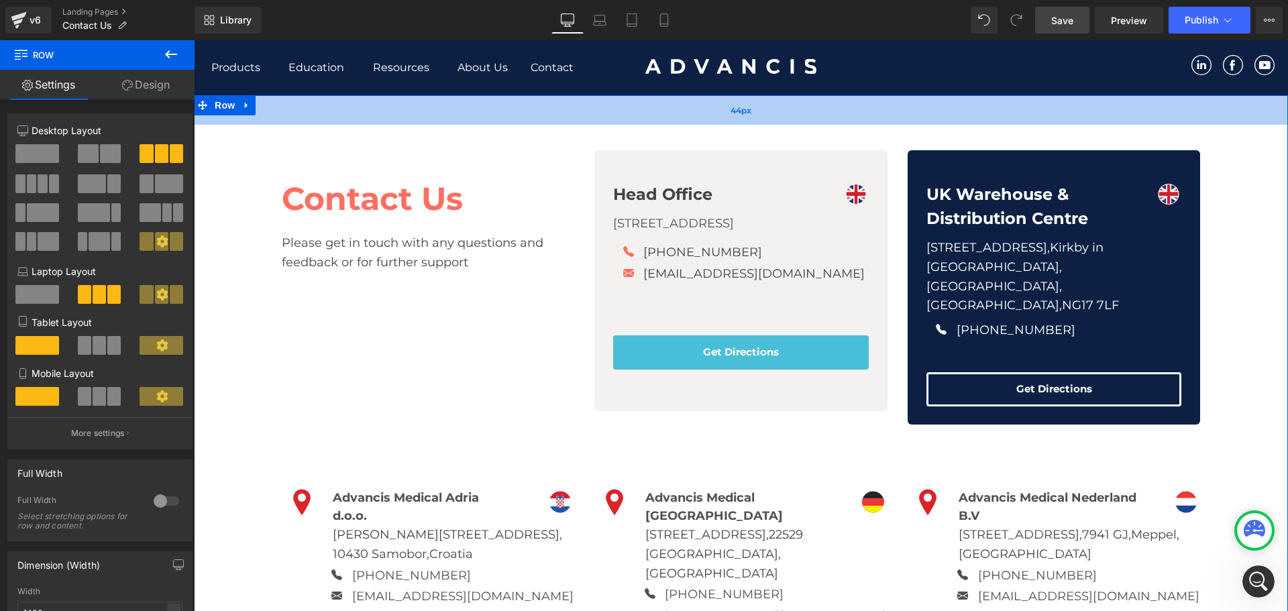
click at [921, 116] on div "44px" at bounding box center [741, 110] width 1094 height 30
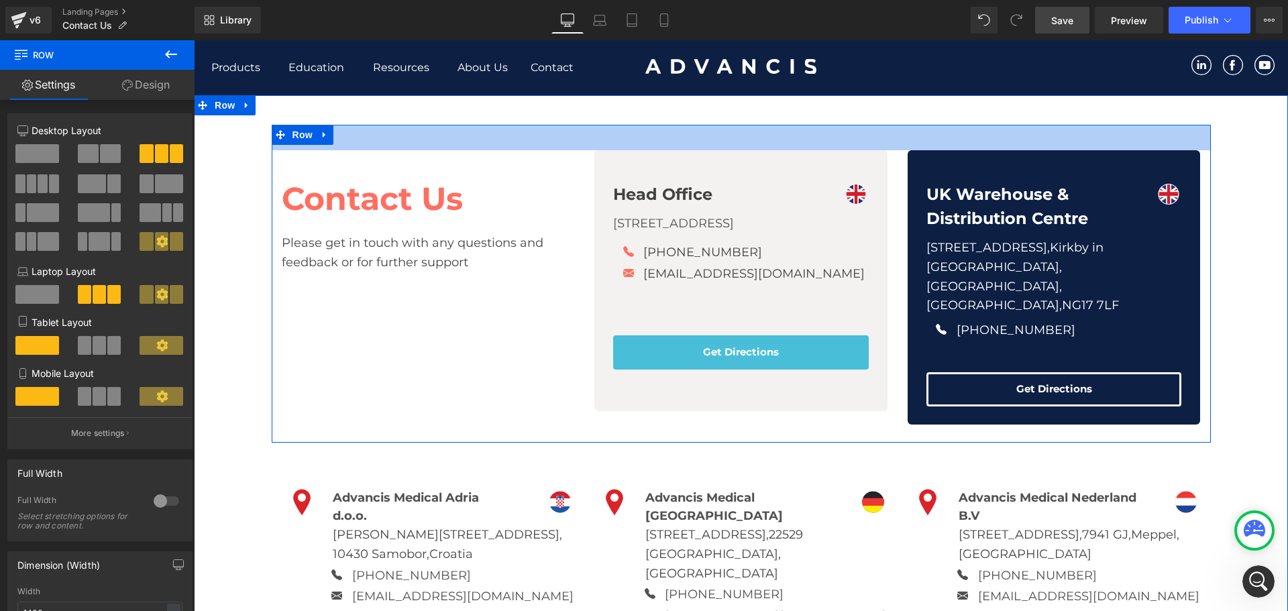
click at [731, 145] on div "Contact Us Heading Please get in touch with any questions and feedback or for f…" at bounding box center [741, 284] width 939 height 318
click at [733, 142] on span "38px" at bounding box center [741, 138] width 20 height 13
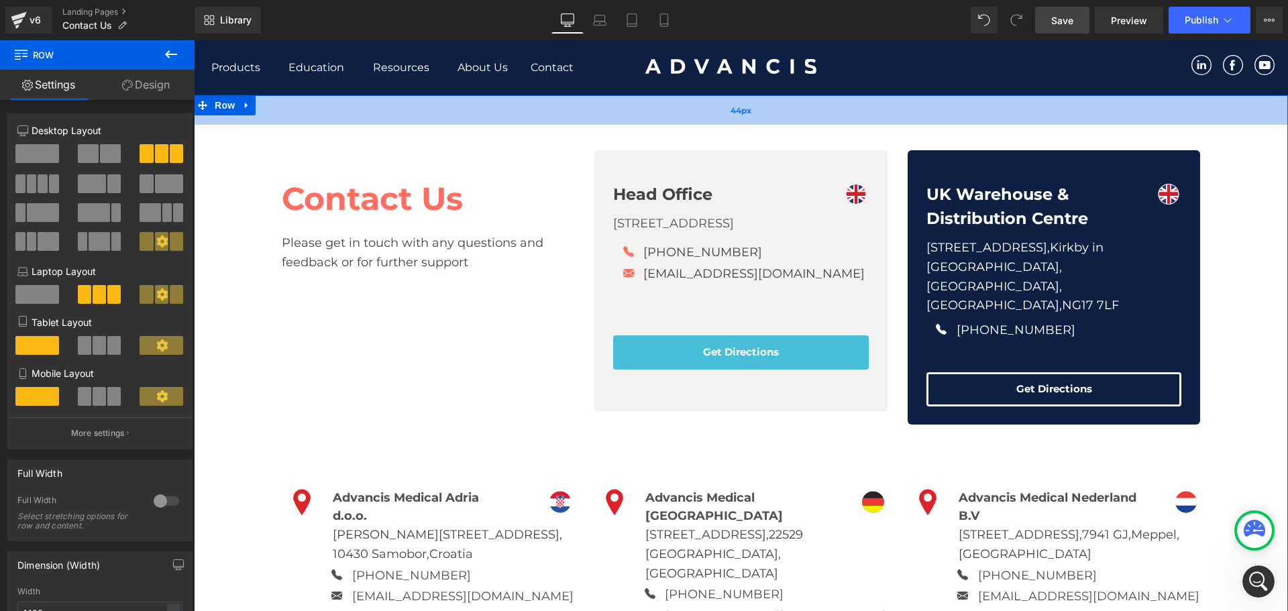
click at [733, 113] on span "44px" at bounding box center [741, 110] width 21 height 13
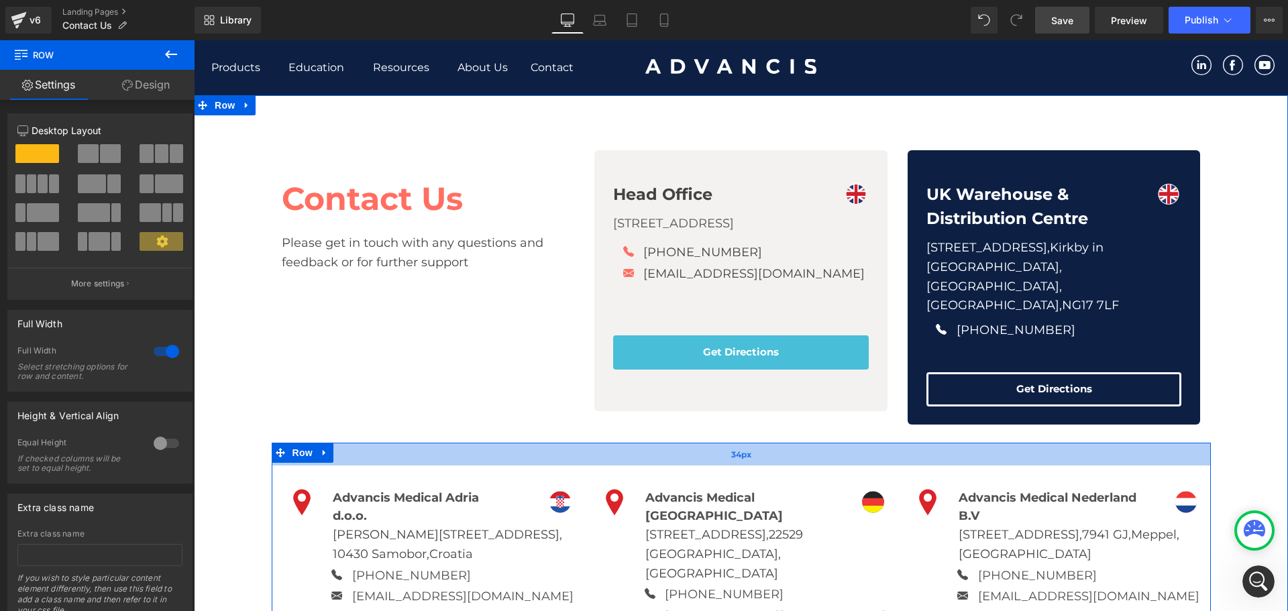
click at [702, 443] on div "34px" at bounding box center [741, 454] width 939 height 23
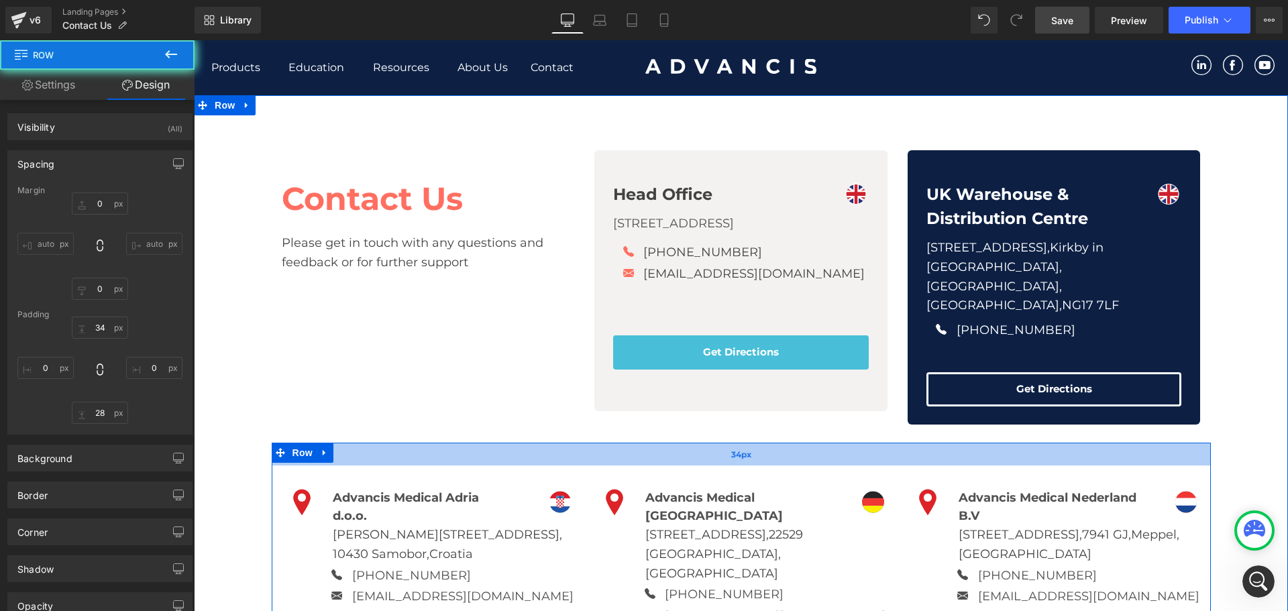
click at [702, 443] on div "34px" at bounding box center [741, 454] width 939 height 23
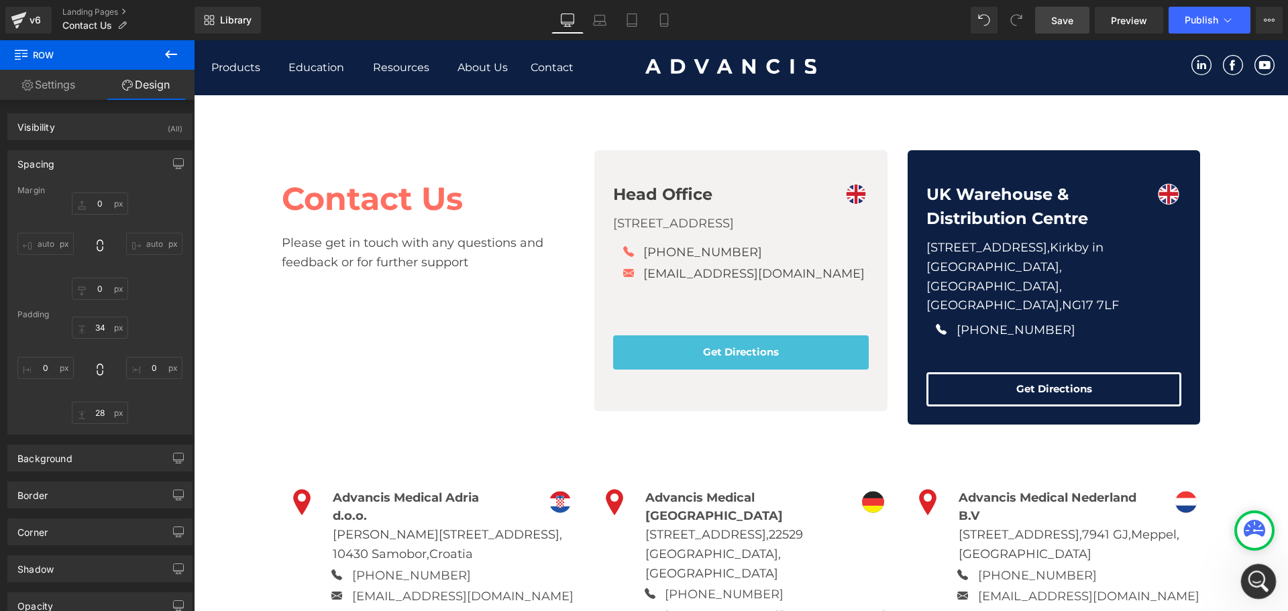
click at [1263, 590] on div "Open Intercom Messenger" at bounding box center [1257, 580] width 44 height 44
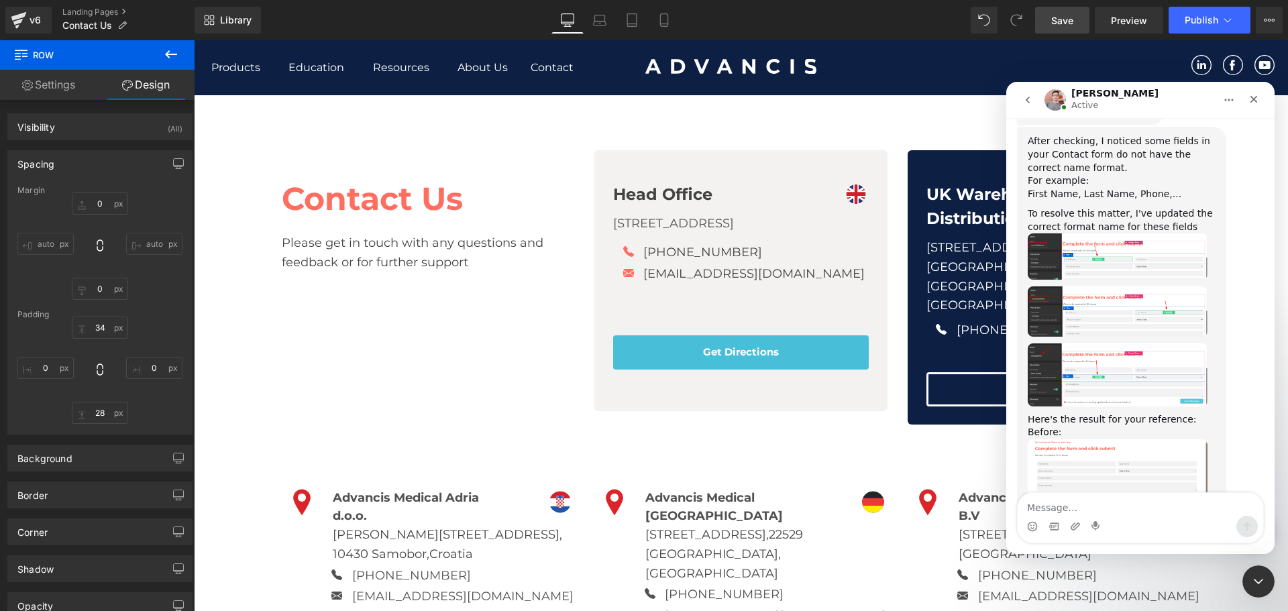
scroll to position [1582, 0]
click at [1104, 288] on img "Harry says…" at bounding box center [1118, 313] width 180 height 51
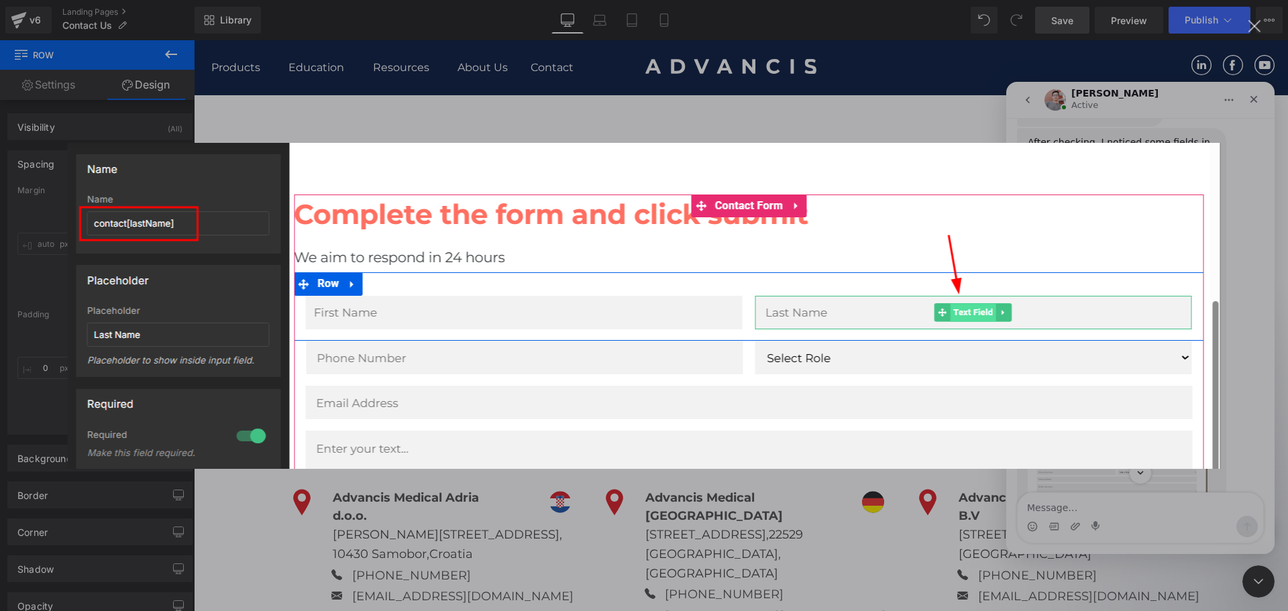
scroll to position [0, 0]
click at [1104, 112] on div "Intercom messenger" at bounding box center [644, 305] width 1288 height 611
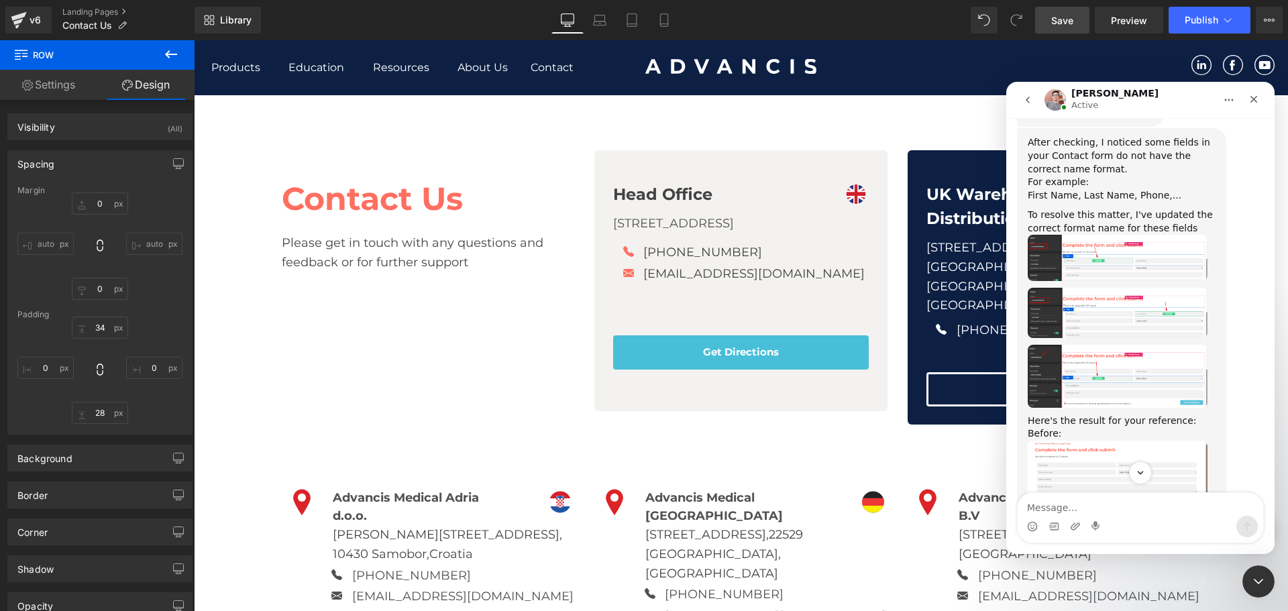
click at [798, 137] on div at bounding box center [644, 285] width 1288 height 571
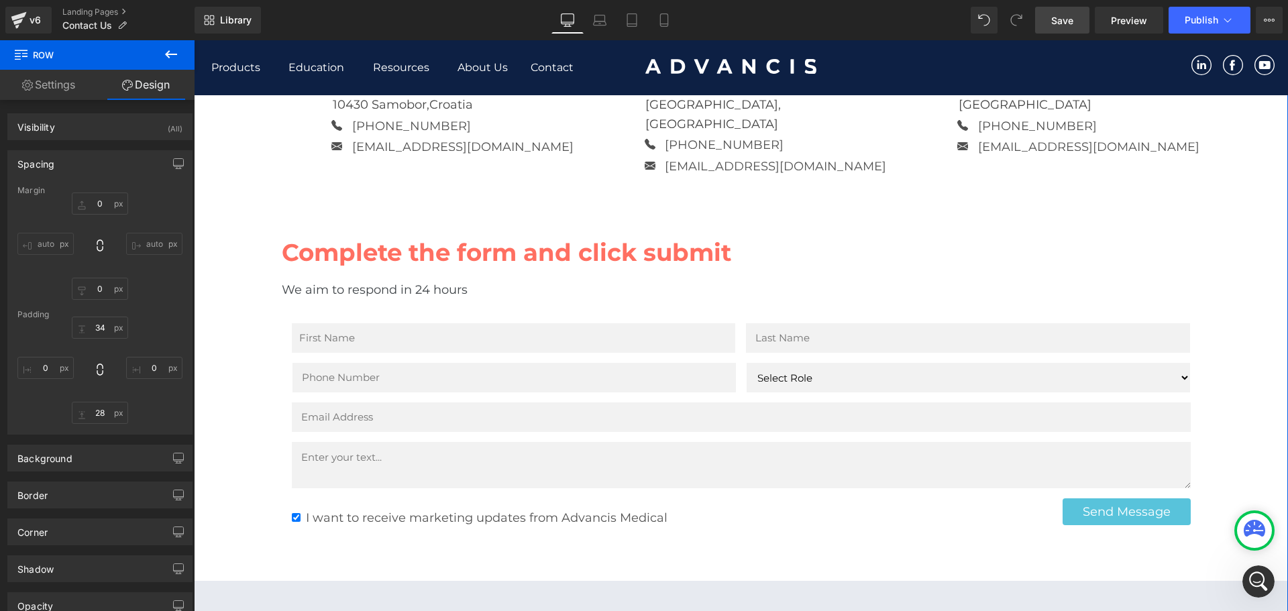
scroll to position [537, 0]
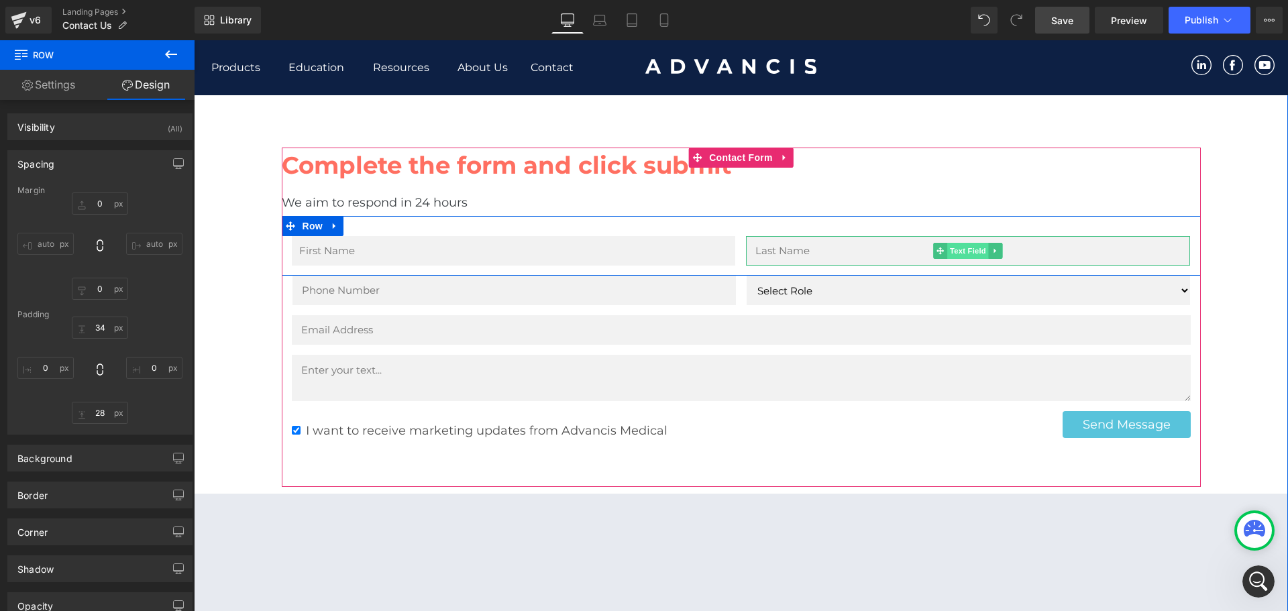
click at [953, 243] on span "Text Field" at bounding box center [968, 251] width 42 height 16
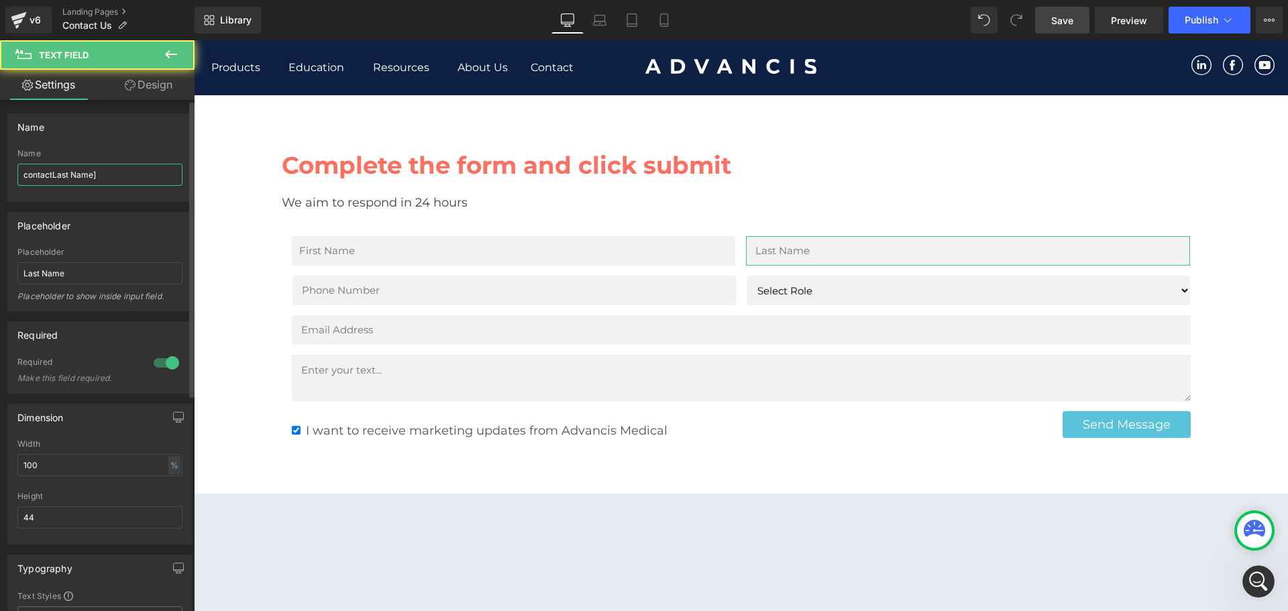
click at [85, 170] on input "contactLast Name]" at bounding box center [99, 175] width 165 height 22
click at [129, 170] on input "contactLast Name]" at bounding box center [99, 175] width 165 height 22
click at [133, 176] on input "contactLast Name]" at bounding box center [99, 175] width 165 height 22
paste input "[first"
drag, startPoint x: 66, startPoint y: 174, endPoint x: 56, endPoint y: 174, distance: 10.7
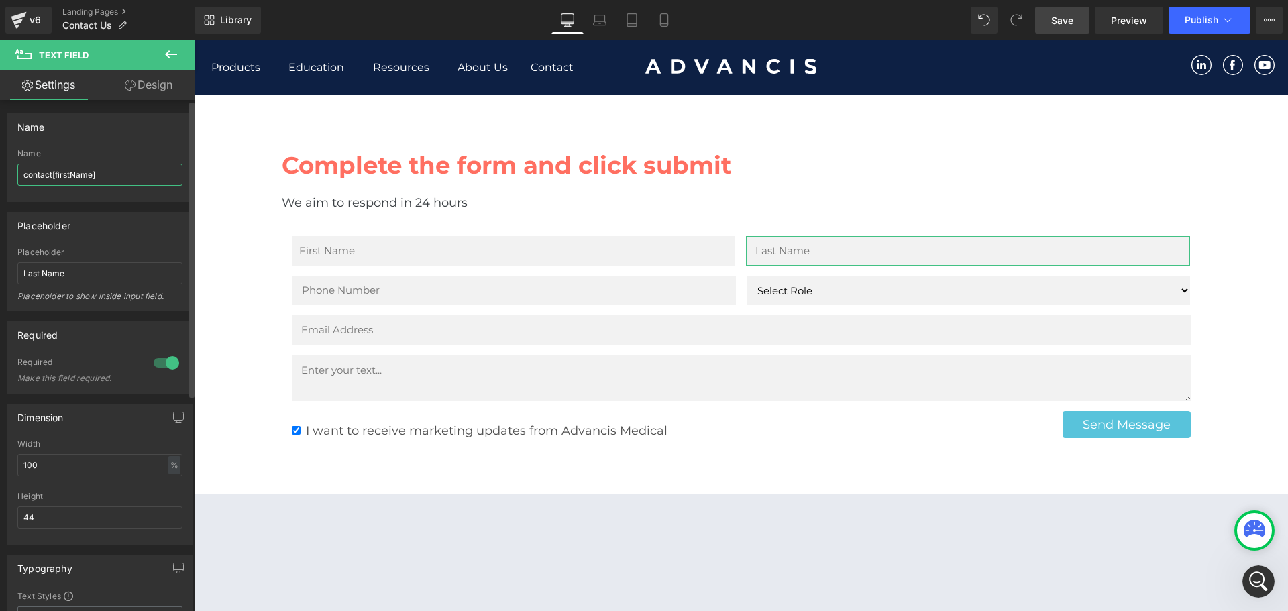
click at [56, 174] on input "contact[firstName]" at bounding box center [99, 175] width 165 height 22
type input "contact[lastName]"
click at [1065, 17] on span "Save" at bounding box center [1062, 20] width 22 height 14
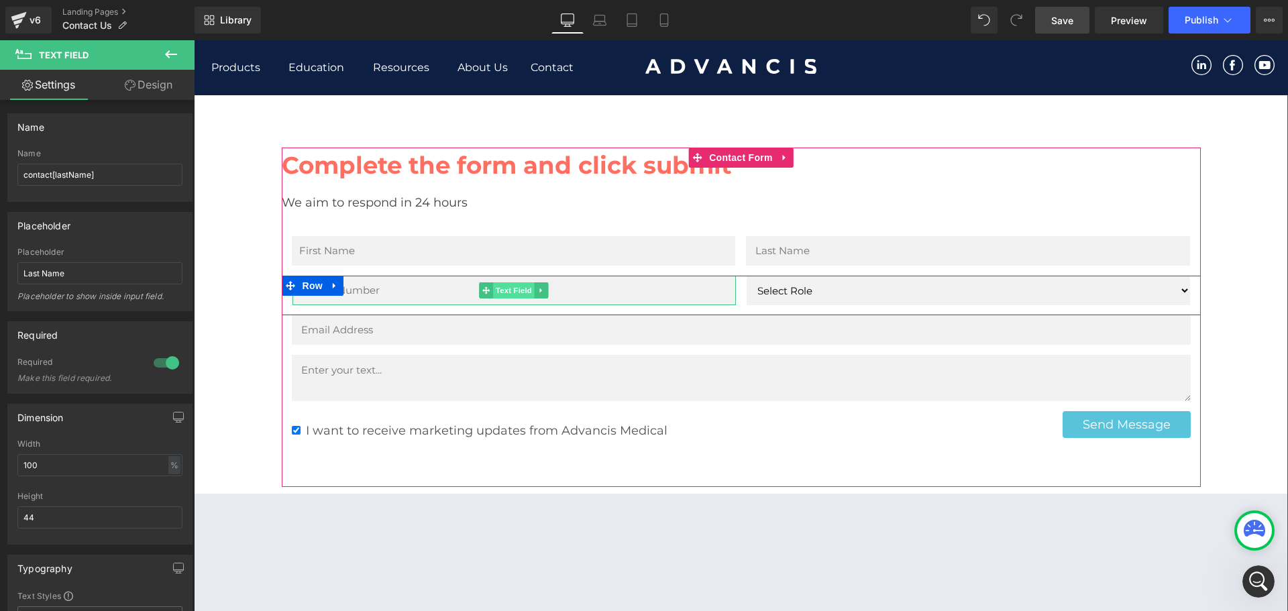
click at [497, 282] on span "Text Field" at bounding box center [514, 290] width 42 height 16
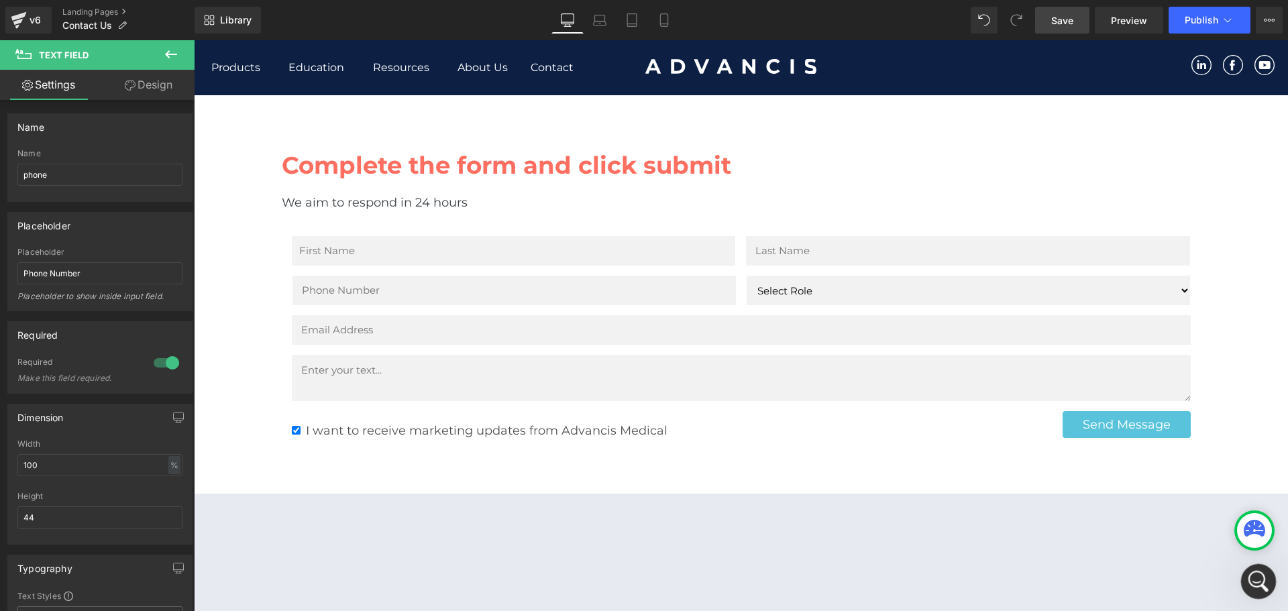
click at [1248, 576] on div "Open Intercom Messenger" at bounding box center [1257, 580] width 44 height 44
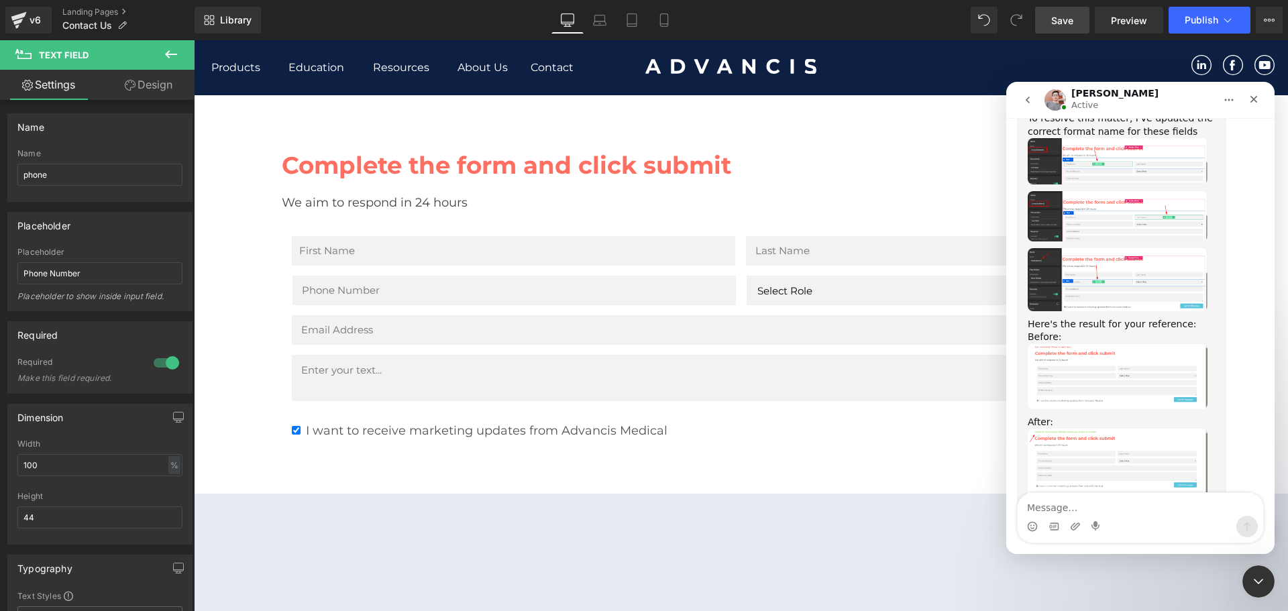
scroll to position [1649, 0]
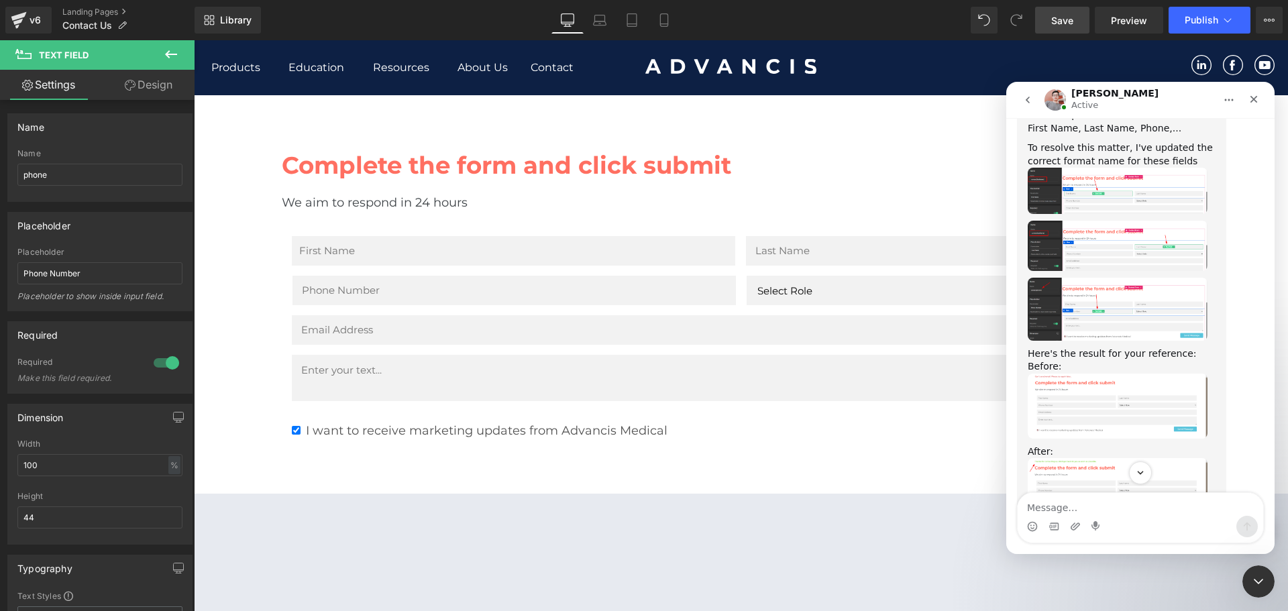
click at [1081, 278] on img "Harry says…" at bounding box center [1118, 309] width 180 height 62
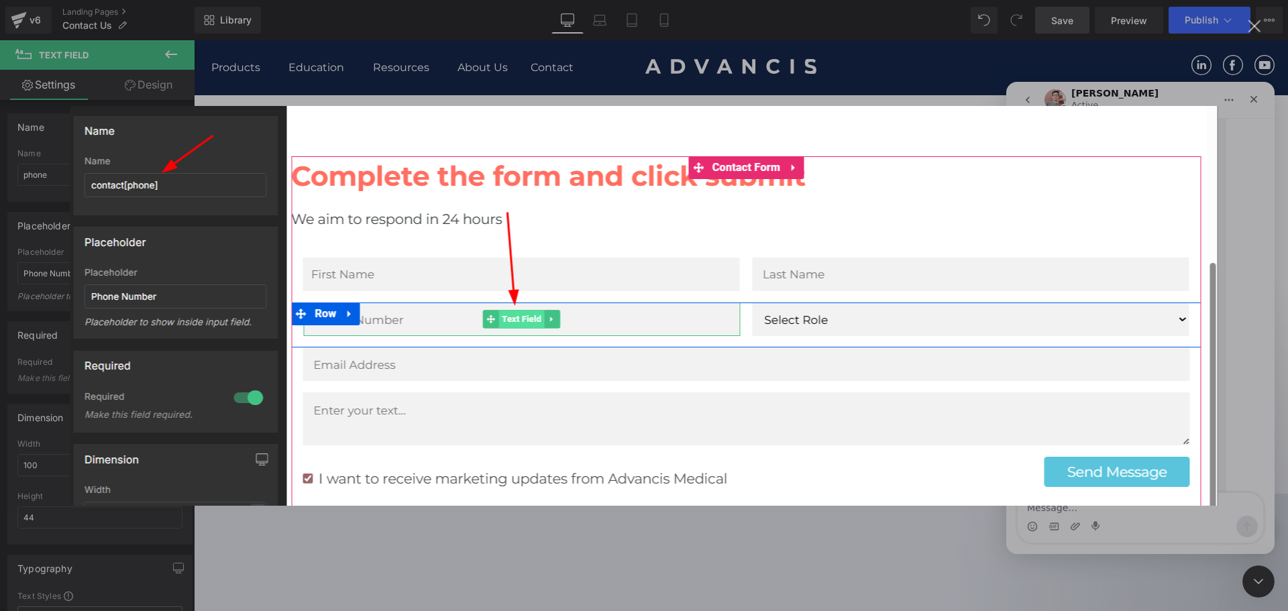
click at [986, 109] on img "Close" at bounding box center [644, 306] width 1148 height 400
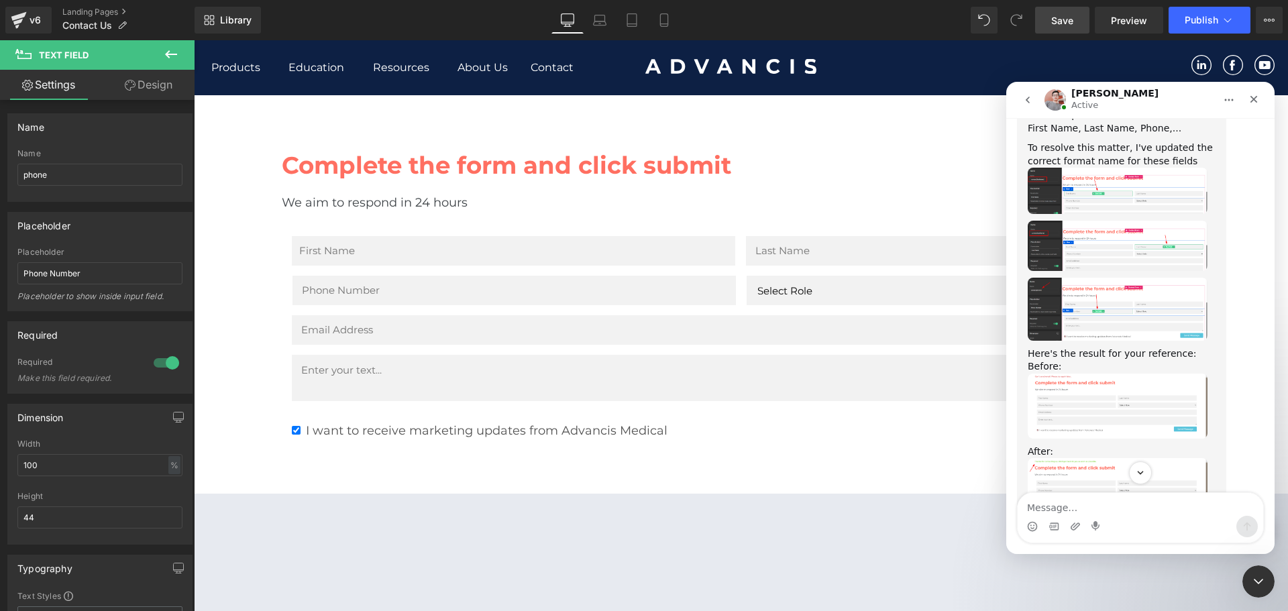
click at [1101, 278] on img "Harry says…" at bounding box center [1118, 309] width 180 height 62
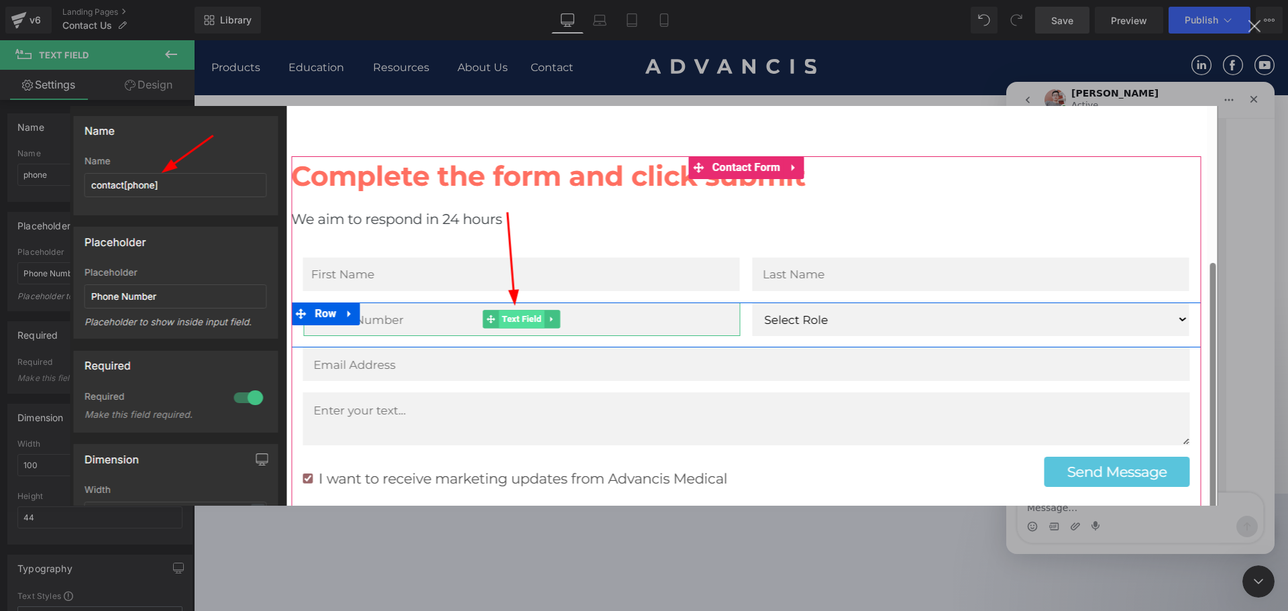
click at [788, 69] on div "Intercom messenger" at bounding box center [644, 305] width 1288 height 611
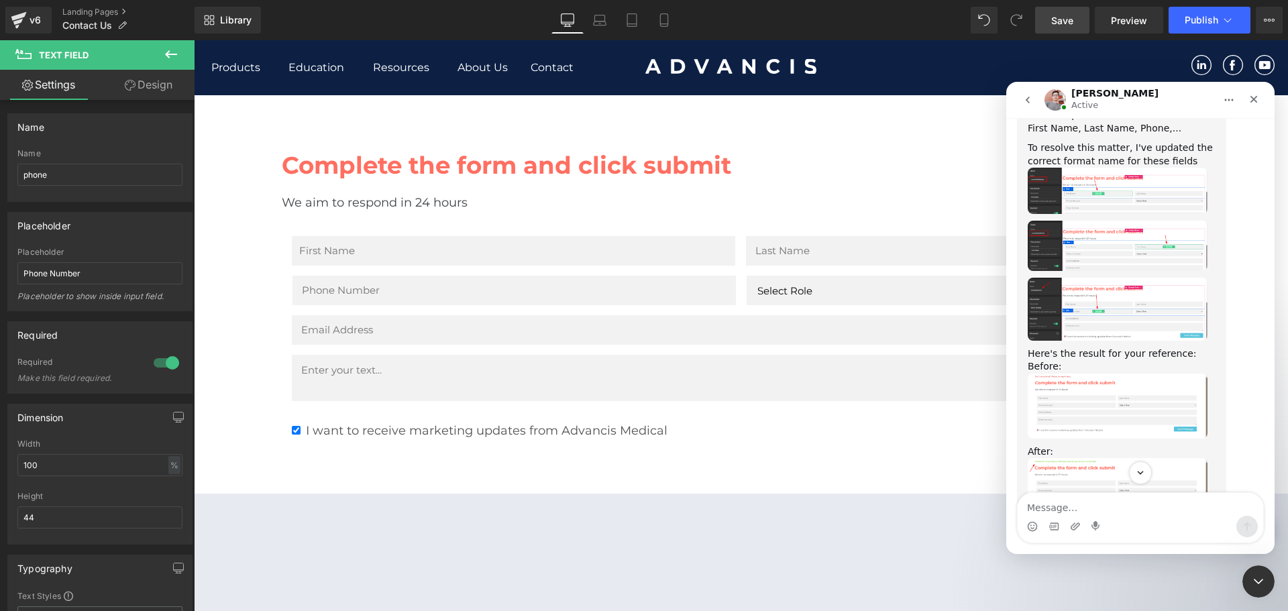
click at [73, 173] on div at bounding box center [644, 285] width 1288 height 571
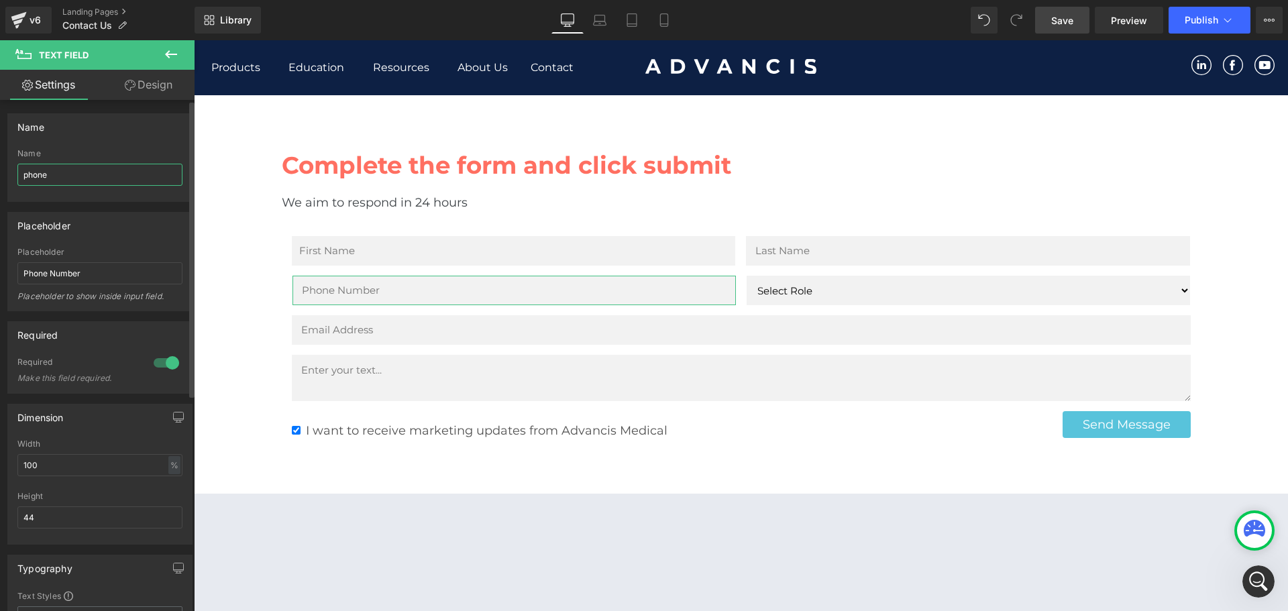
click at [74, 172] on input "phone" at bounding box center [99, 175] width 165 height 22
click at [83, 168] on input "phone" at bounding box center [99, 175] width 165 height 22
paste input "contact[firstName]"
drag, startPoint x: 93, startPoint y: 174, endPoint x: 56, endPoint y: 178, distance: 37.1
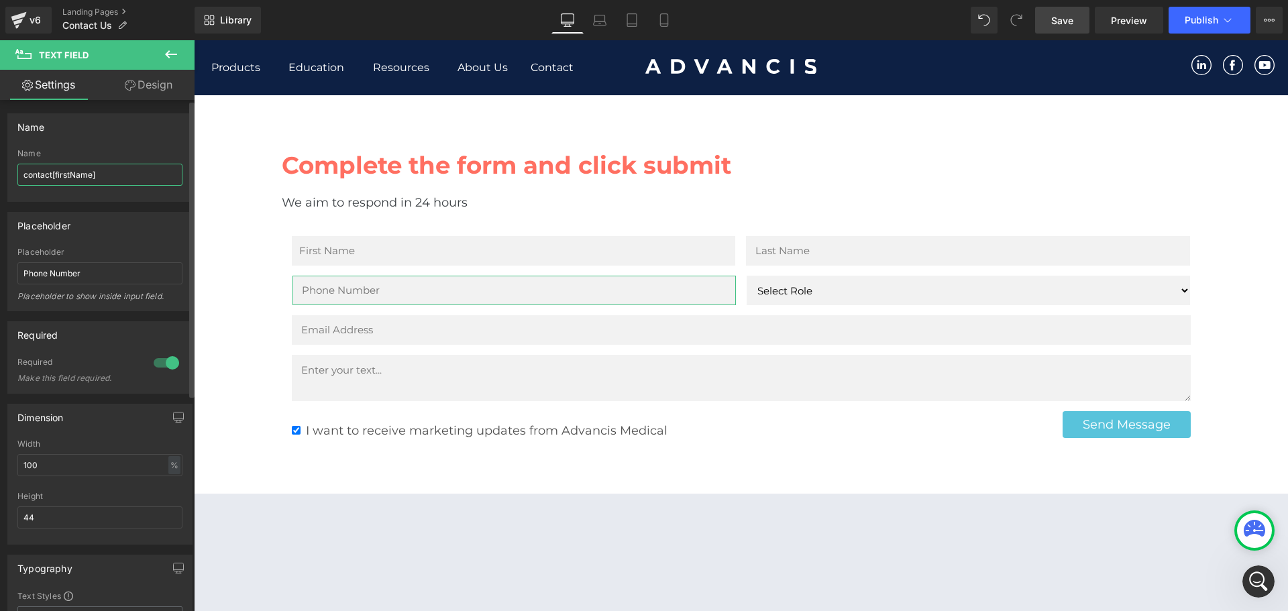
click at [56, 178] on input "contact[firstName]" at bounding box center [99, 175] width 165 height 22
type input "contact[phone]"
click at [1043, 16] on link "Save" at bounding box center [1062, 20] width 54 height 27
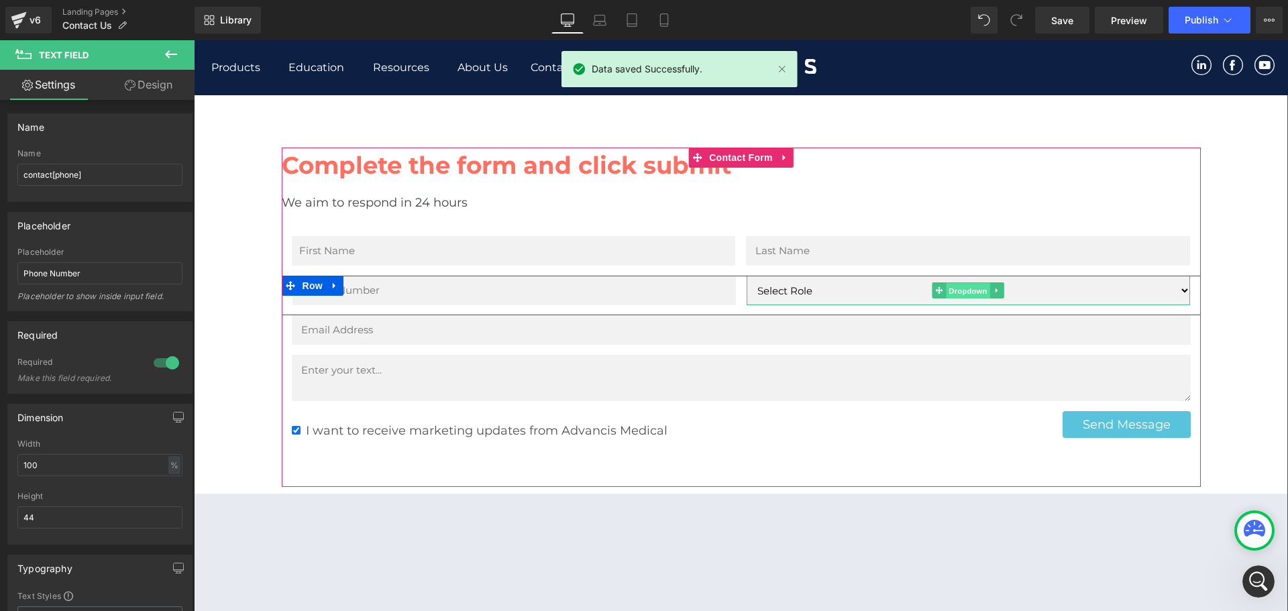
click at [957, 283] on span "Dropdown" at bounding box center [968, 291] width 44 height 16
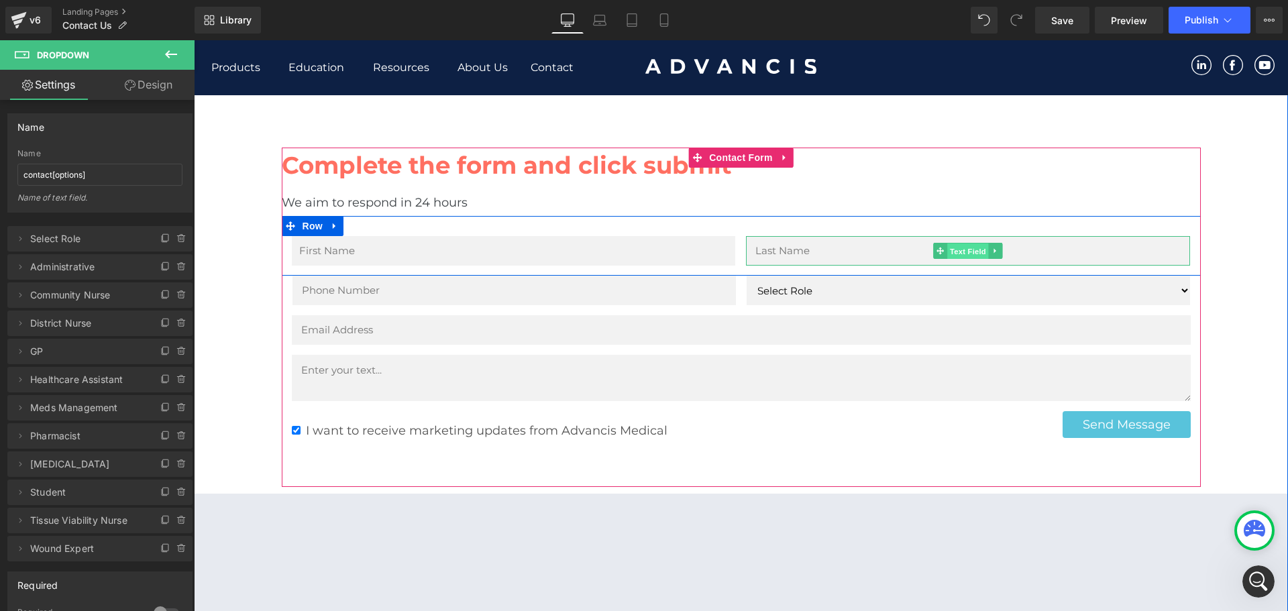
click at [971, 244] on span "Text Field" at bounding box center [968, 252] width 42 height 16
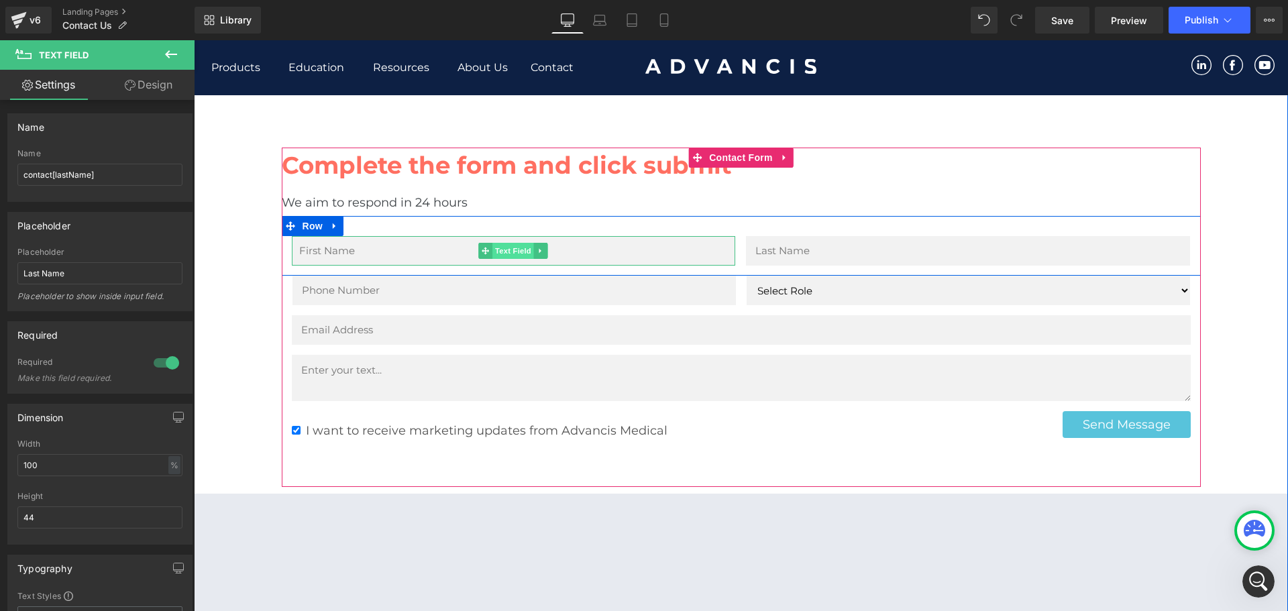
click at [502, 243] on span "Text Field" at bounding box center [513, 251] width 42 height 16
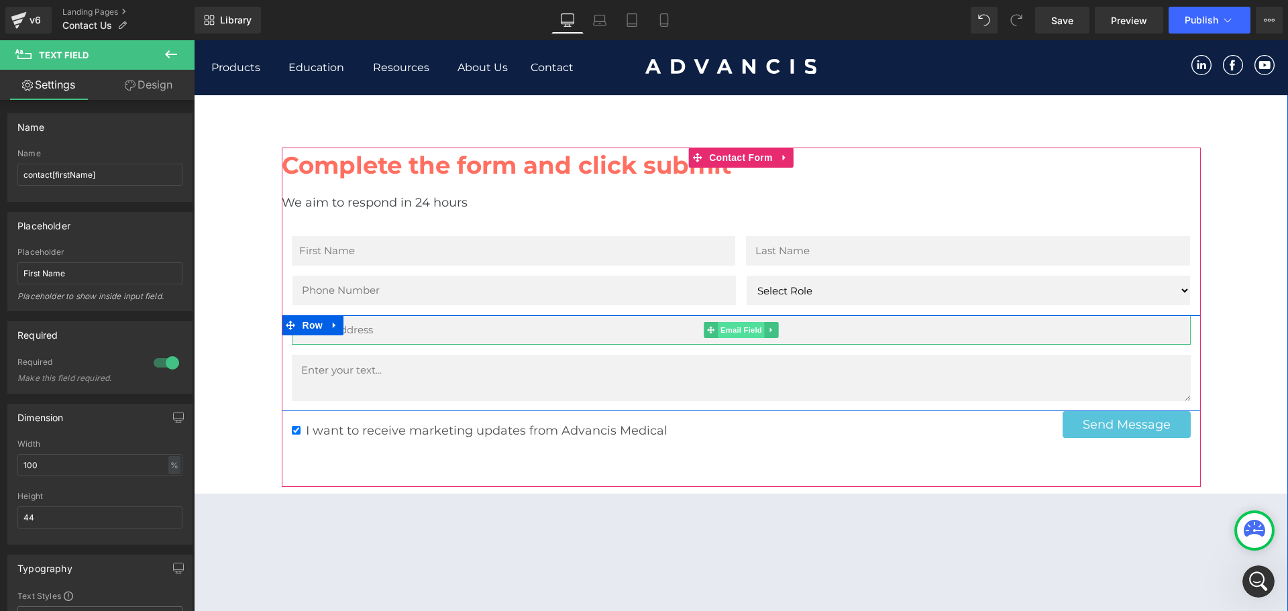
click at [726, 322] on span "Email Field" at bounding box center [741, 330] width 47 height 16
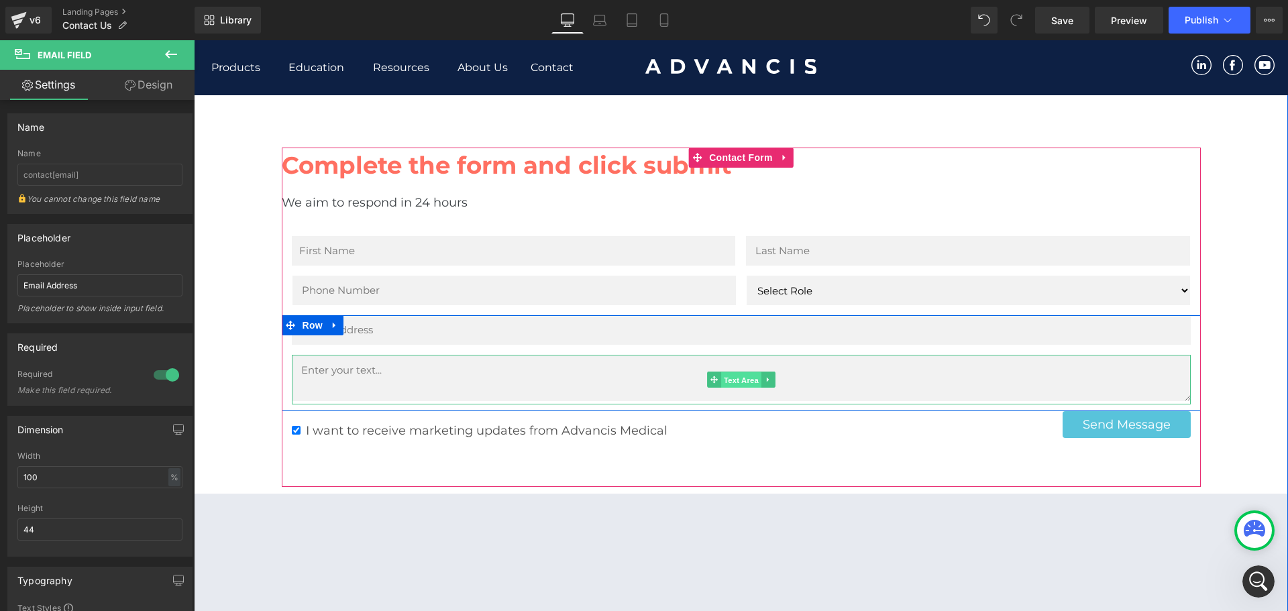
click at [725, 372] on span "Text Area" at bounding box center [741, 380] width 40 height 16
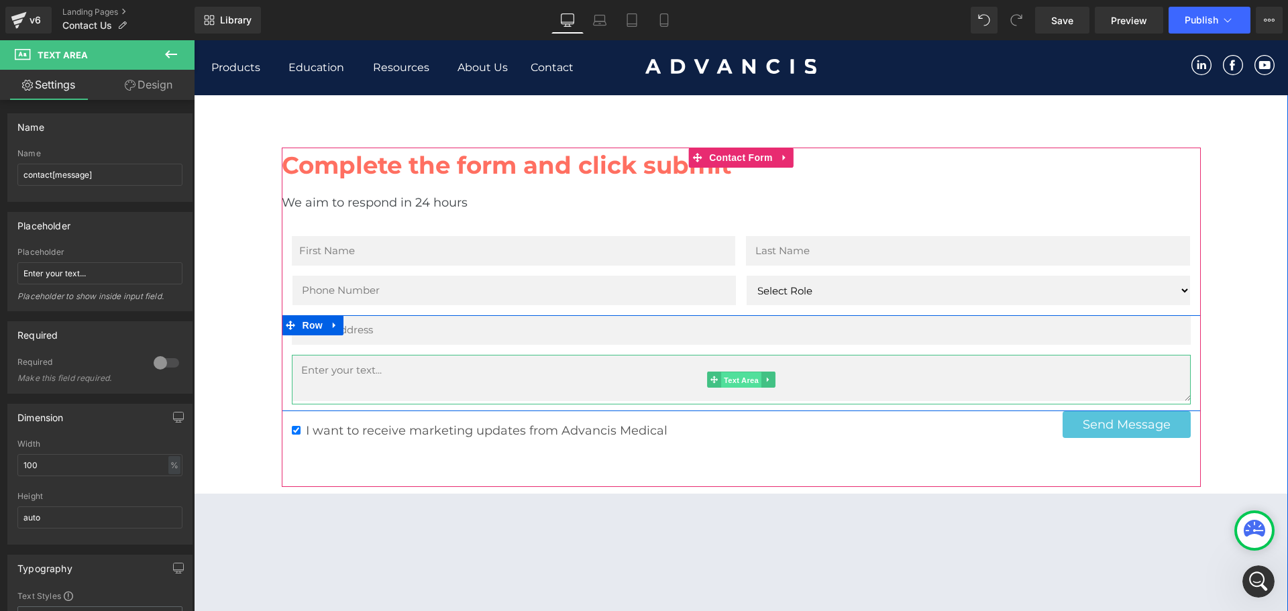
click at [735, 372] on span "Text Area" at bounding box center [741, 380] width 40 height 16
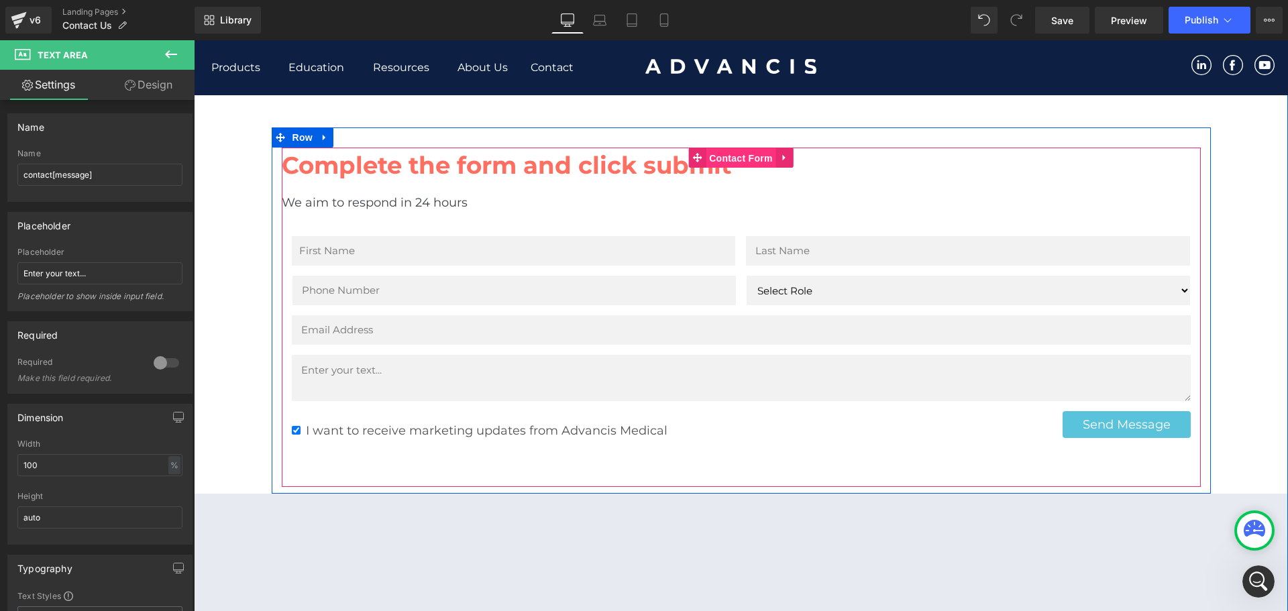
click at [744, 148] on span "Contact Form" at bounding box center [741, 158] width 70 height 20
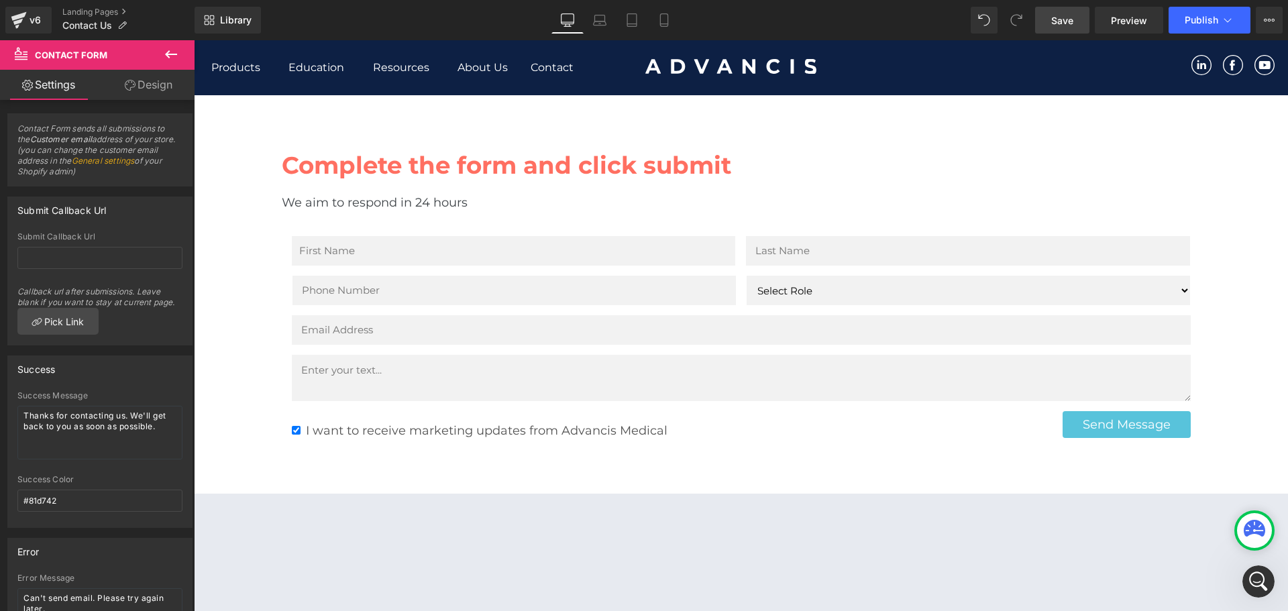
click at [1057, 17] on span "Save" at bounding box center [1062, 20] width 22 height 14
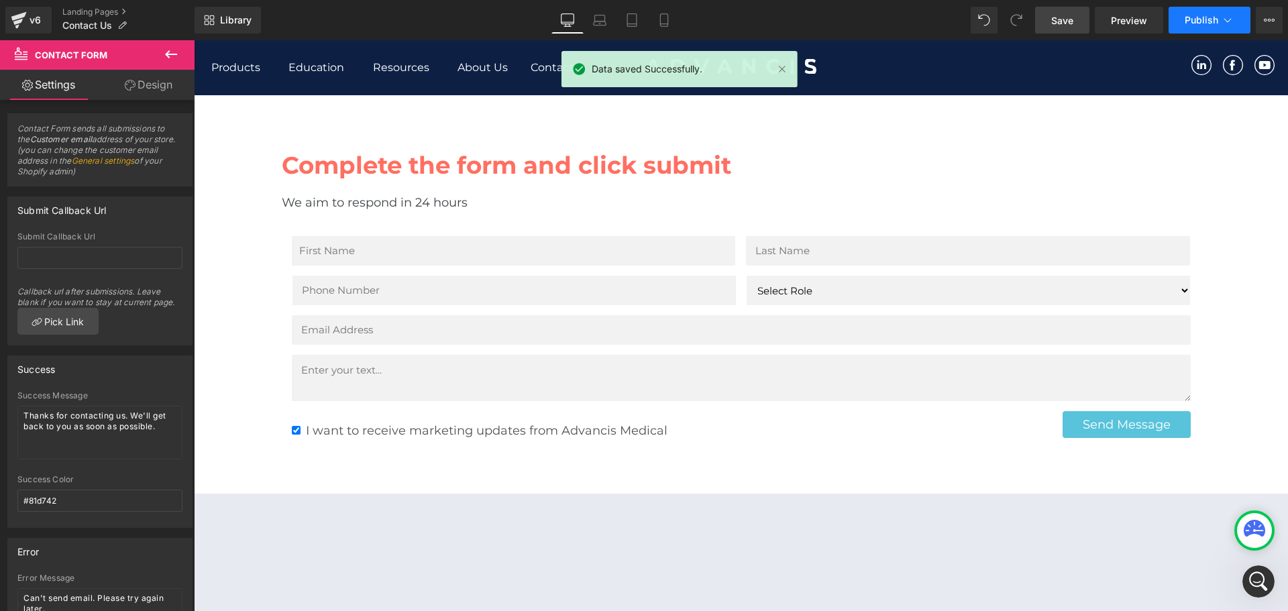
click at [1182, 19] on button "Publish" at bounding box center [1210, 20] width 82 height 27
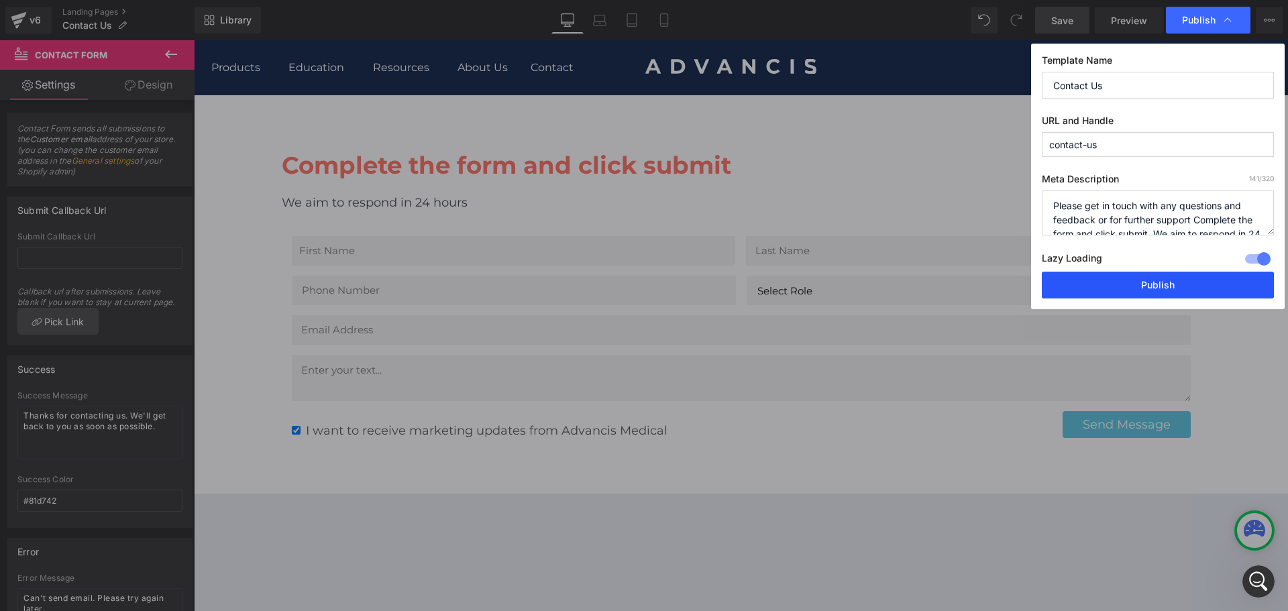
click at [1144, 284] on button "Publish" at bounding box center [1158, 285] width 232 height 27
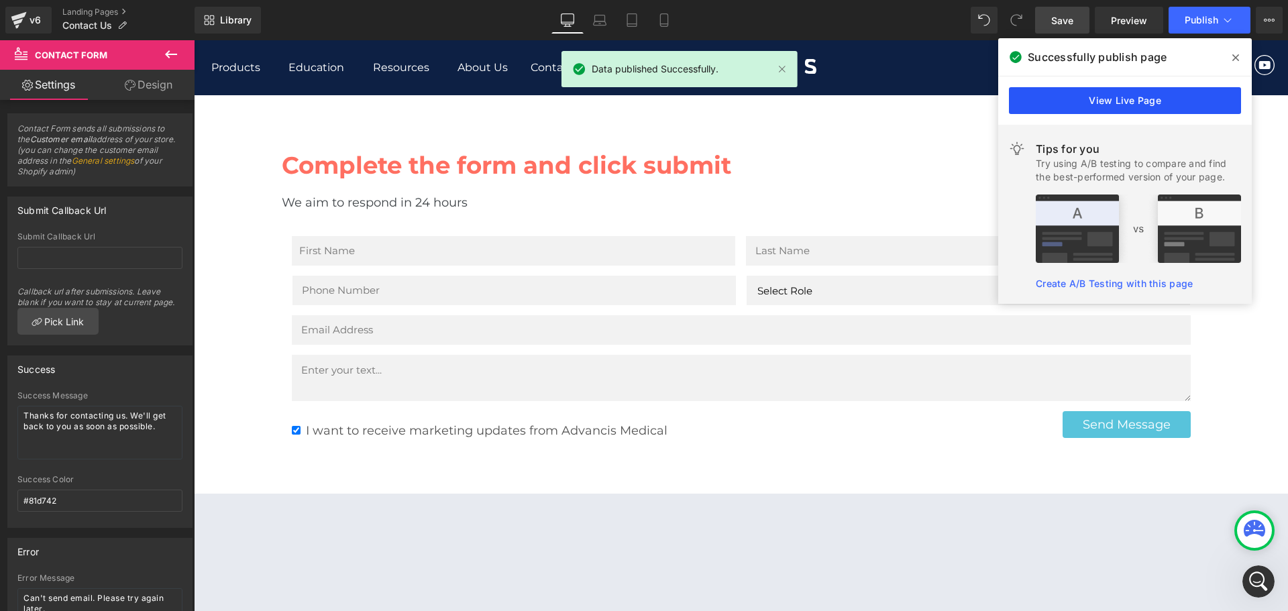
click at [1134, 104] on link "View Live Page" at bounding box center [1125, 100] width 232 height 27
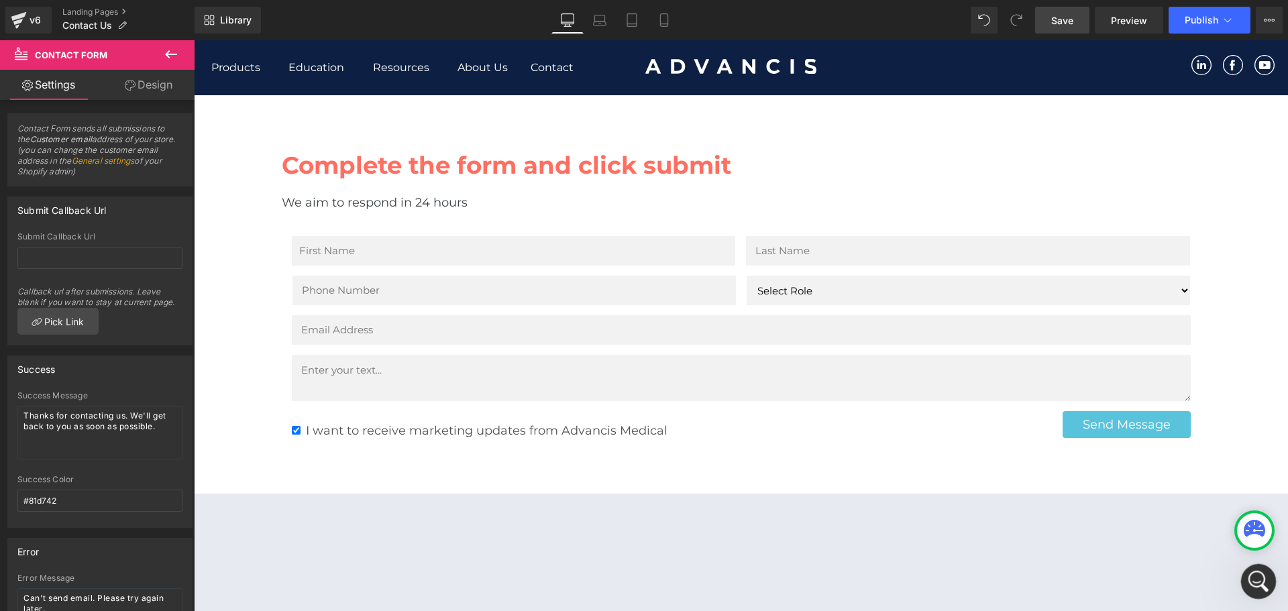
click at [1261, 586] on icon "Open Intercom Messenger" at bounding box center [1257, 580] width 22 height 22
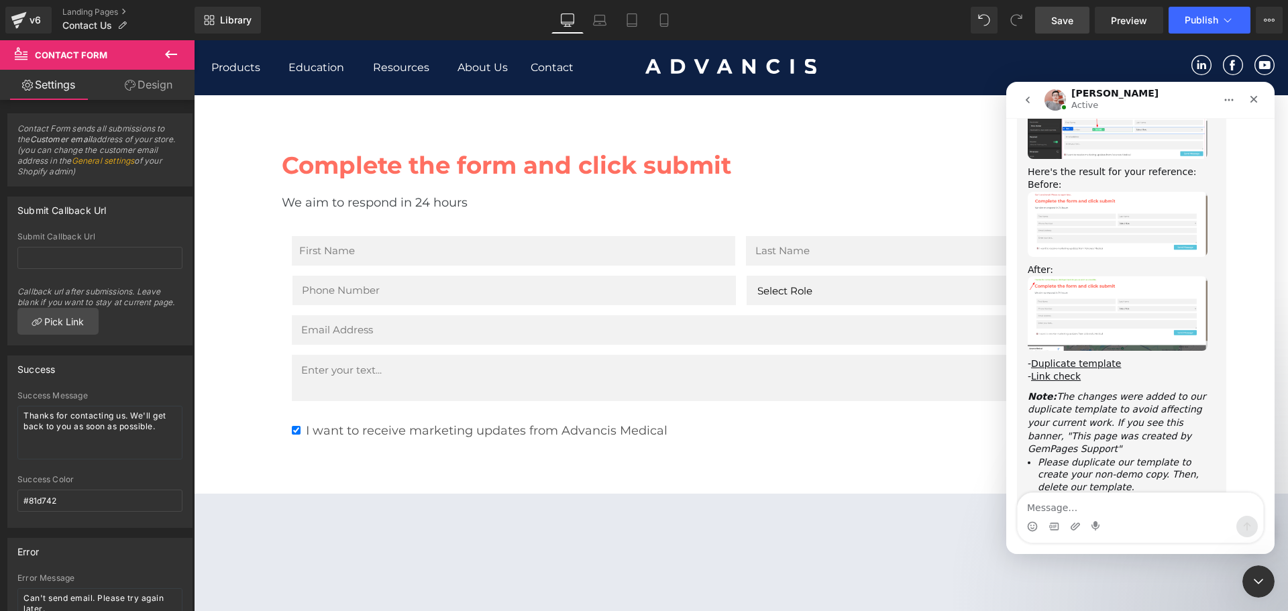
scroll to position [1851, 0]
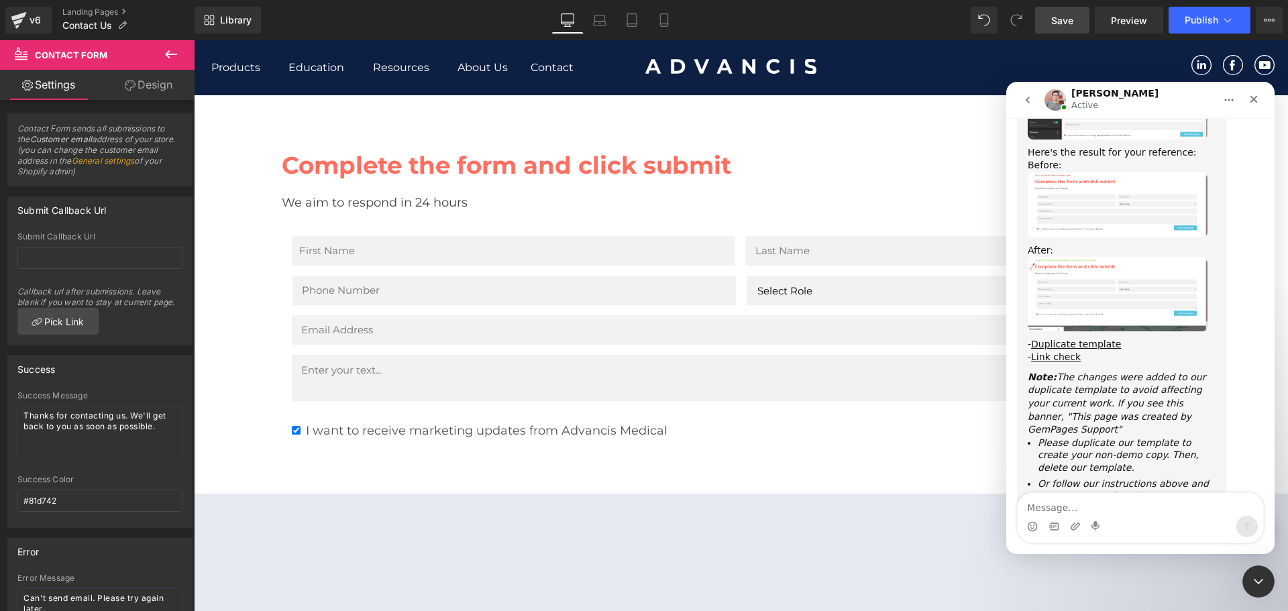
drag, startPoint x: 1166, startPoint y: 278, endPoint x: 1136, endPoint y: 423, distance: 148.0
click at [1086, 505] on textarea "Message…" at bounding box center [1141, 504] width 246 height 23
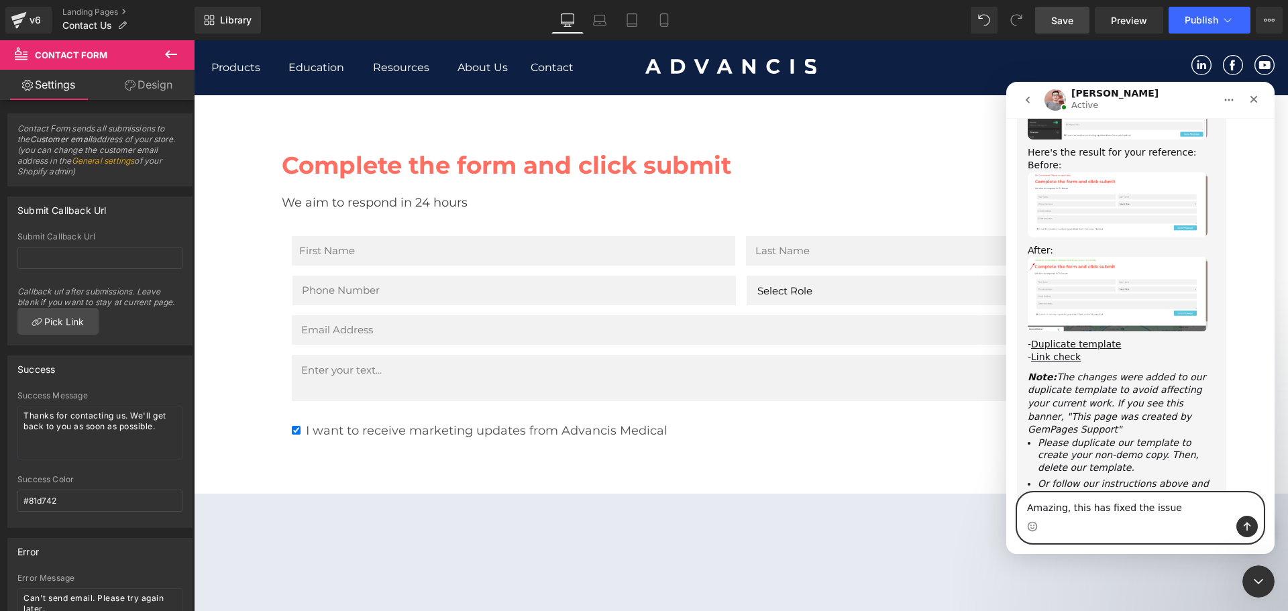
type textarea "Amazing, this has fixed the issue!"
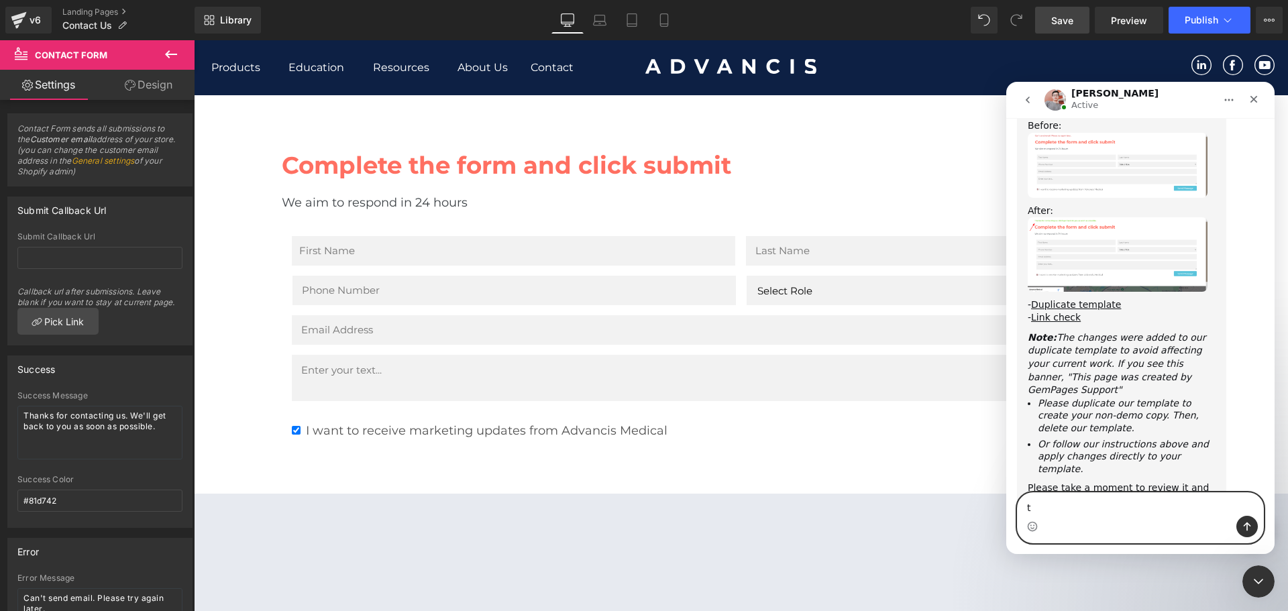
scroll to position [1891, 0]
type textarea "thanks alot :)"
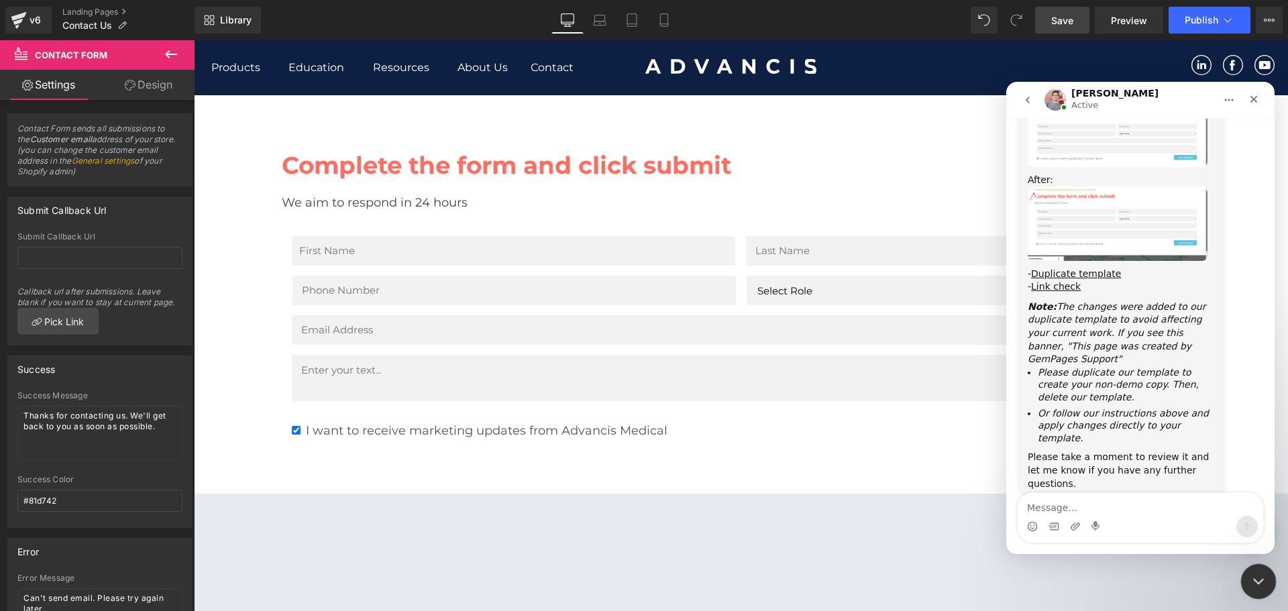
click at [1249, 584] on icon "Close Intercom Messenger" at bounding box center [1257, 580] width 16 height 16
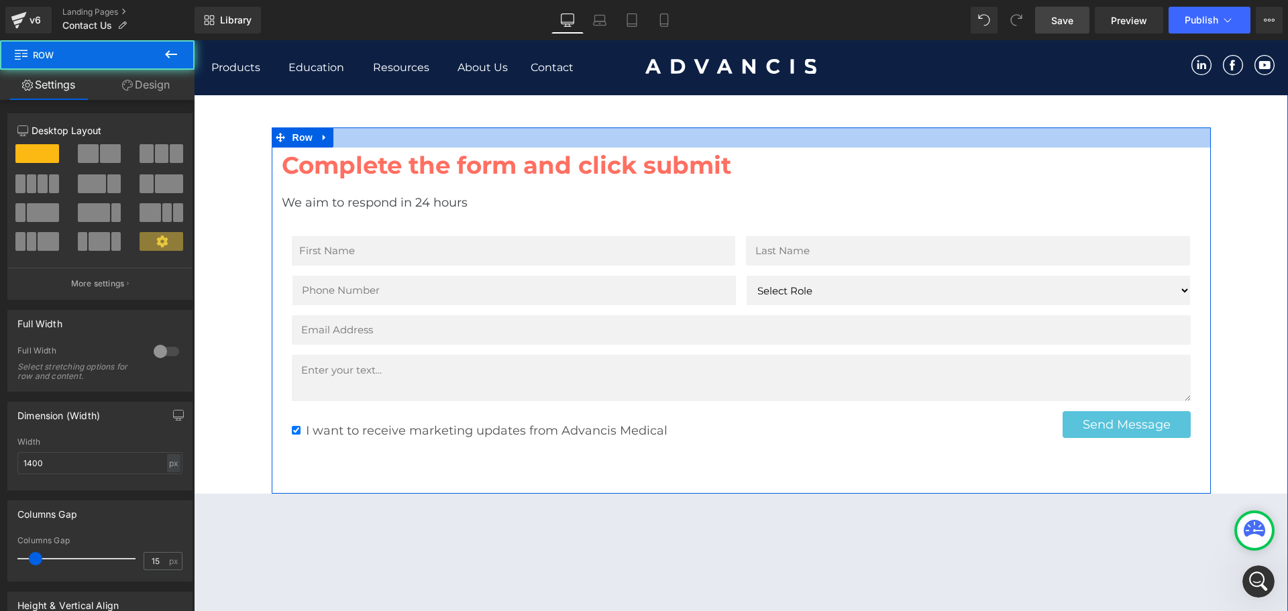
click at [700, 127] on div at bounding box center [741, 137] width 939 height 20
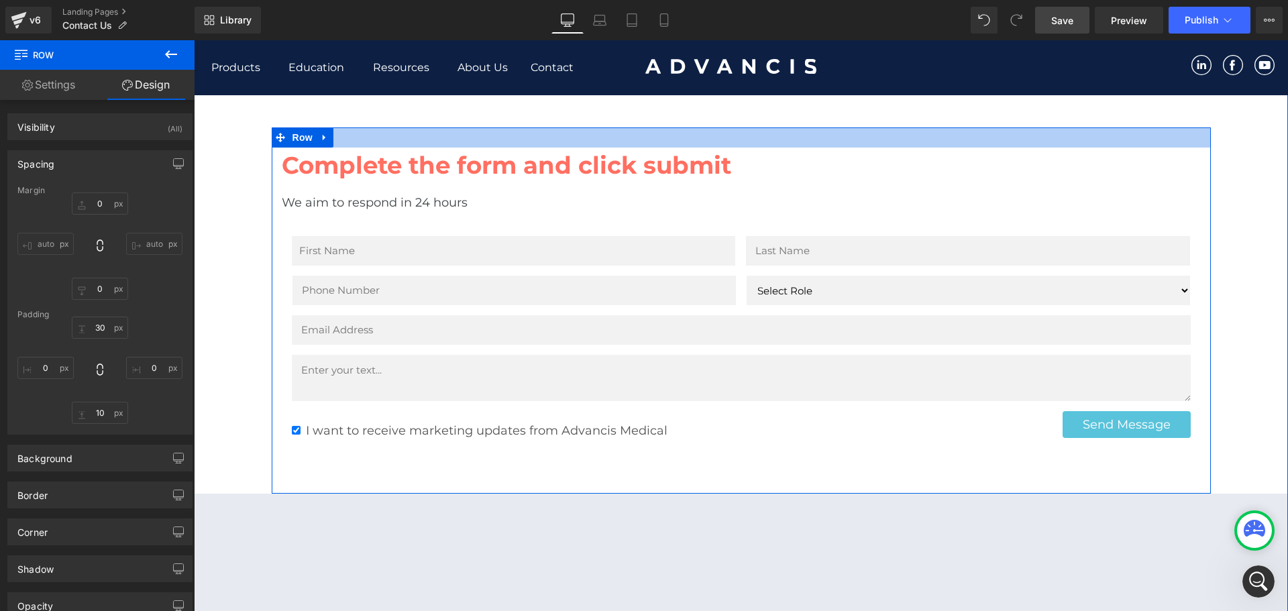
click at [715, 127] on div at bounding box center [741, 137] width 939 height 20
click at [720, 127] on div at bounding box center [741, 137] width 939 height 20
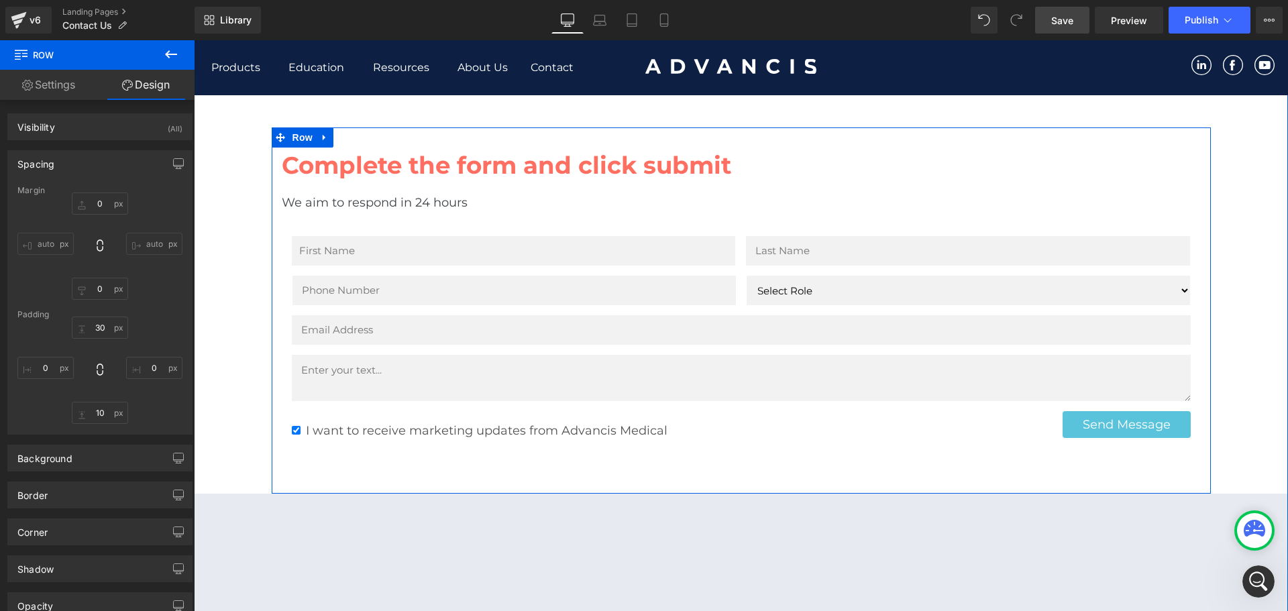
click at [709, 127] on div at bounding box center [741, 137] width 939 height 20
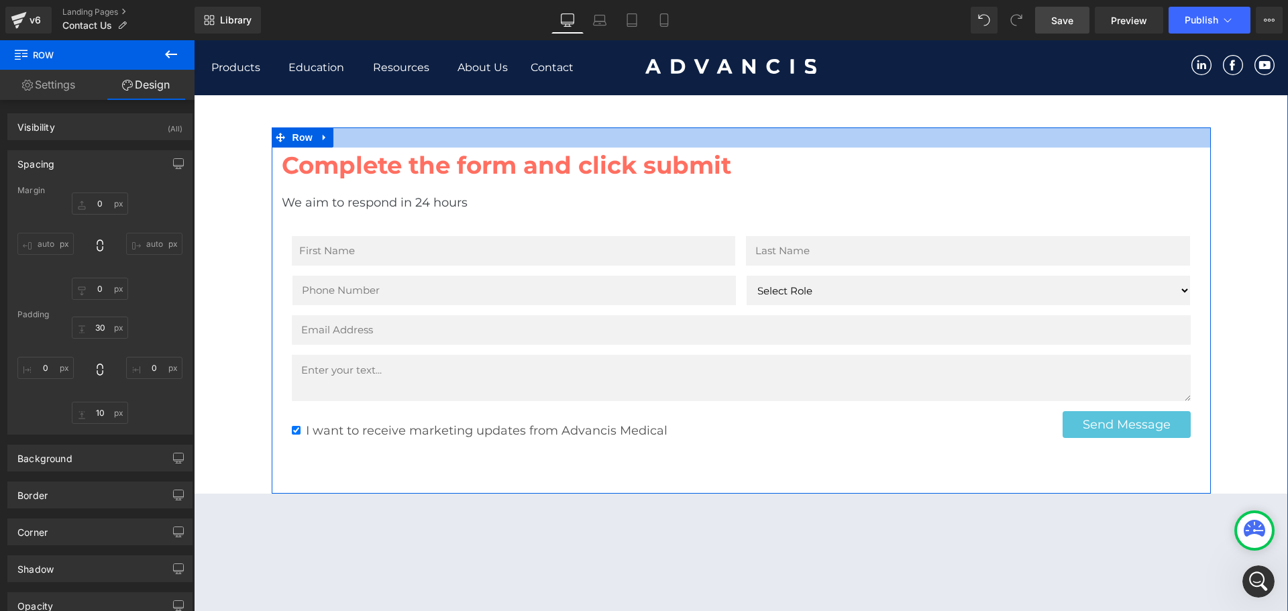
click at [692, 127] on div at bounding box center [741, 137] width 939 height 20
click at [698, 127] on div at bounding box center [741, 137] width 939 height 20
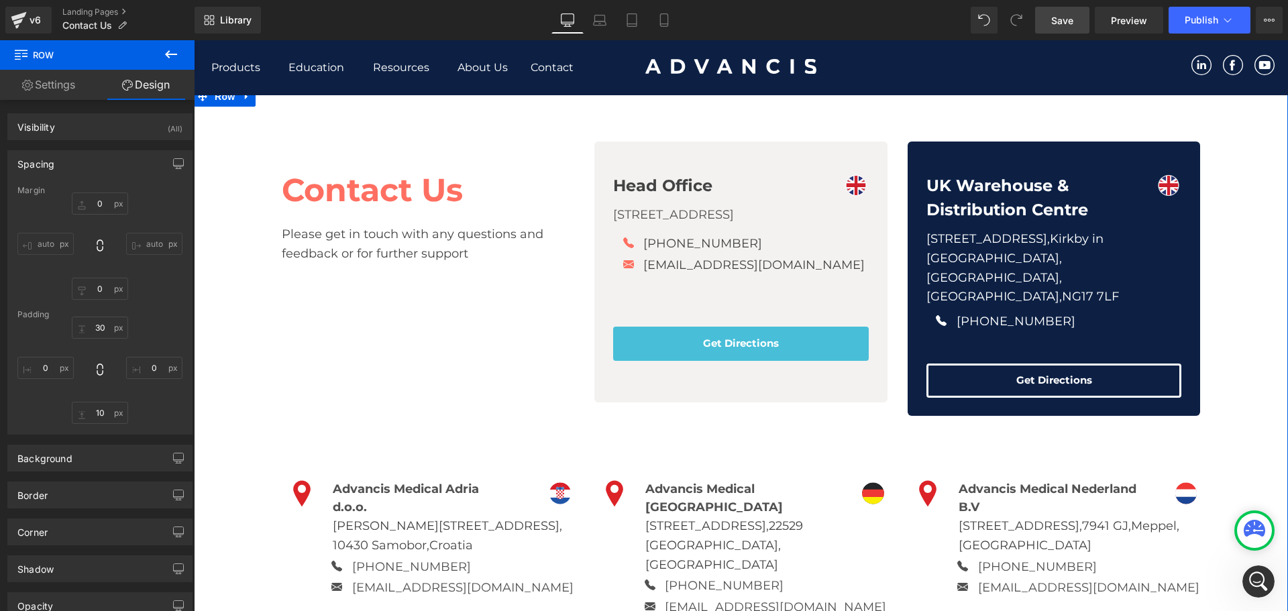
scroll to position [0, 0]
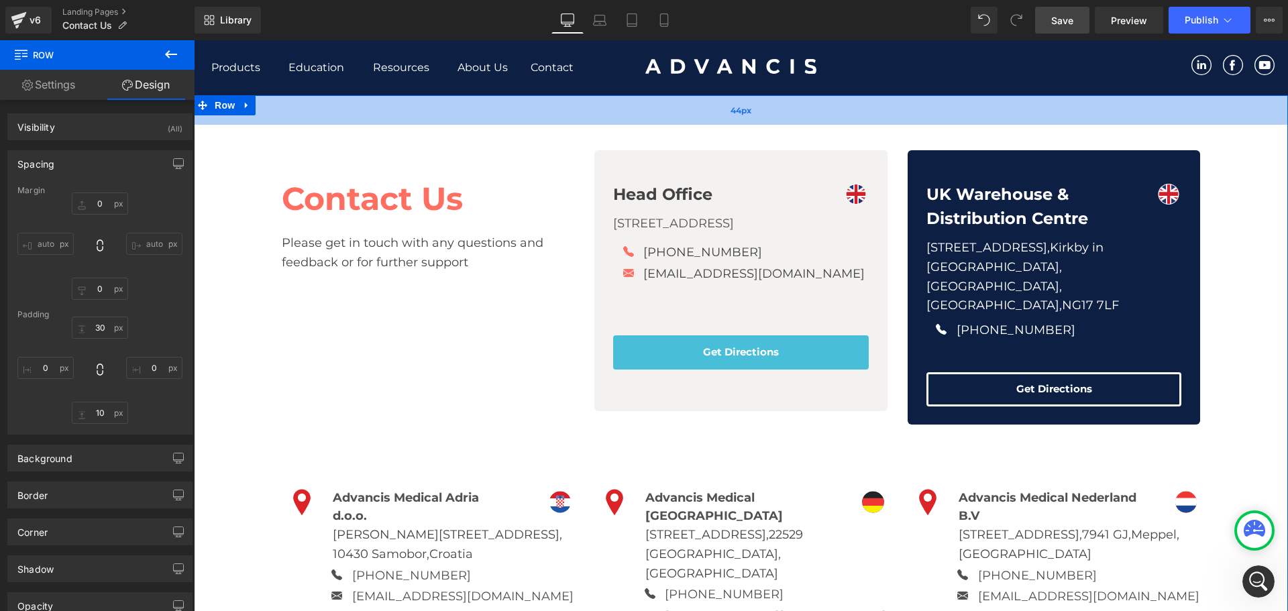
click at [662, 121] on div "44px" at bounding box center [741, 110] width 1094 height 30
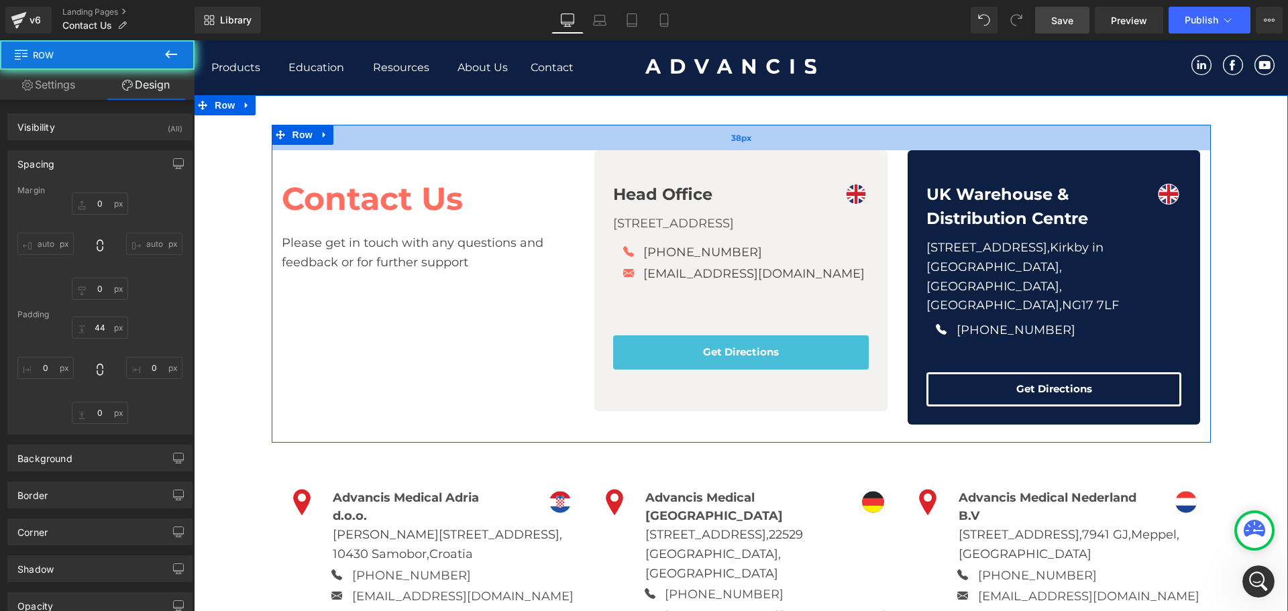
click at [677, 142] on div "38px" at bounding box center [741, 137] width 939 height 25
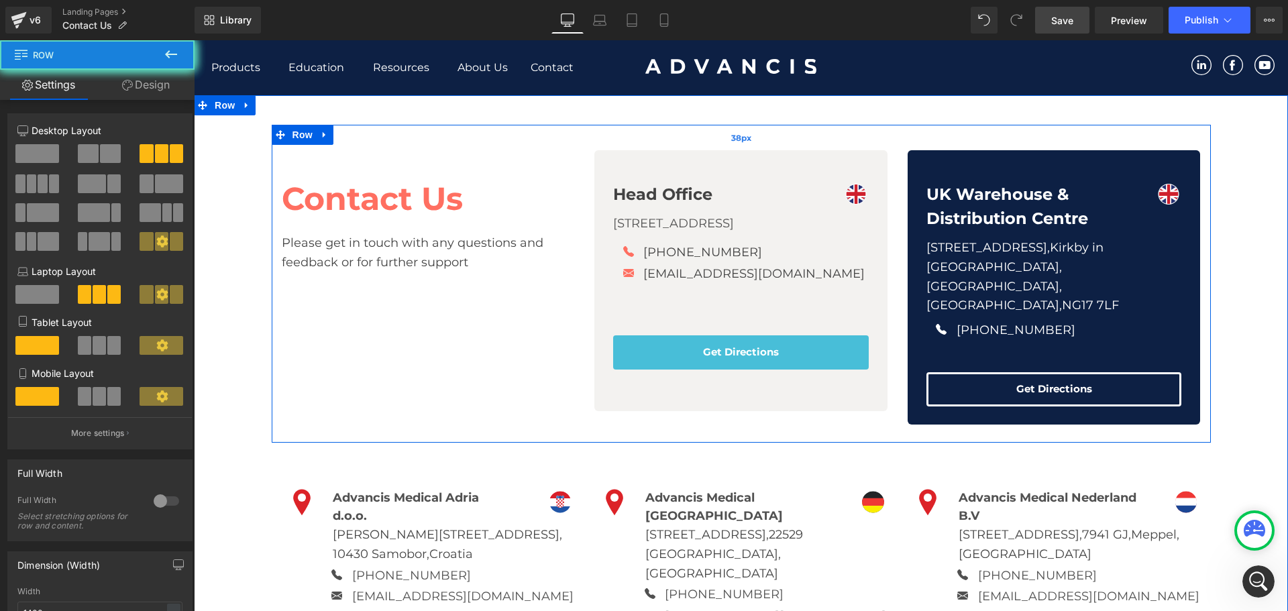
click at [677, 142] on div "38px" at bounding box center [741, 137] width 939 height 25
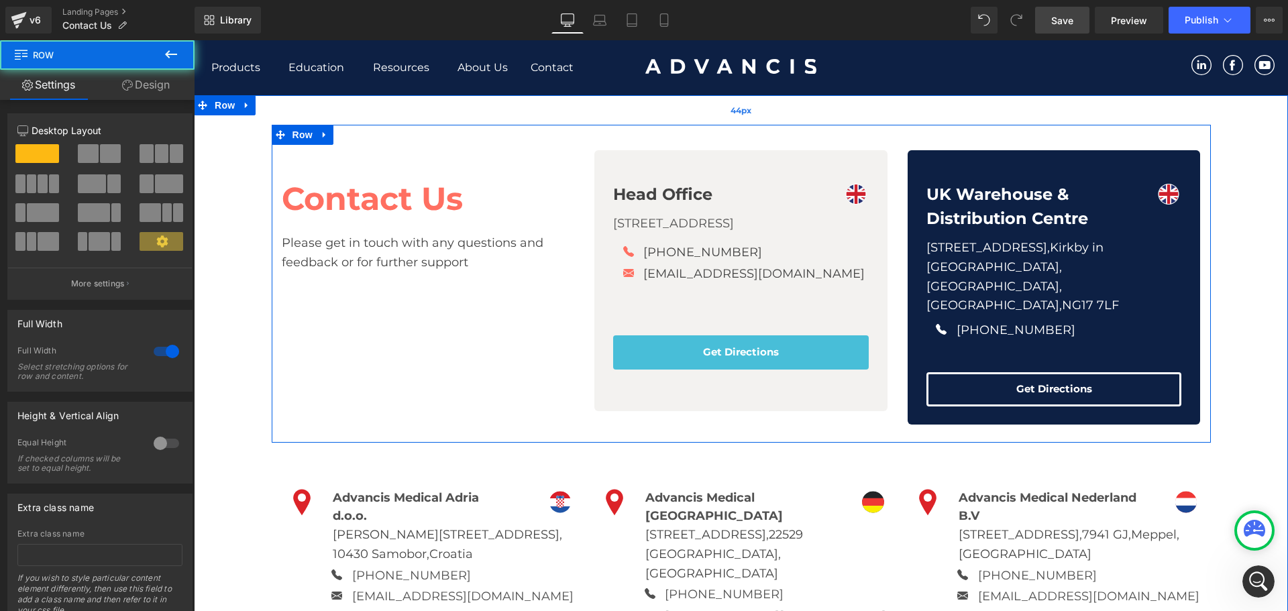
click at [687, 123] on div "44px" at bounding box center [741, 110] width 1094 height 30
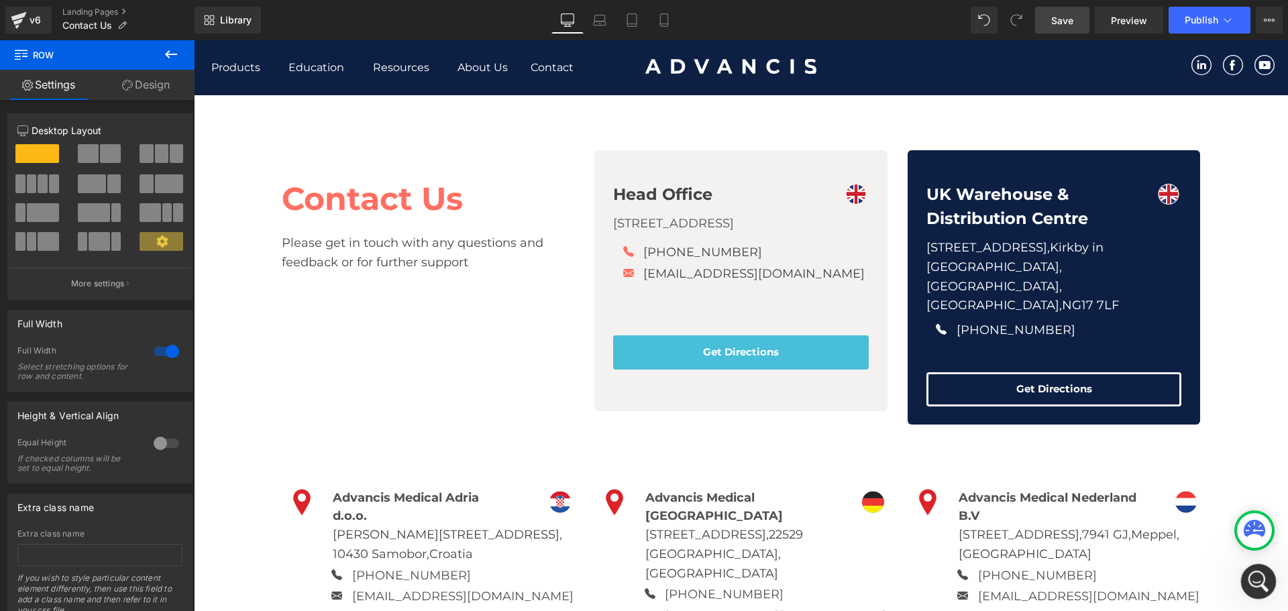
click at [1261, 591] on div "Open Intercom Messenger" at bounding box center [1257, 580] width 44 height 44
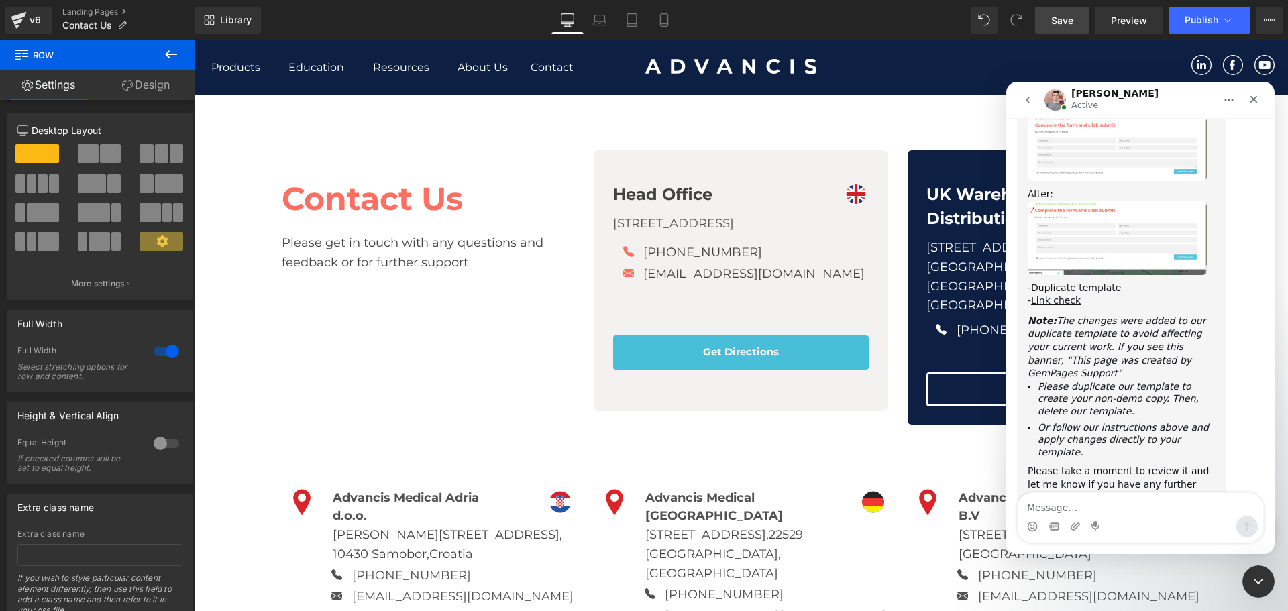
scroll to position [1921, 0]
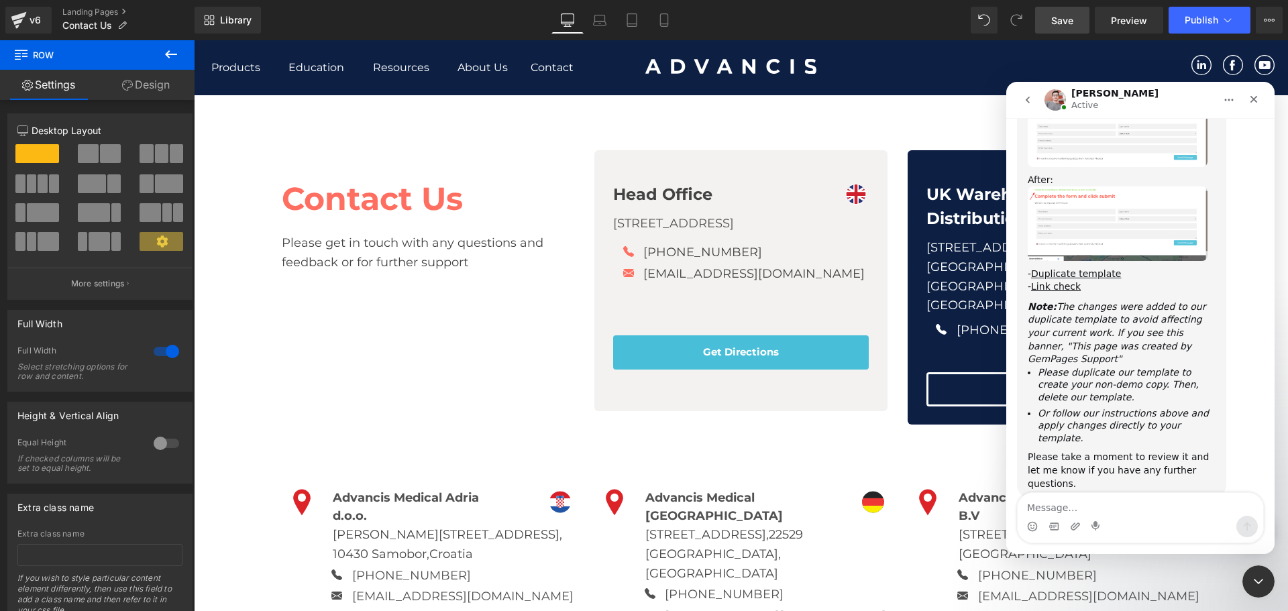
click at [1206, 32] on div at bounding box center [644, 285] width 1288 height 571
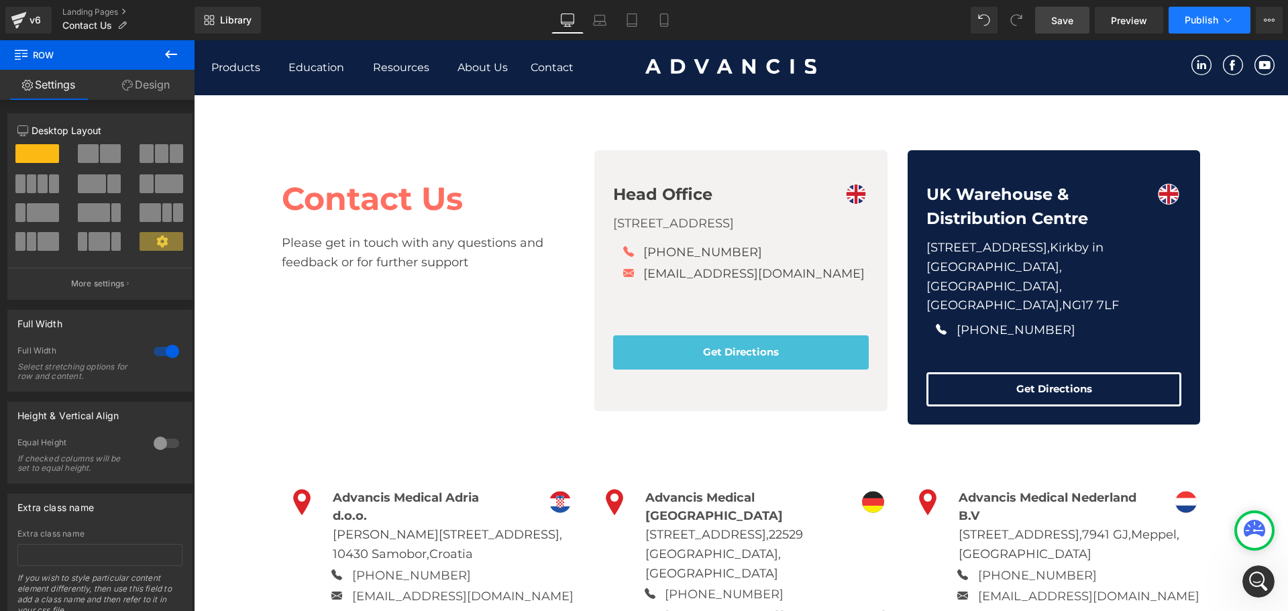
click at [1202, 24] on span "Publish" at bounding box center [1202, 20] width 34 height 11
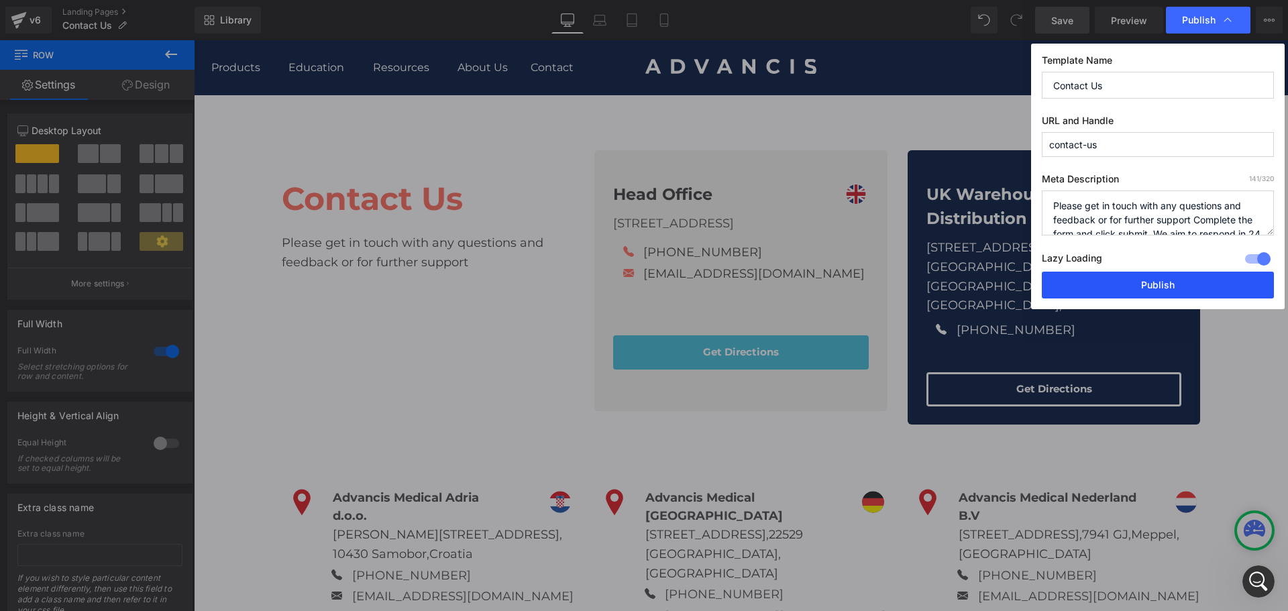
click at [1142, 280] on button "Publish" at bounding box center [1158, 285] width 232 height 27
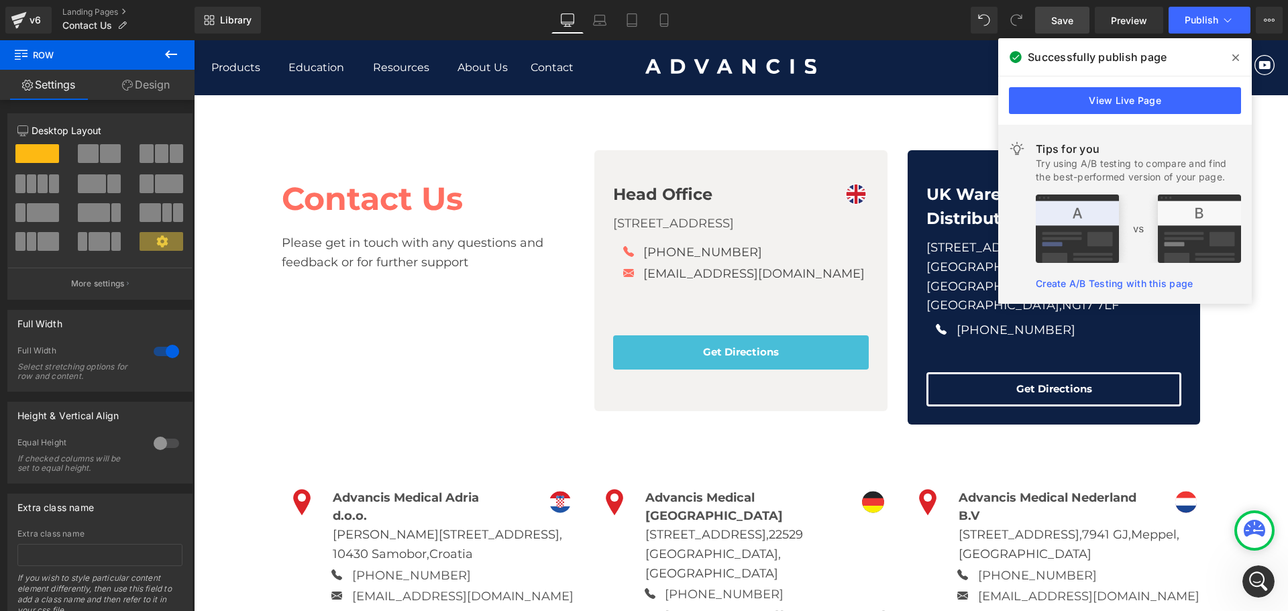
click at [1231, 56] on span at bounding box center [1235, 57] width 21 height 21
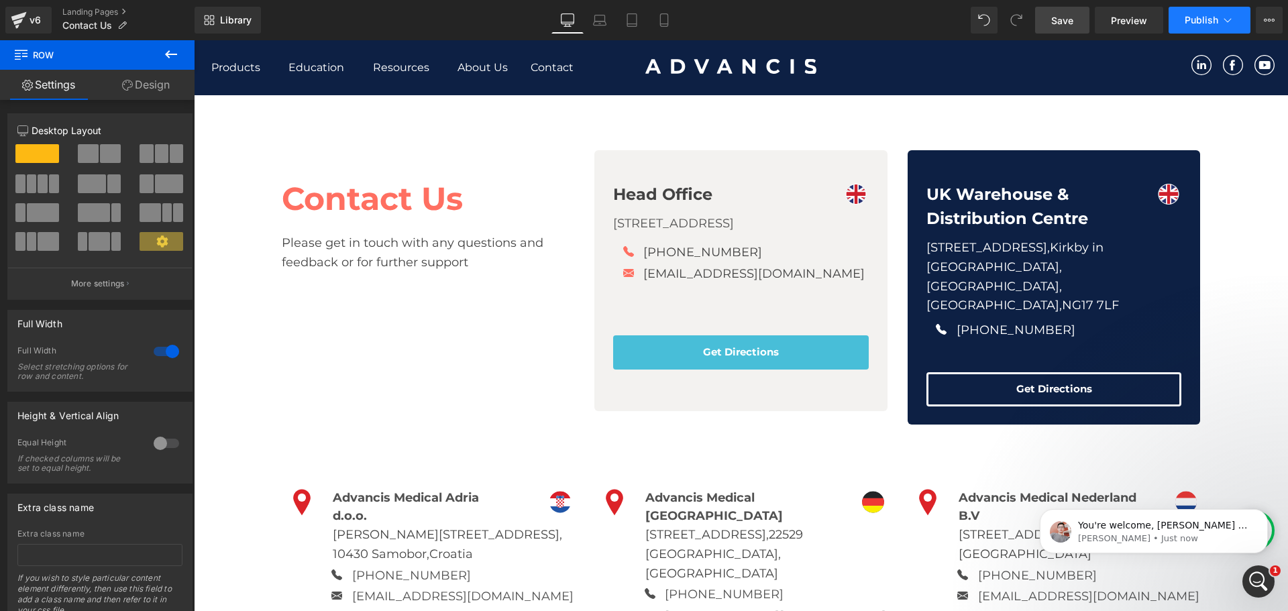
scroll to position [2026, 0]
click at [1167, 545] on p "[PERSON_NAME] • Just now" at bounding box center [1164, 539] width 173 height 12
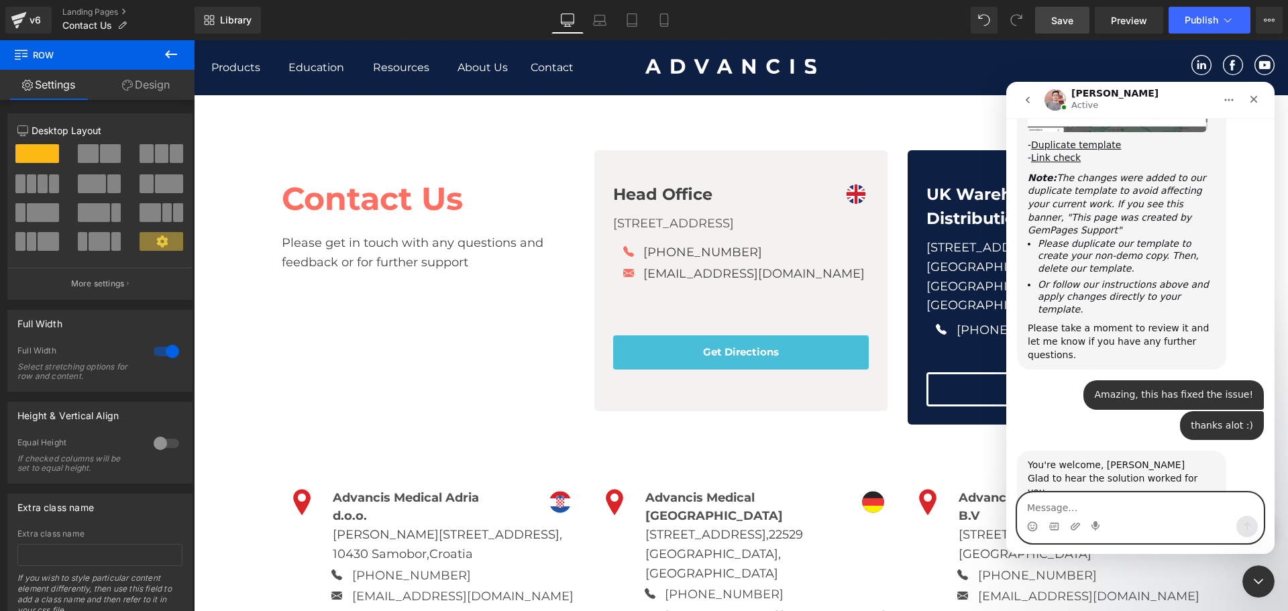
scroll to position [2018, 0]
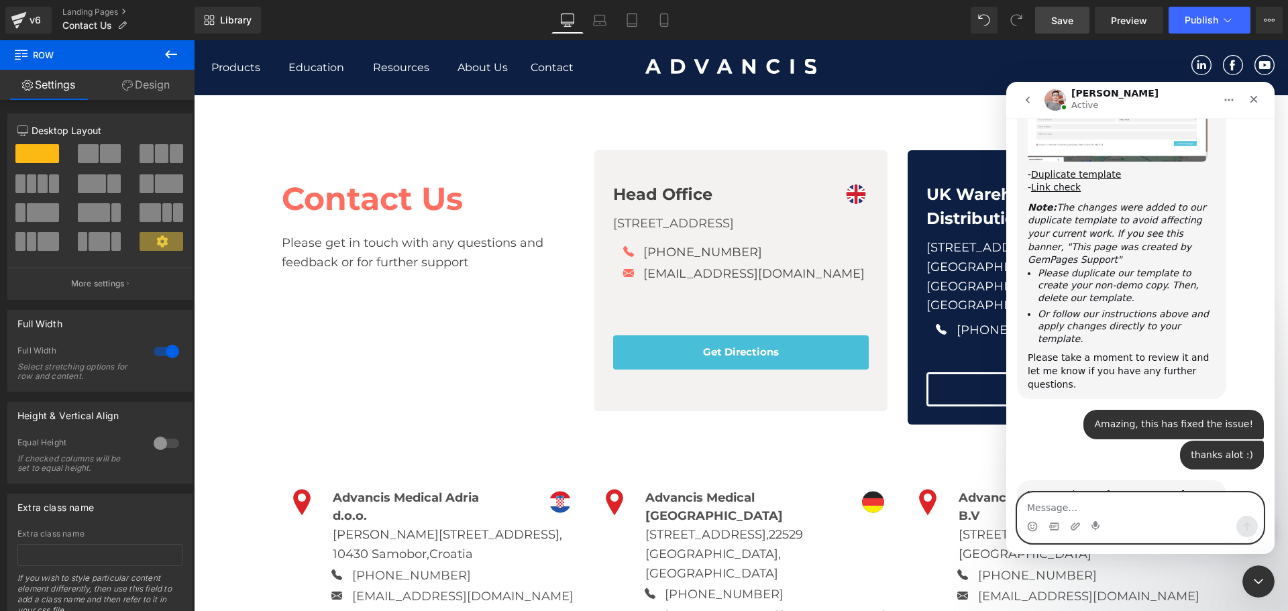
click at [1151, 507] on textarea "Message…" at bounding box center [1141, 504] width 246 height 23
type textarea "Sure"
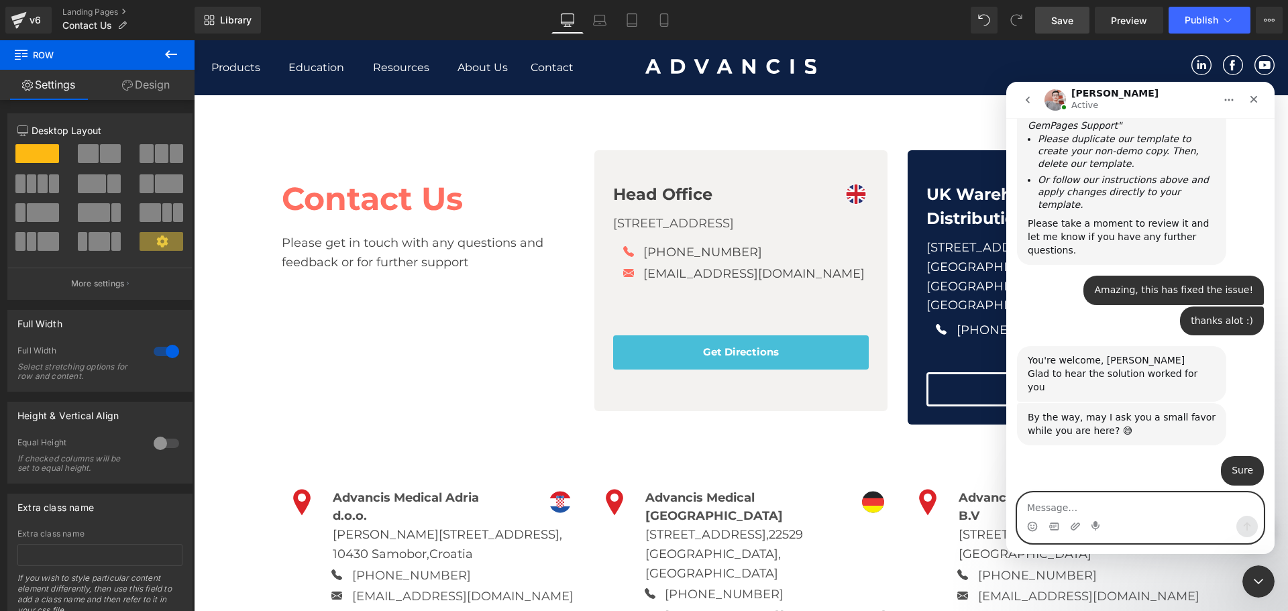
scroll to position [2190, 0]
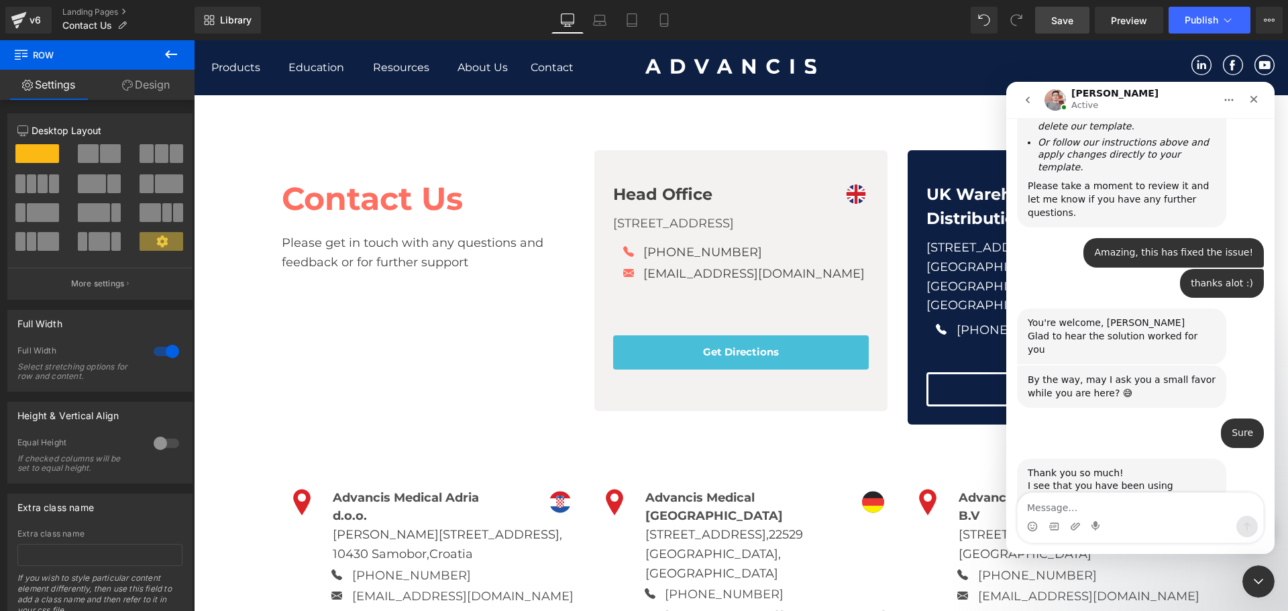
click at [1100, 546] on link "https://apps.shopify.com/gempages#modal-show=WriteReviewModal" at bounding box center [1080, 551] width 105 height 11
click at [1130, 509] on textarea "Message…" at bounding box center [1141, 504] width 246 height 23
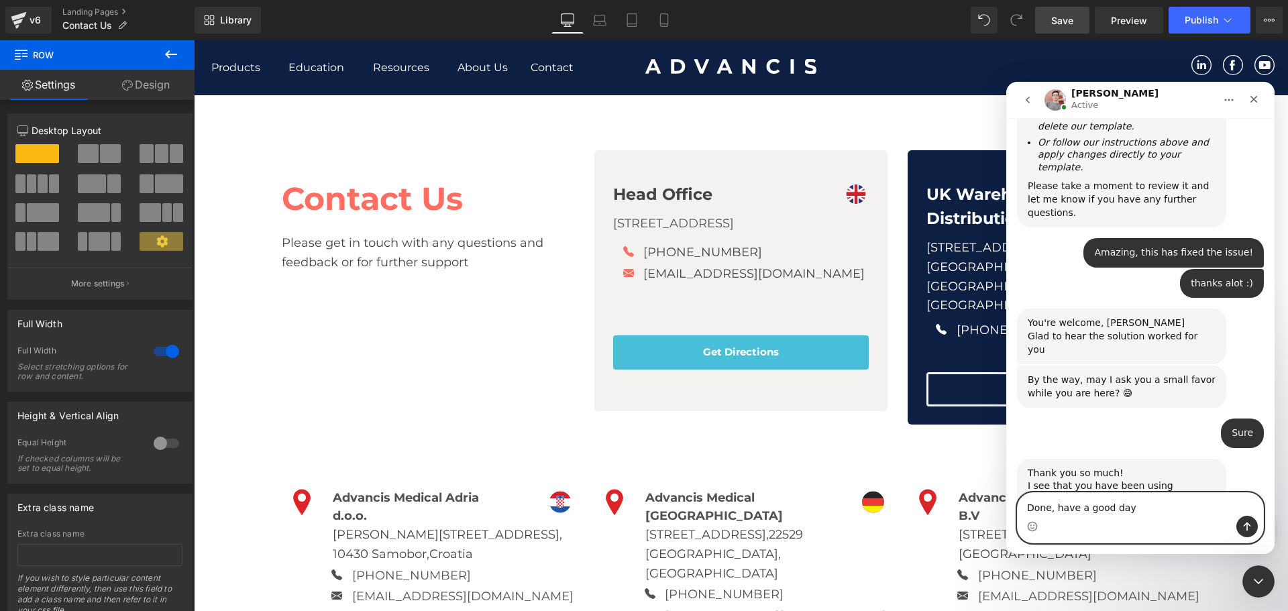
type textarea "Done, have a good day!"
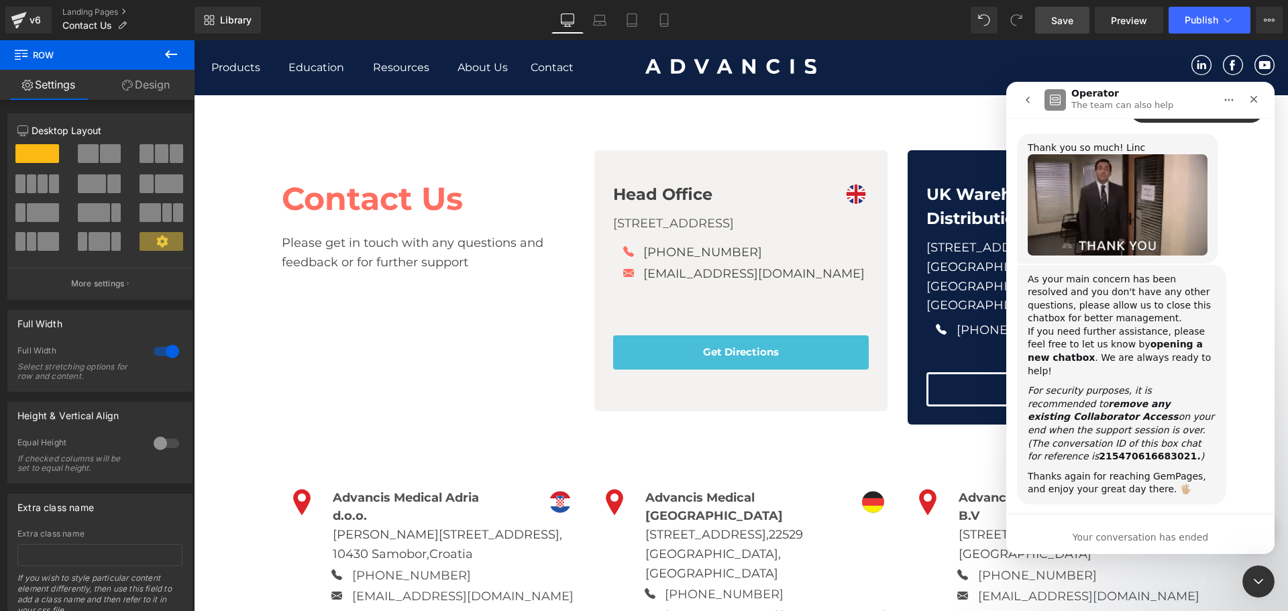
scroll to position [2768, 0]
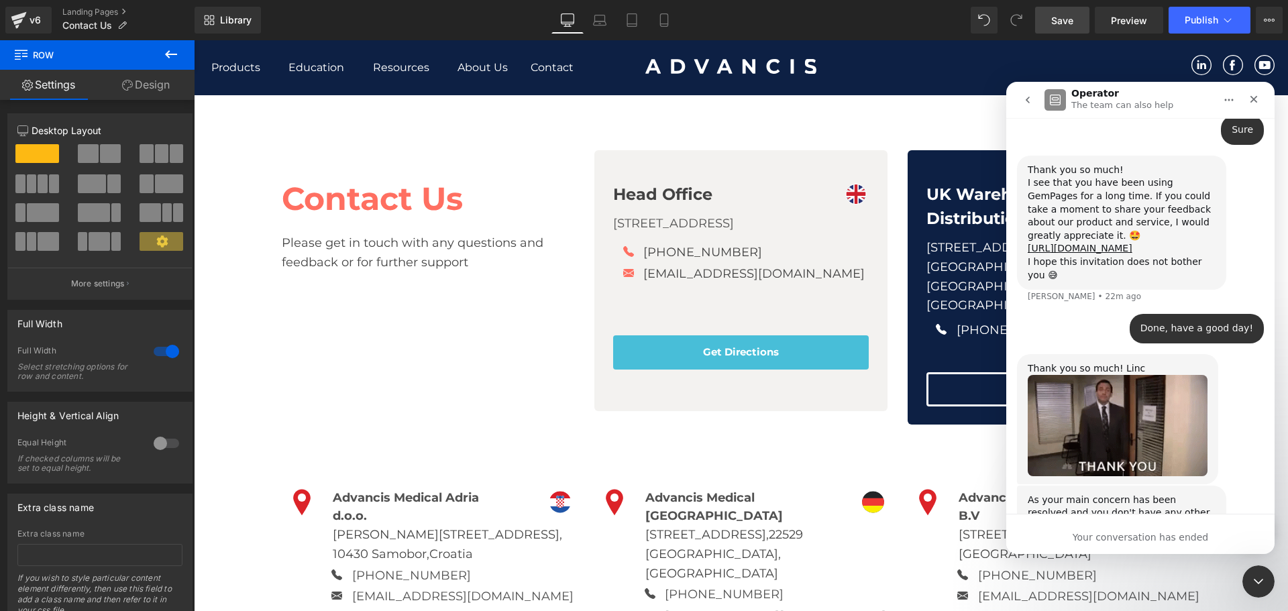
scroll to position [2468, 0]
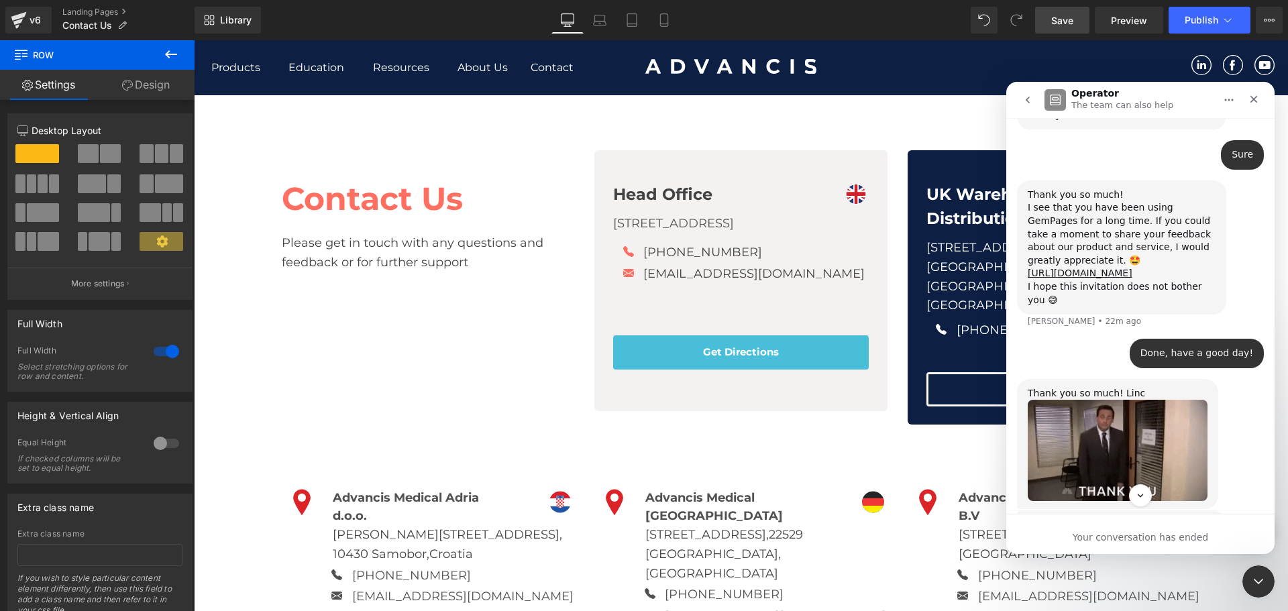
click at [1147, 400] on img "Harry says…" at bounding box center [1118, 450] width 180 height 101
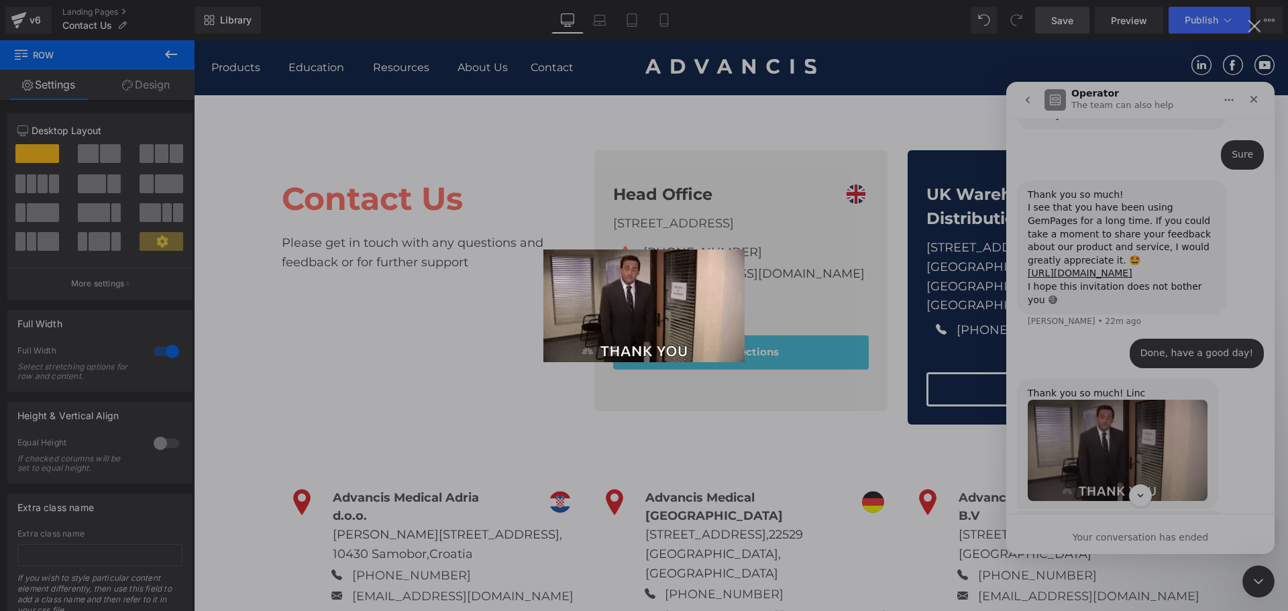
click at [1048, 242] on div "Intercom messenger" at bounding box center [644, 305] width 1288 height 611
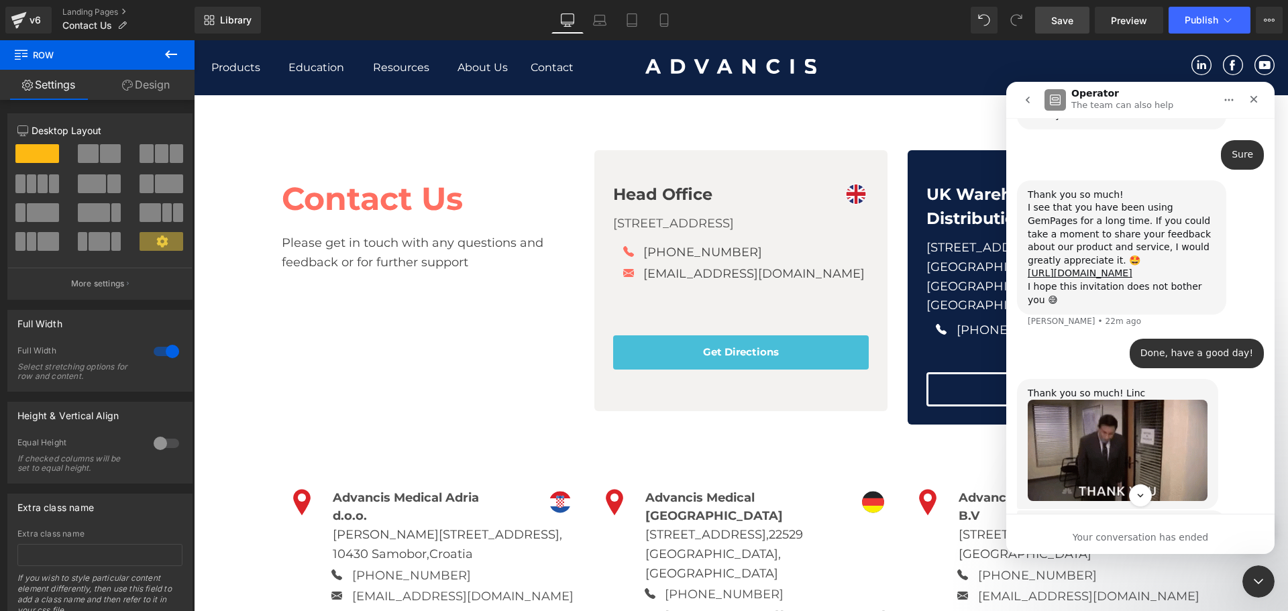
click at [1078, 339] on div "Done, have a good day! Advancis • 4m ago" at bounding box center [1140, 359] width 247 height 40
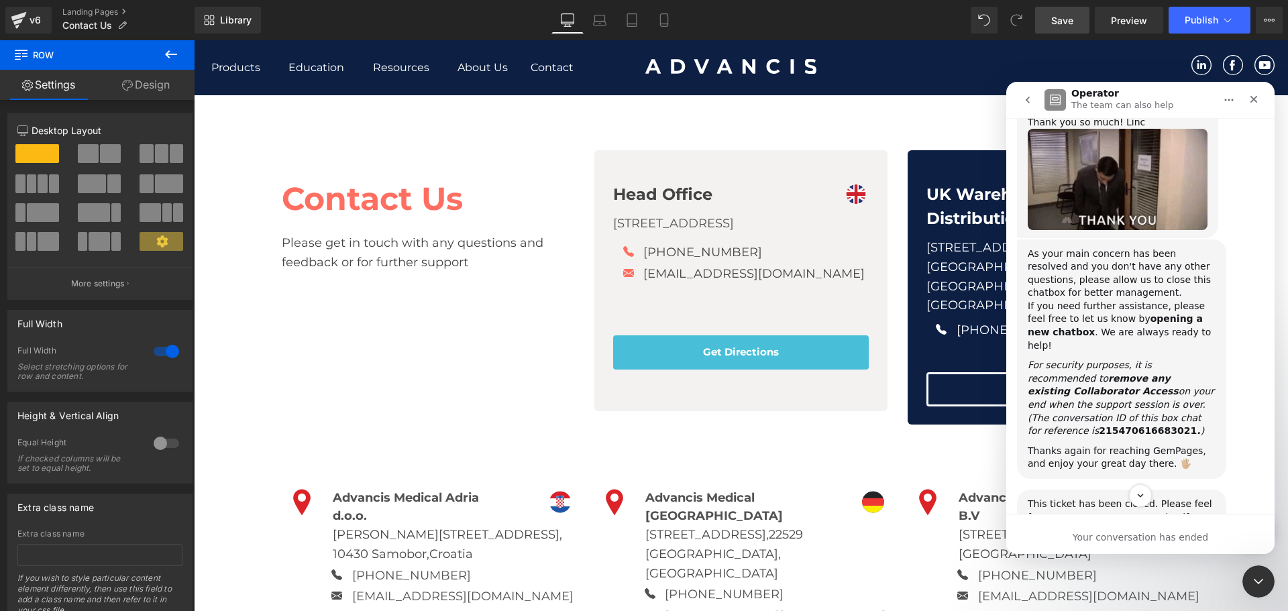
scroll to position [2804, 0]
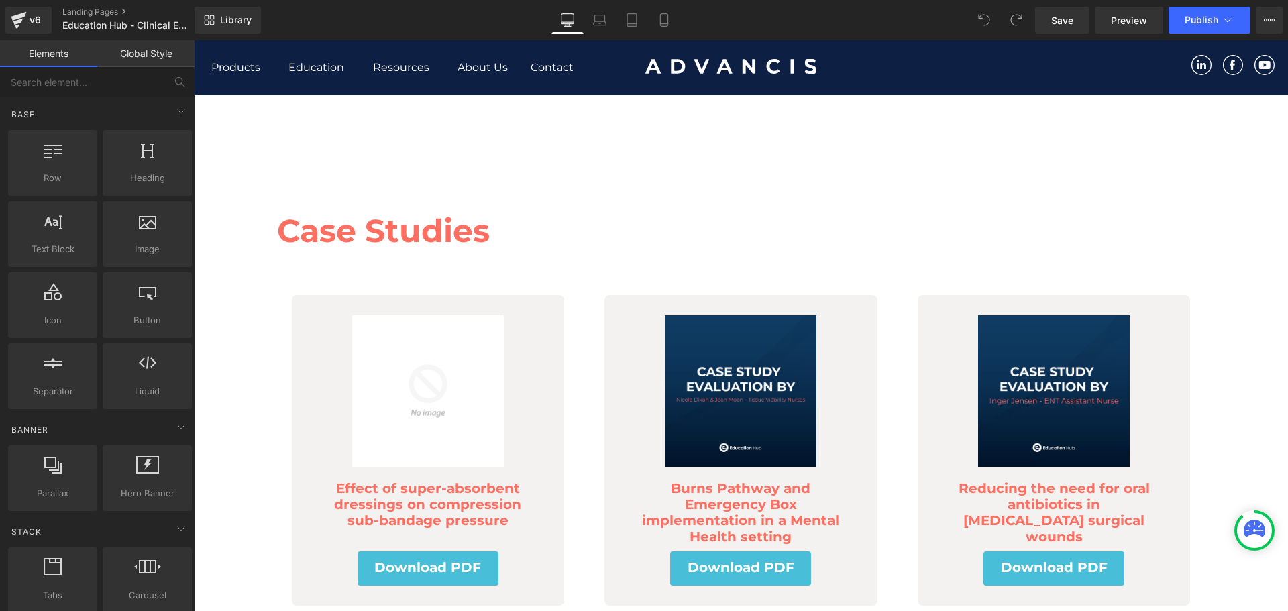
click at [1251, 524] on icon at bounding box center [1254, 528] width 21 height 17
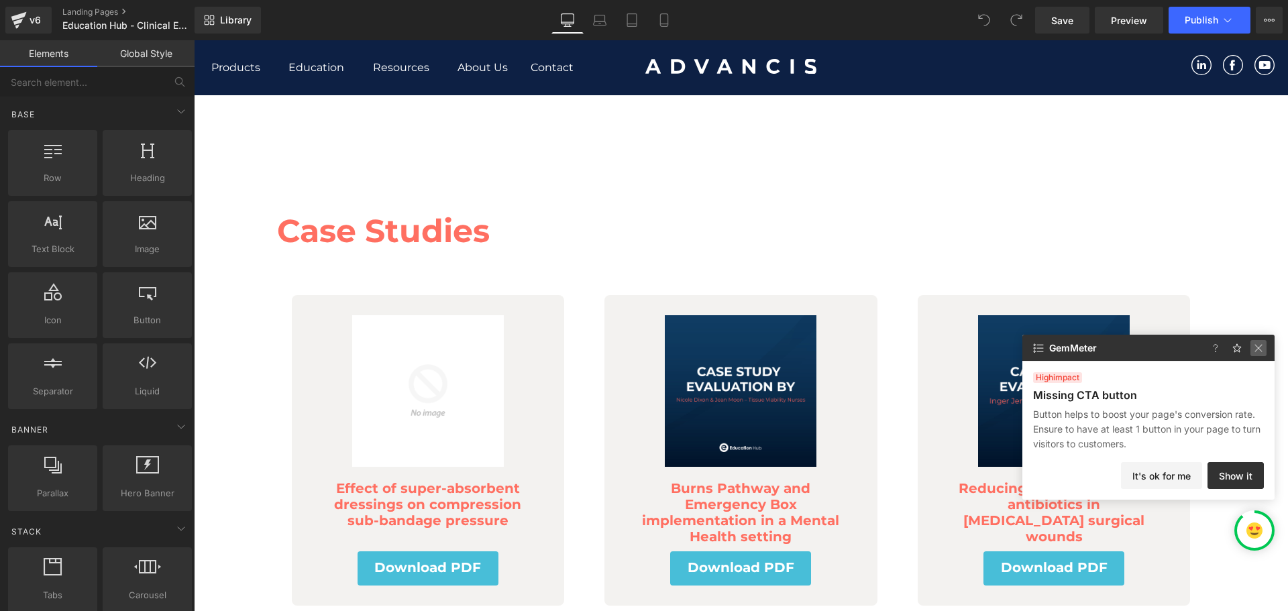
click at [586, 199] on img at bounding box center [579, 191] width 14 height 16
